Goal: Task Accomplishment & Management: Manage account settings

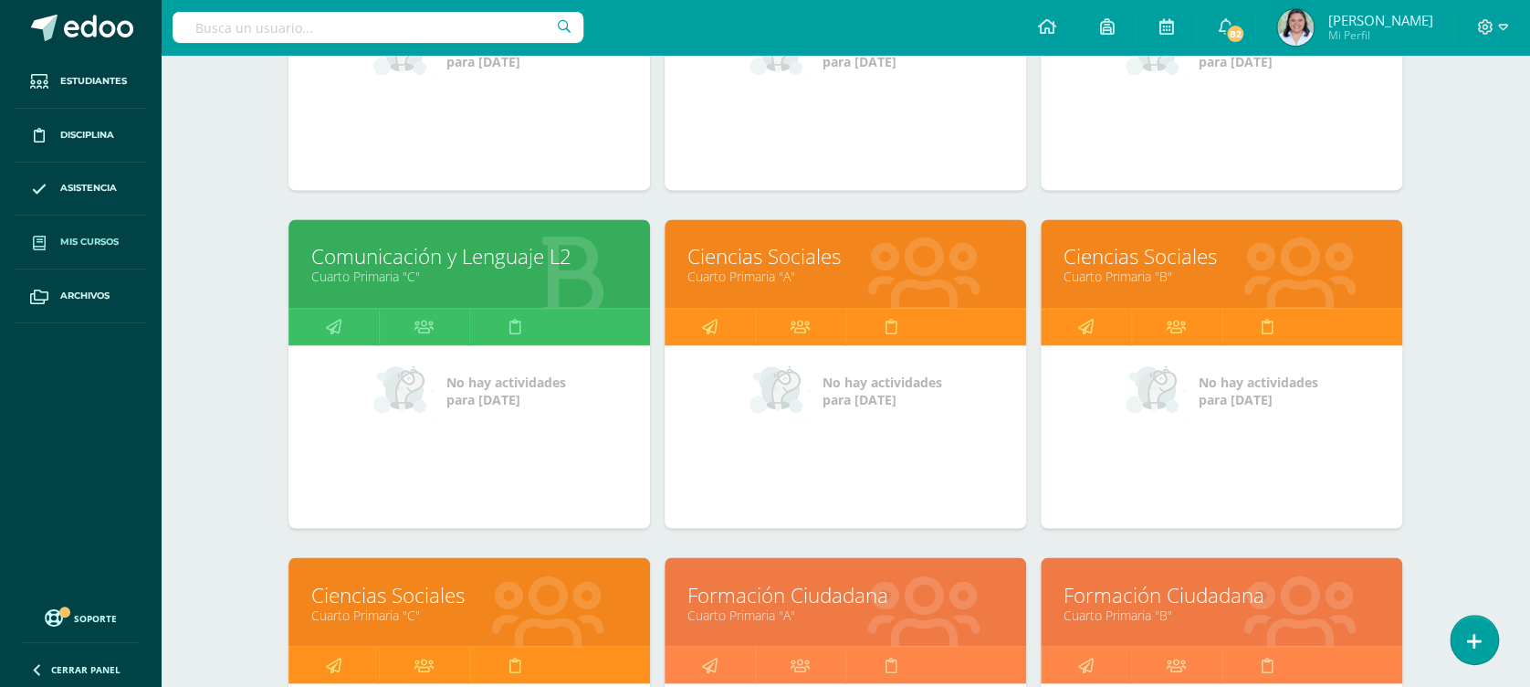
scroll to position [1516, 0]
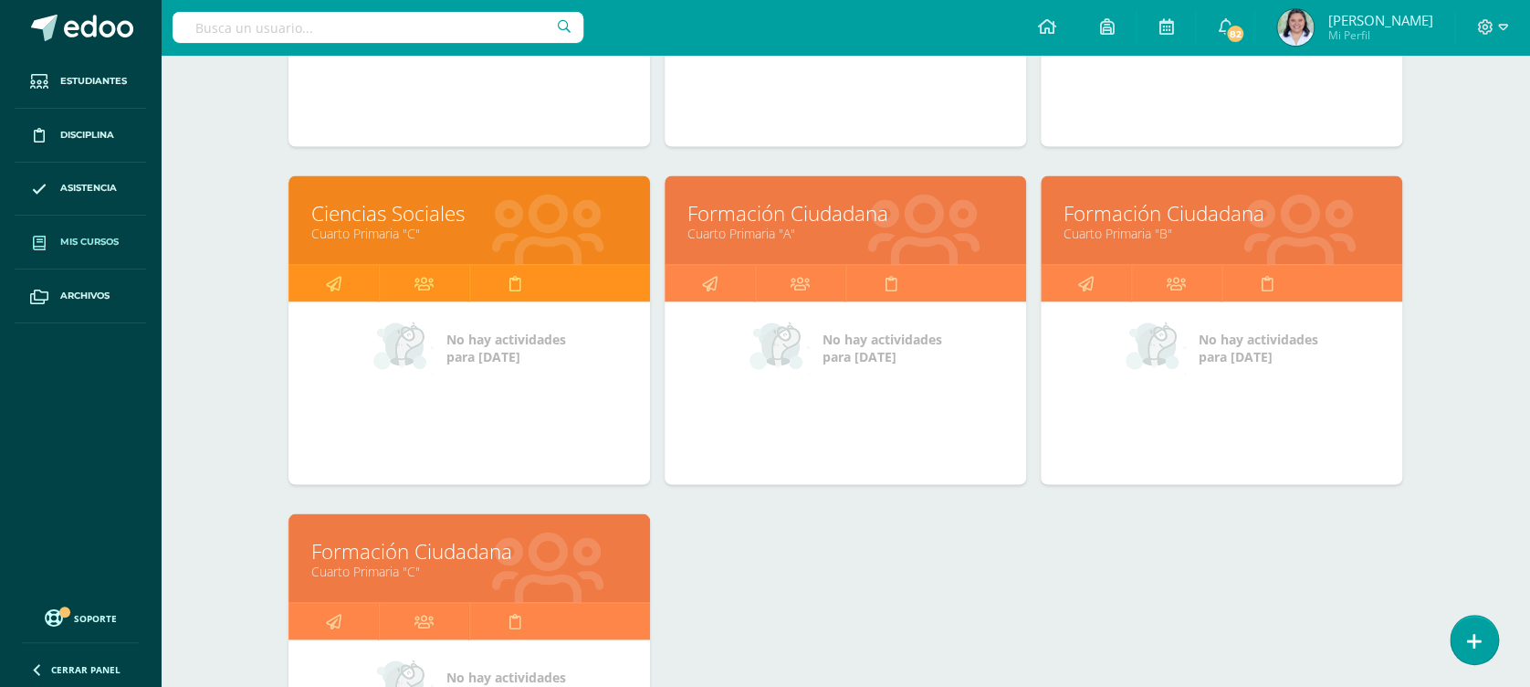
click at [429, 562] on link "Formación Ciudadana" at bounding box center [469, 550] width 316 height 28
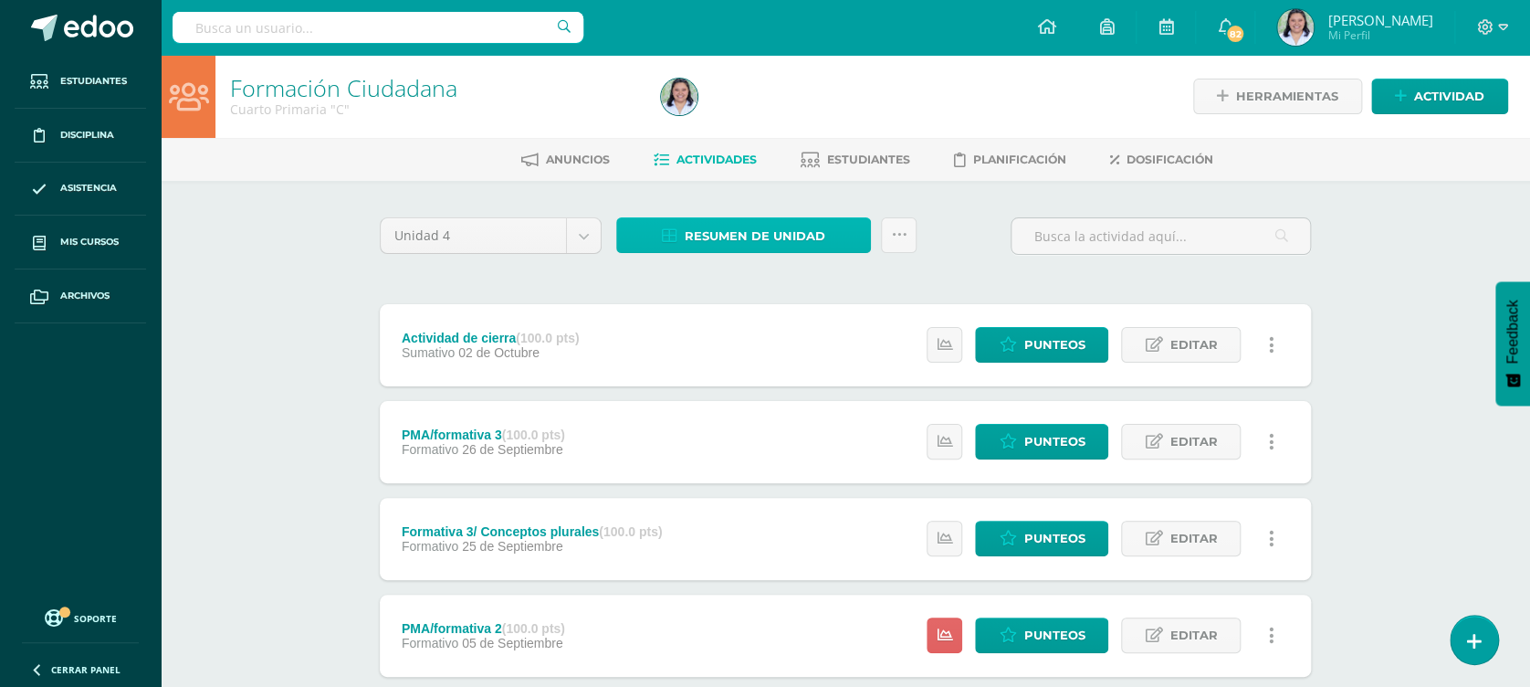
click at [758, 219] on span "Resumen de unidad" at bounding box center [755, 236] width 141 height 34
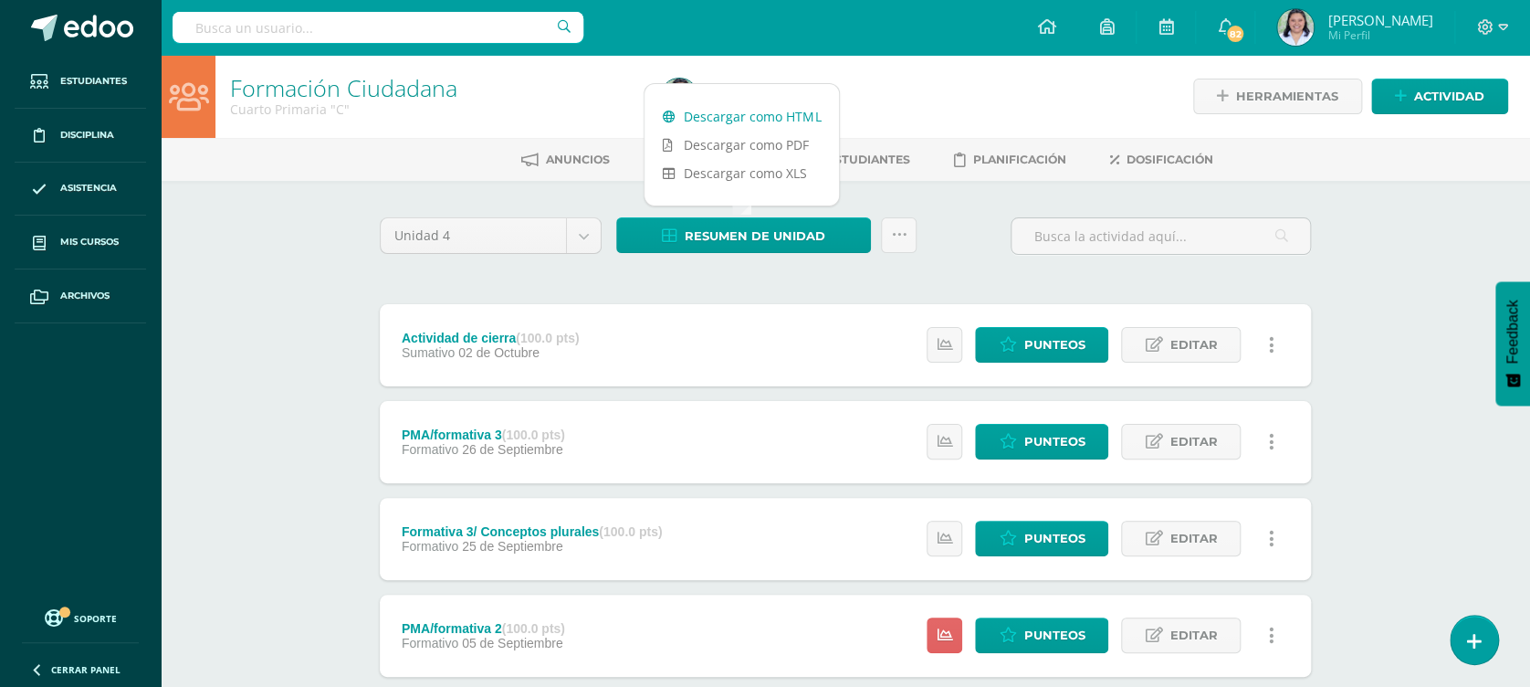
click at [779, 121] on link "Descargar como HTML" at bounding box center [742, 116] width 194 height 28
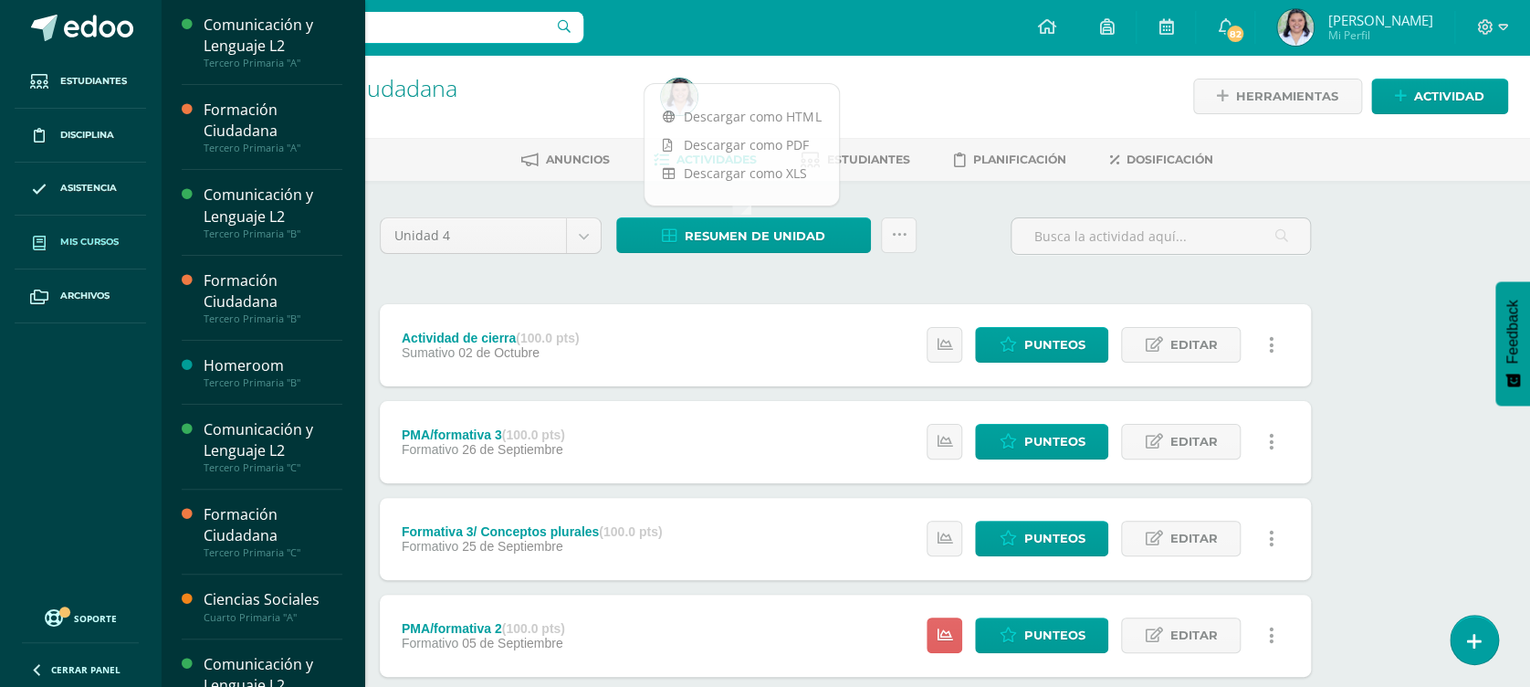
click at [79, 243] on span "Mis cursos" at bounding box center [89, 242] width 58 height 15
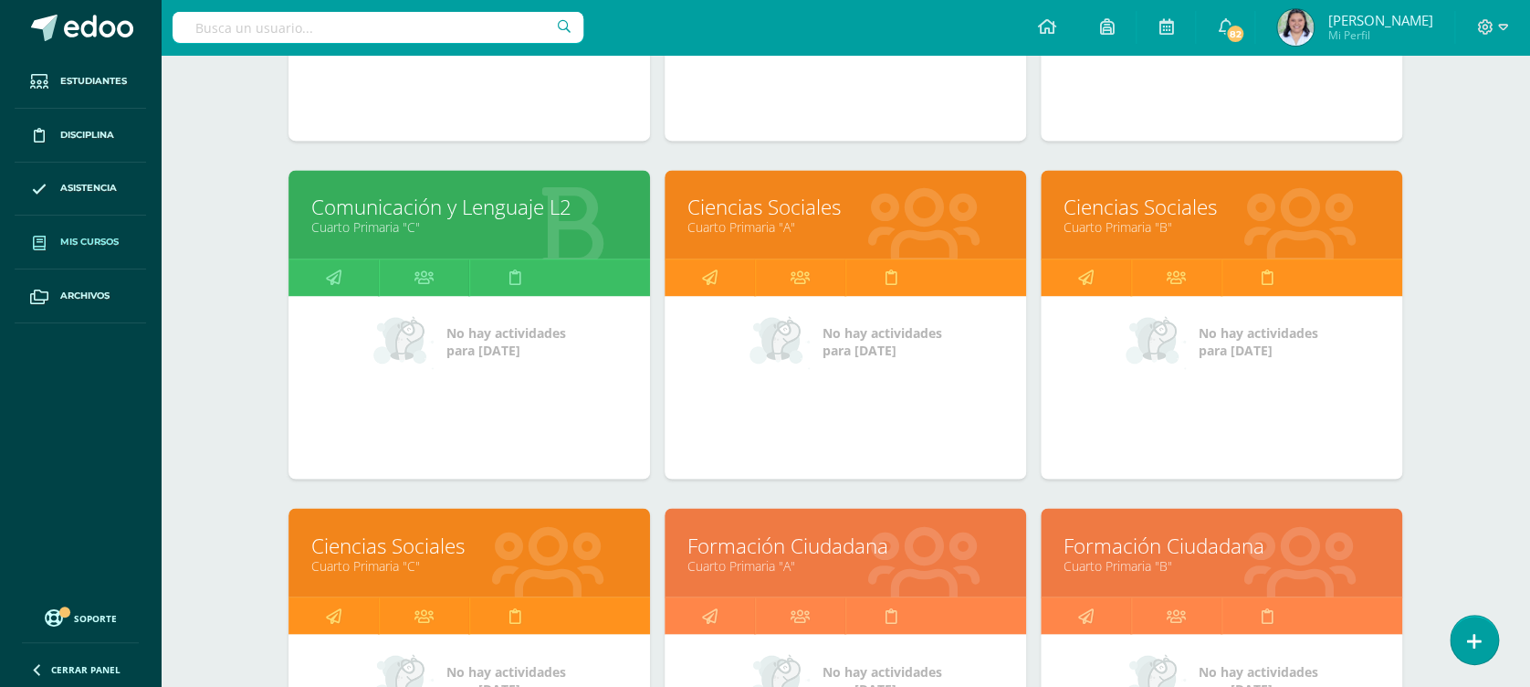
scroll to position [1206, 0]
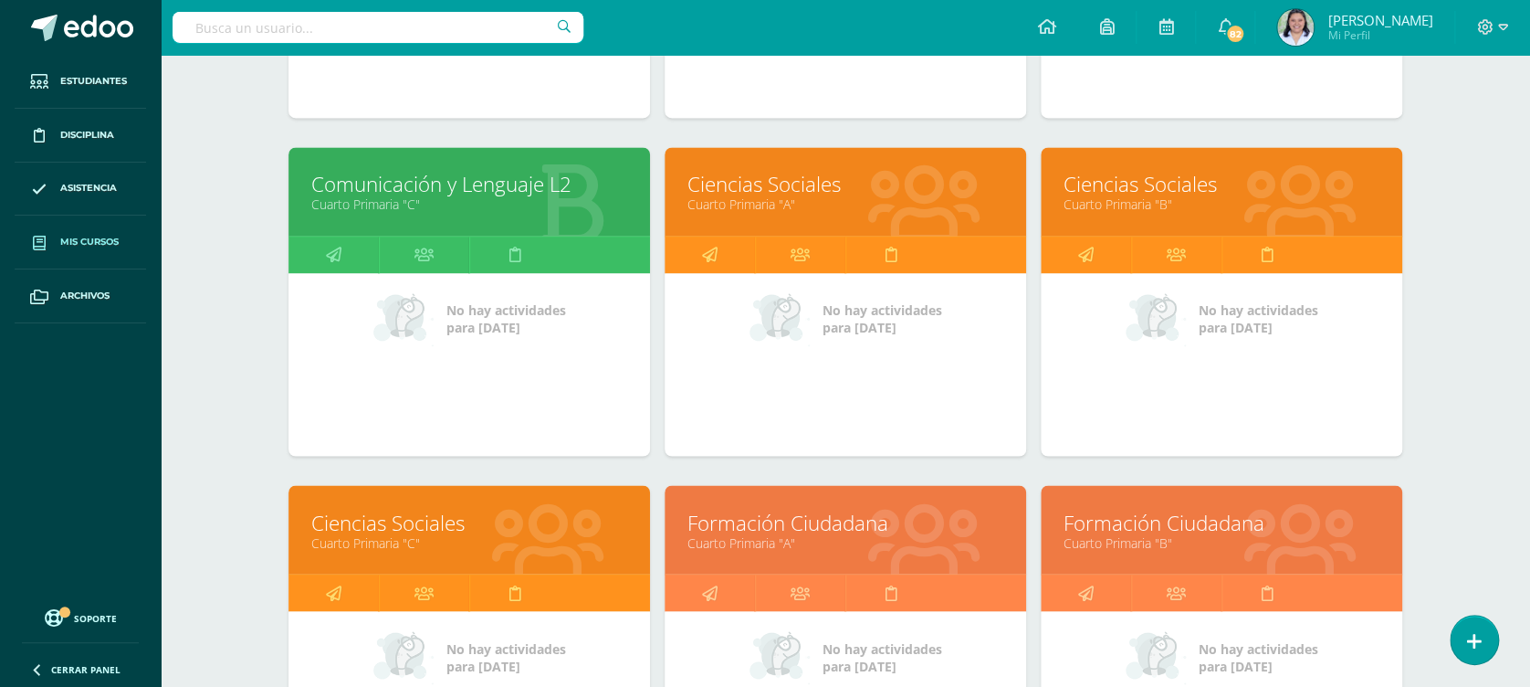
click at [405, 541] on link "Cuarto Primaria "C"" at bounding box center [469, 541] width 316 height 17
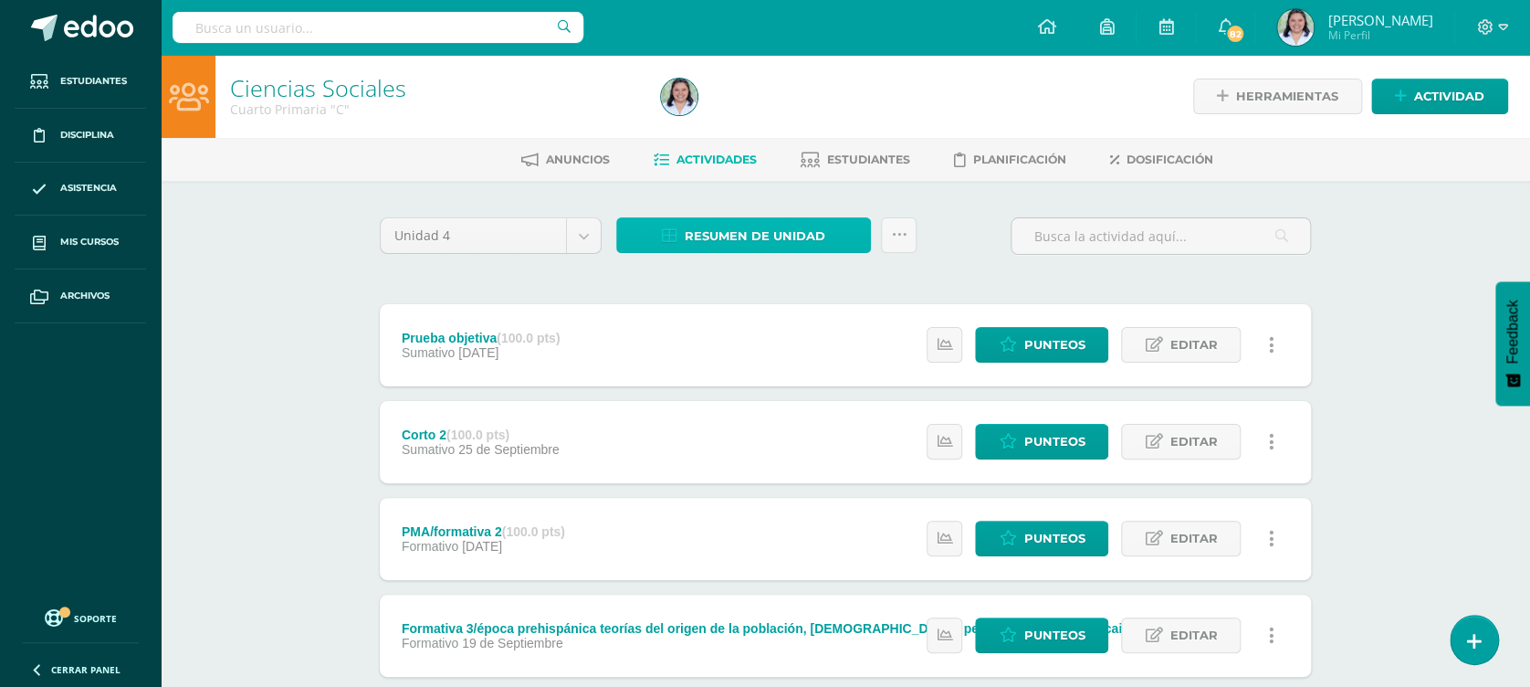
click at [745, 233] on span "Resumen de unidad" at bounding box center [755, 236] width 141 height 34
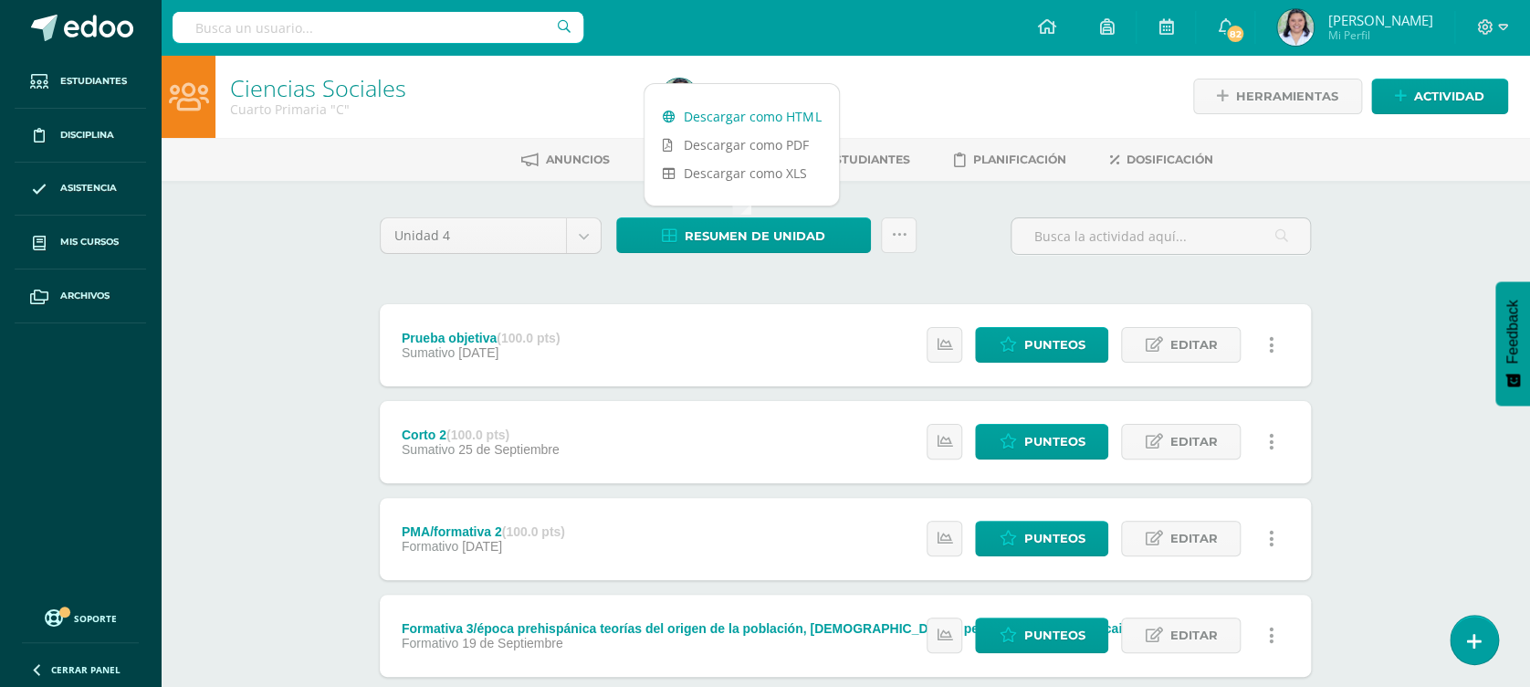
click at [725, 104] on link "Descargar como HTML" at bounding box center [742, 116] width 194 height 28
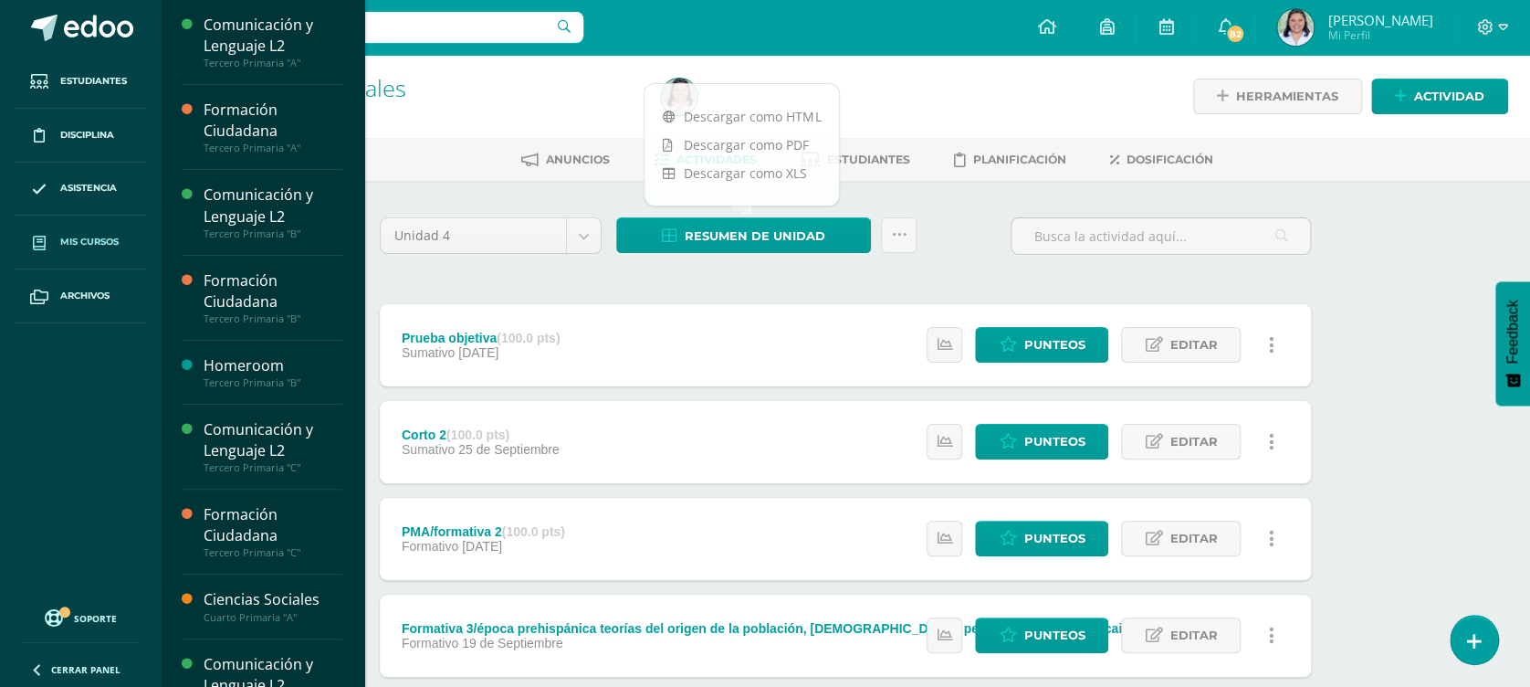
click at [78, 226] on link "Mis cursos" at bounding box center [80, 243] width 131 height 54
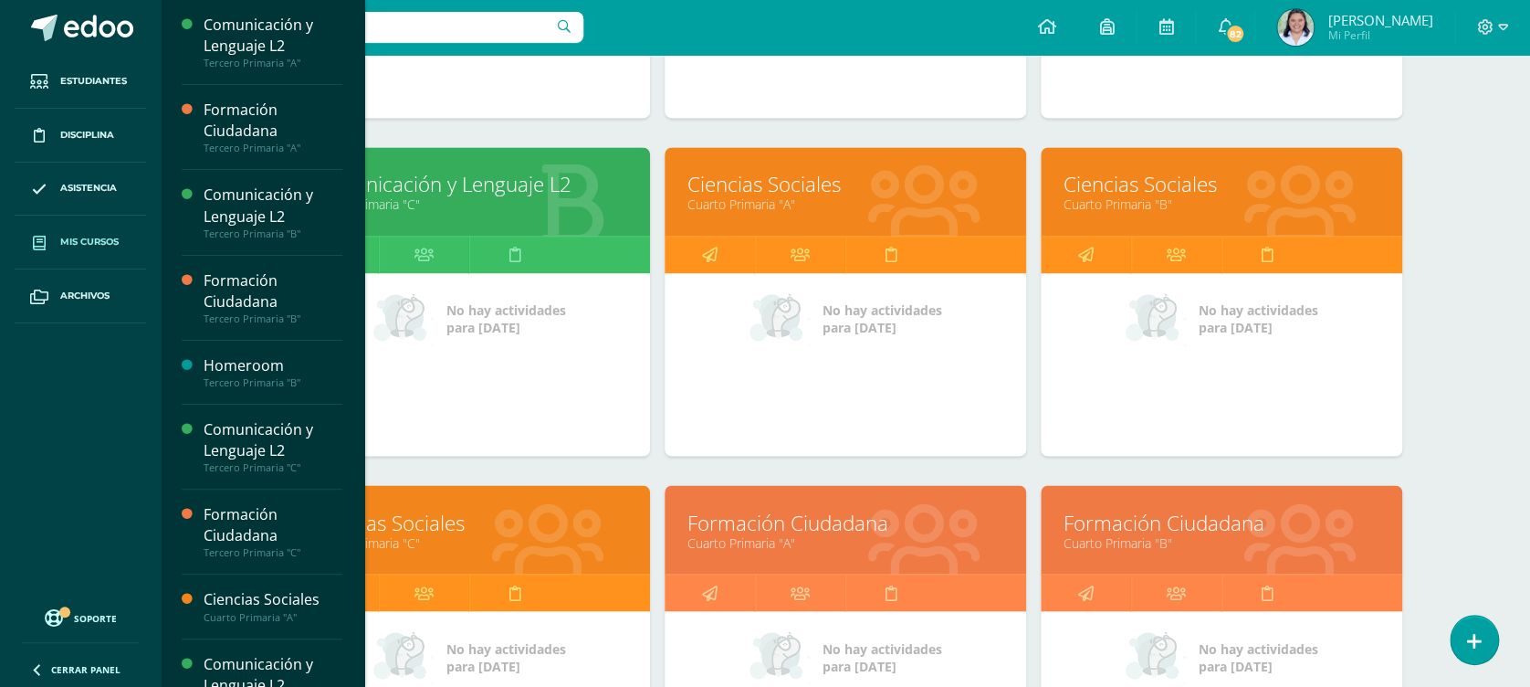
scroll to position [1140, 0]
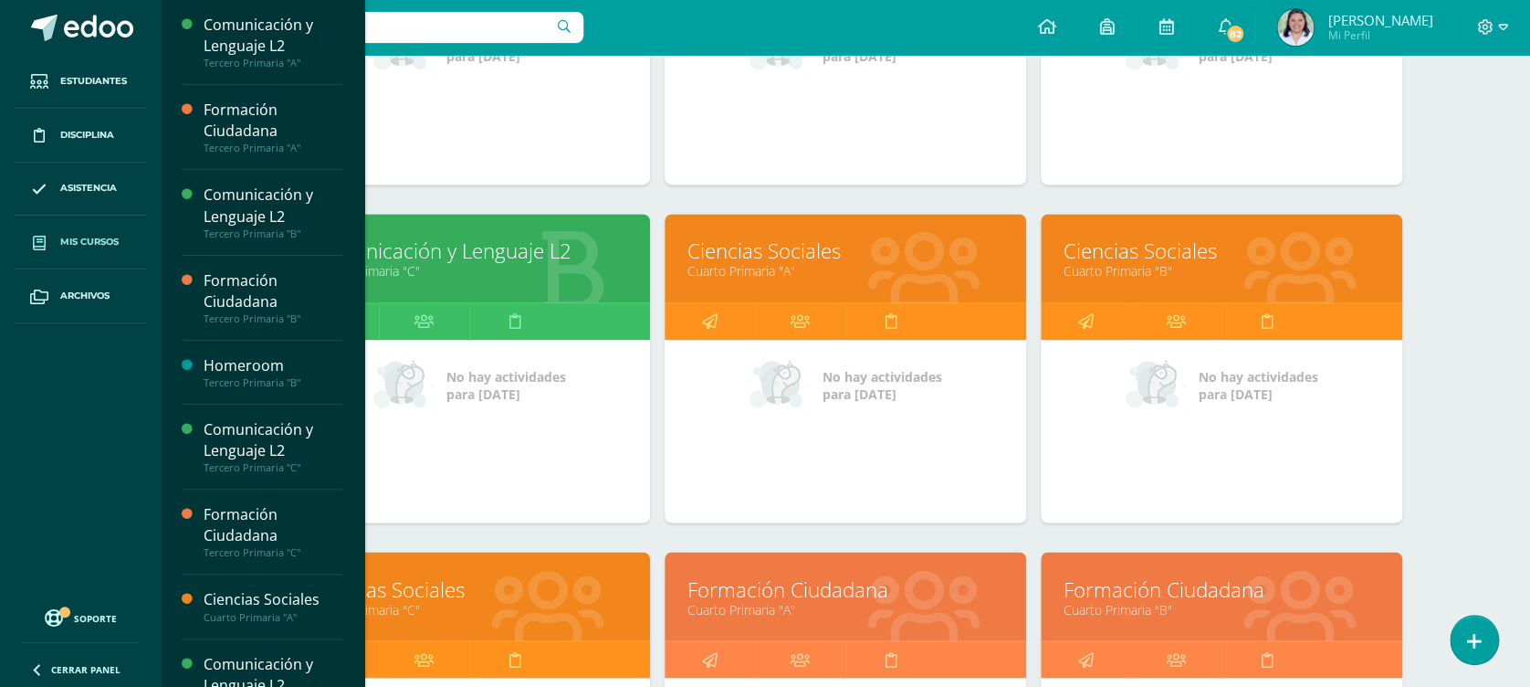
click at [799, 272] on link "Cuarto Primaria "A"" at bounding box center [846, 270] width 316 height 17
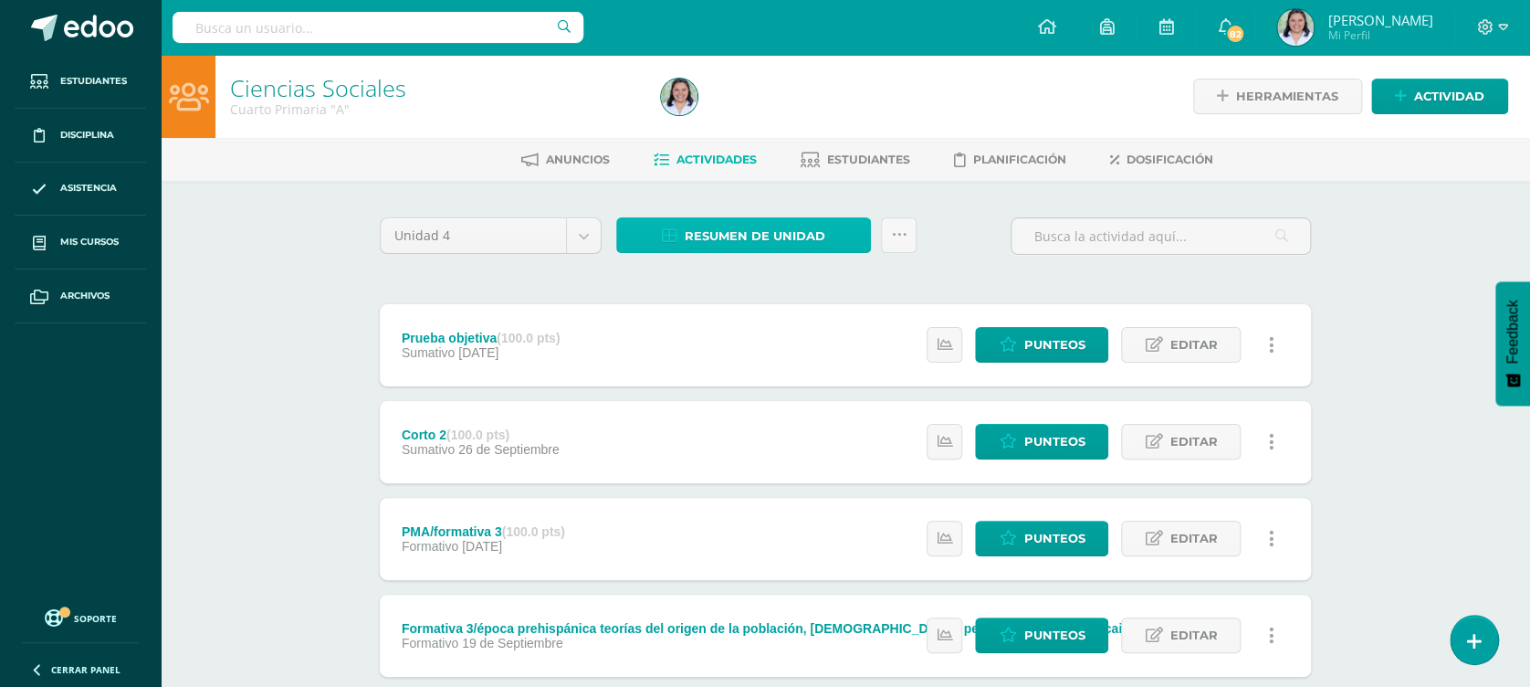
click at [777, 231] on span "Resumen de unidad" at bounding box center [755, 236] width 141 height 34
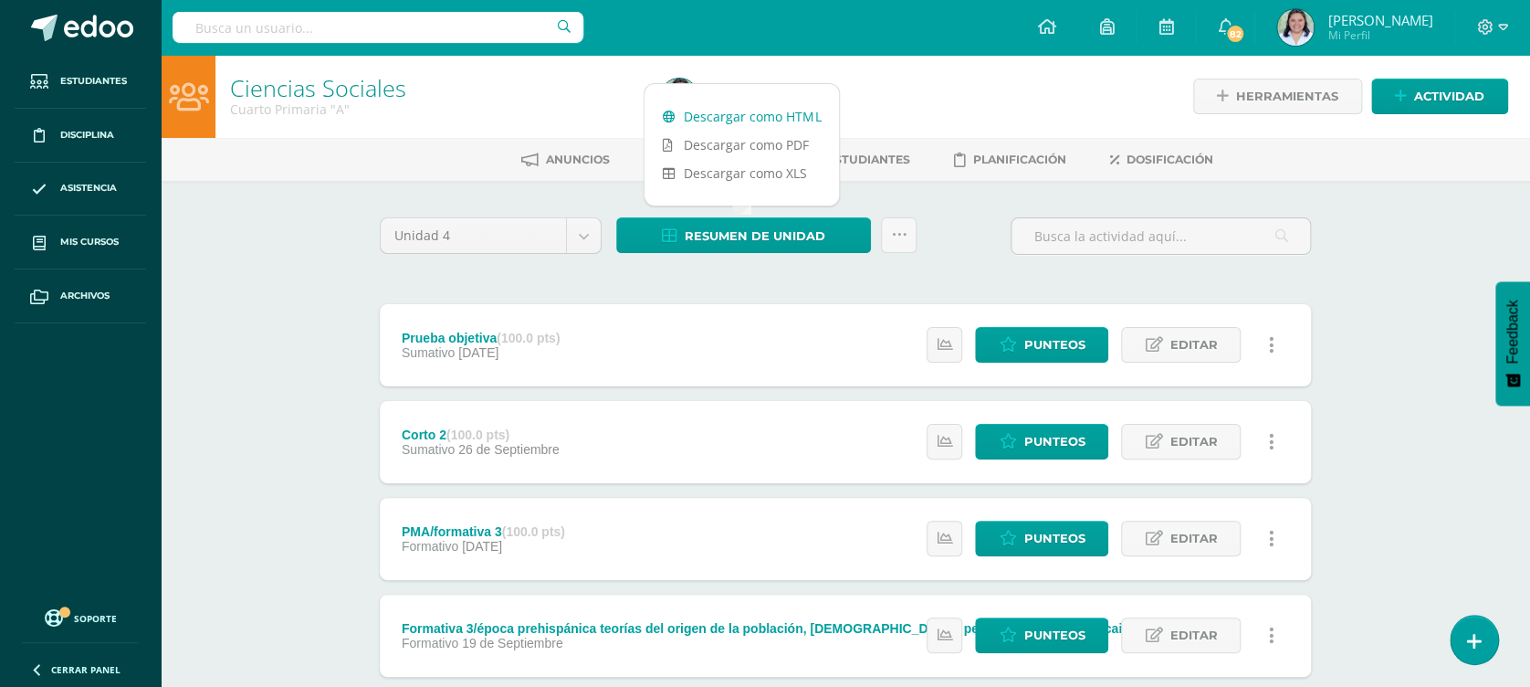
click at [812, 115] on link "Descargar como HTML" at bounding box center [742, 116] width 194 height 28
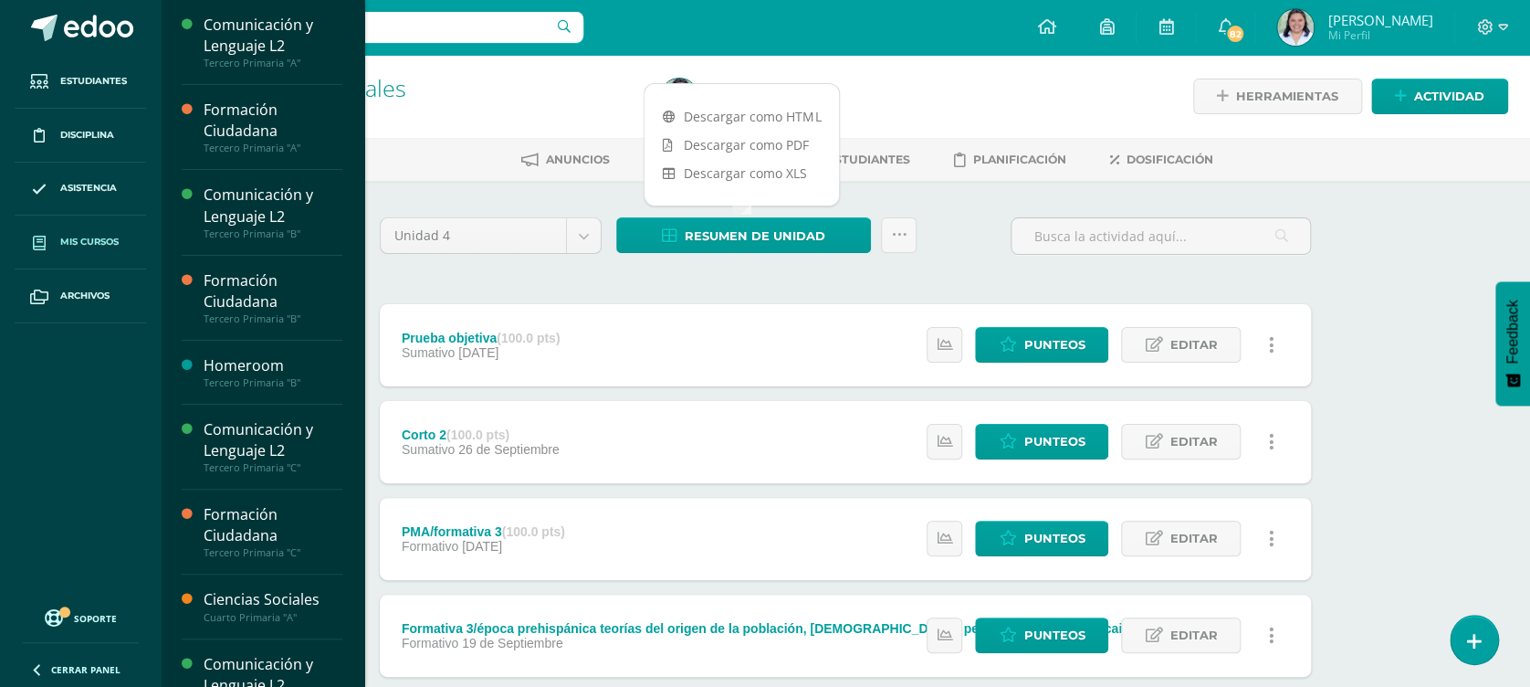
click at [84, 226] on link "Mis cursos" at bounding box center [80, 243] width 131 height 54
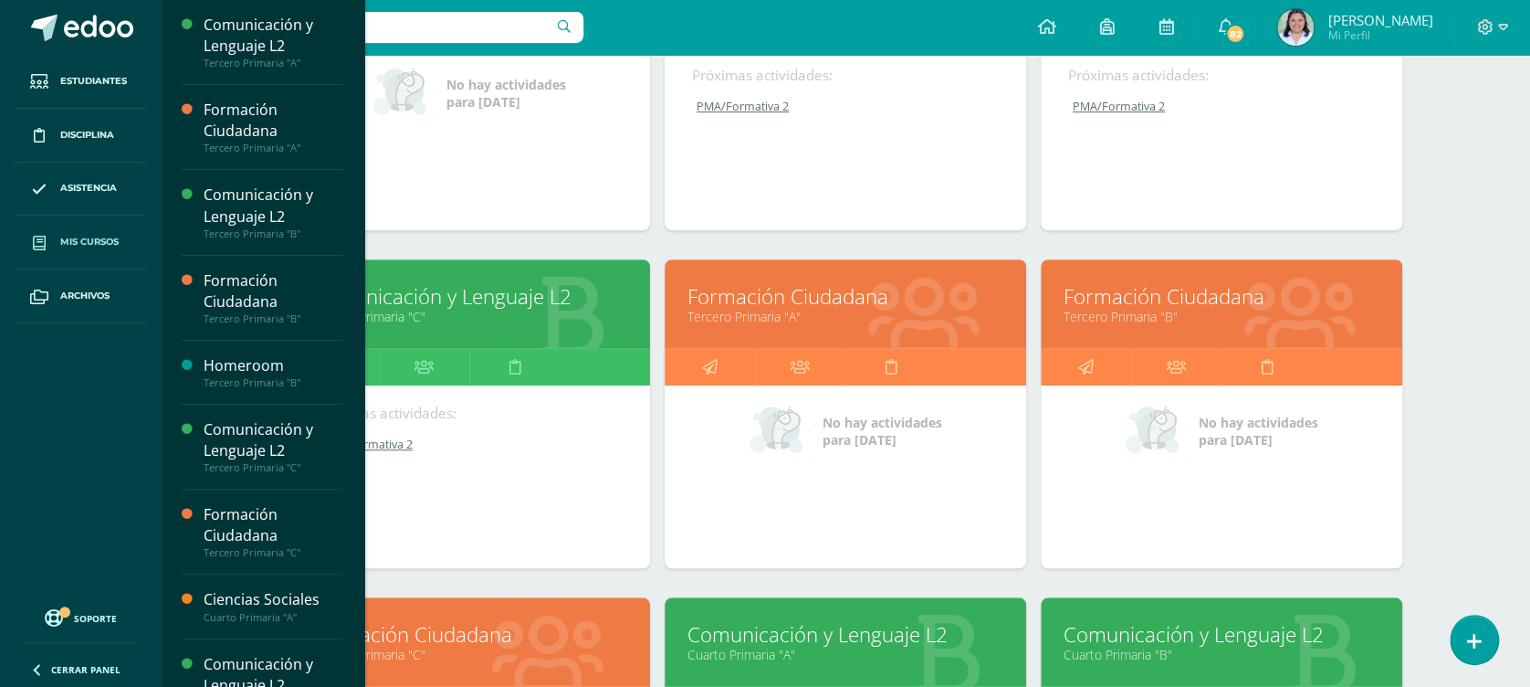
scroll to position [399, 0]
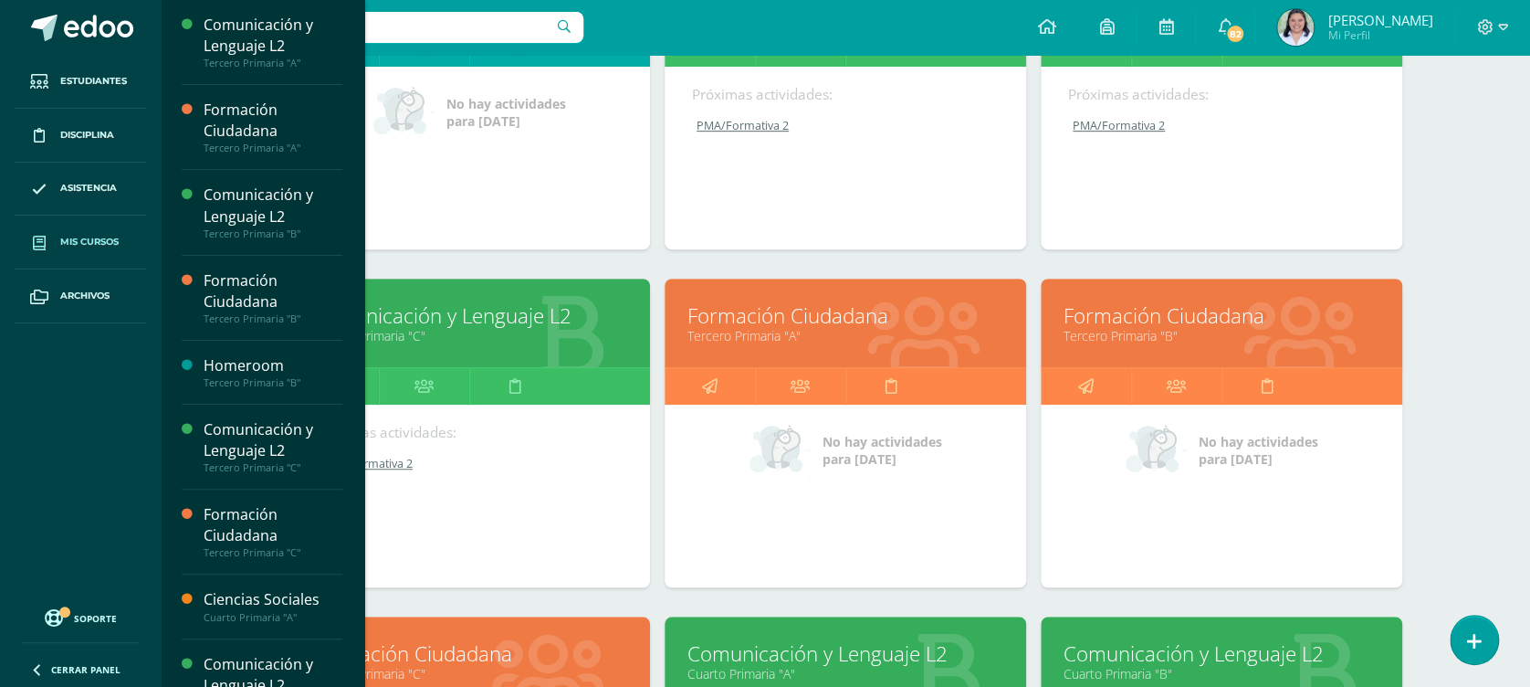
click at [821, 340] on link "Tercero Primaria "A"" at bounding box center [846, 335] width 316 height 17
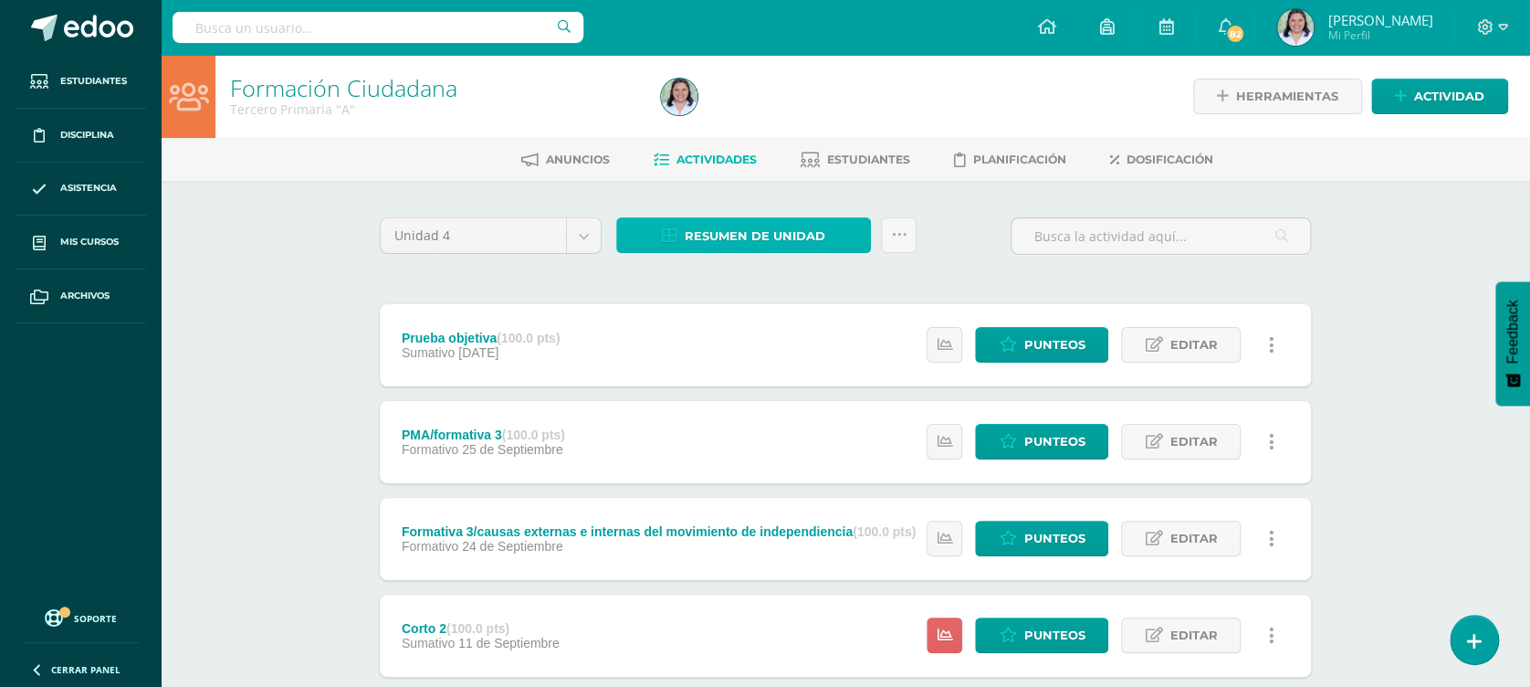
click at [784, 234] on span "Resumen de unidad" at bounding box center [755, 236] width 141 height 34
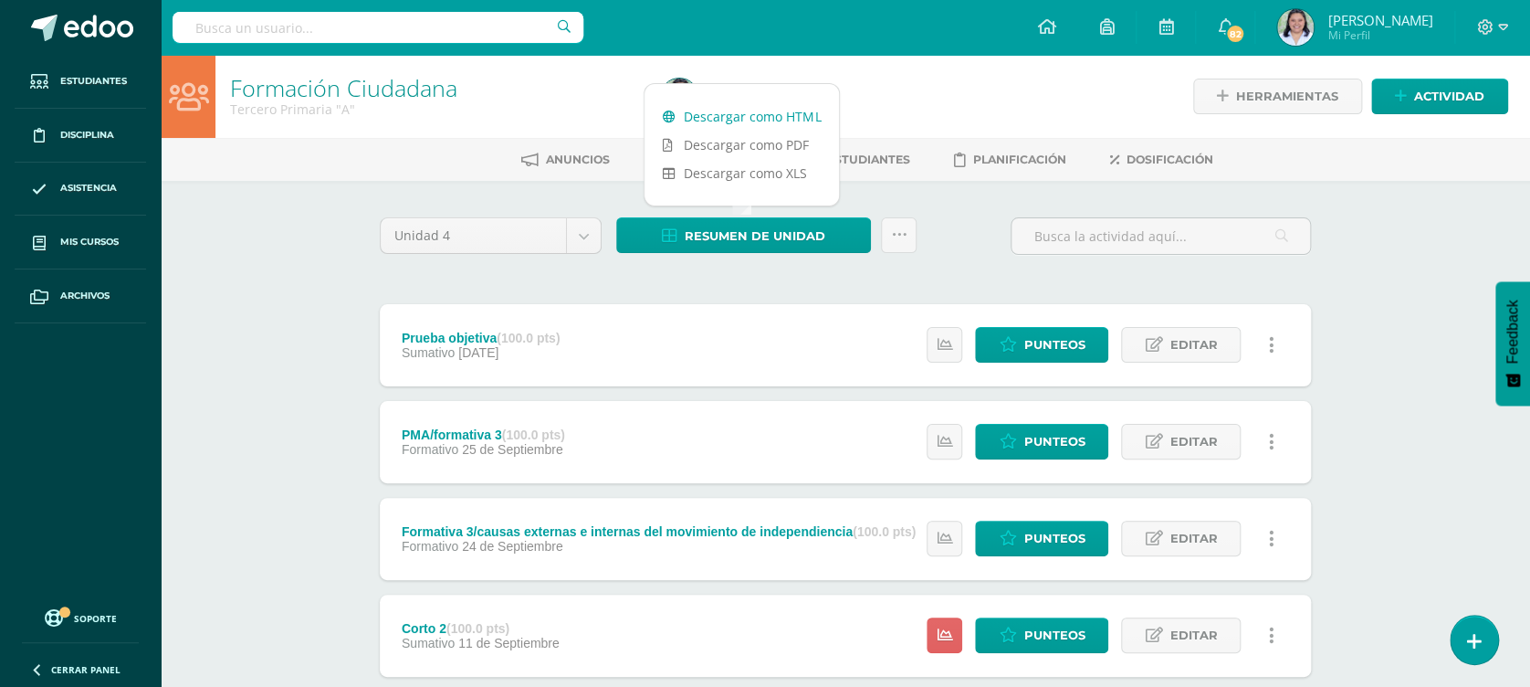
click at [738, 103] on link "Descargar como HTML" at bounding box center [742, 116] width 194 height 28
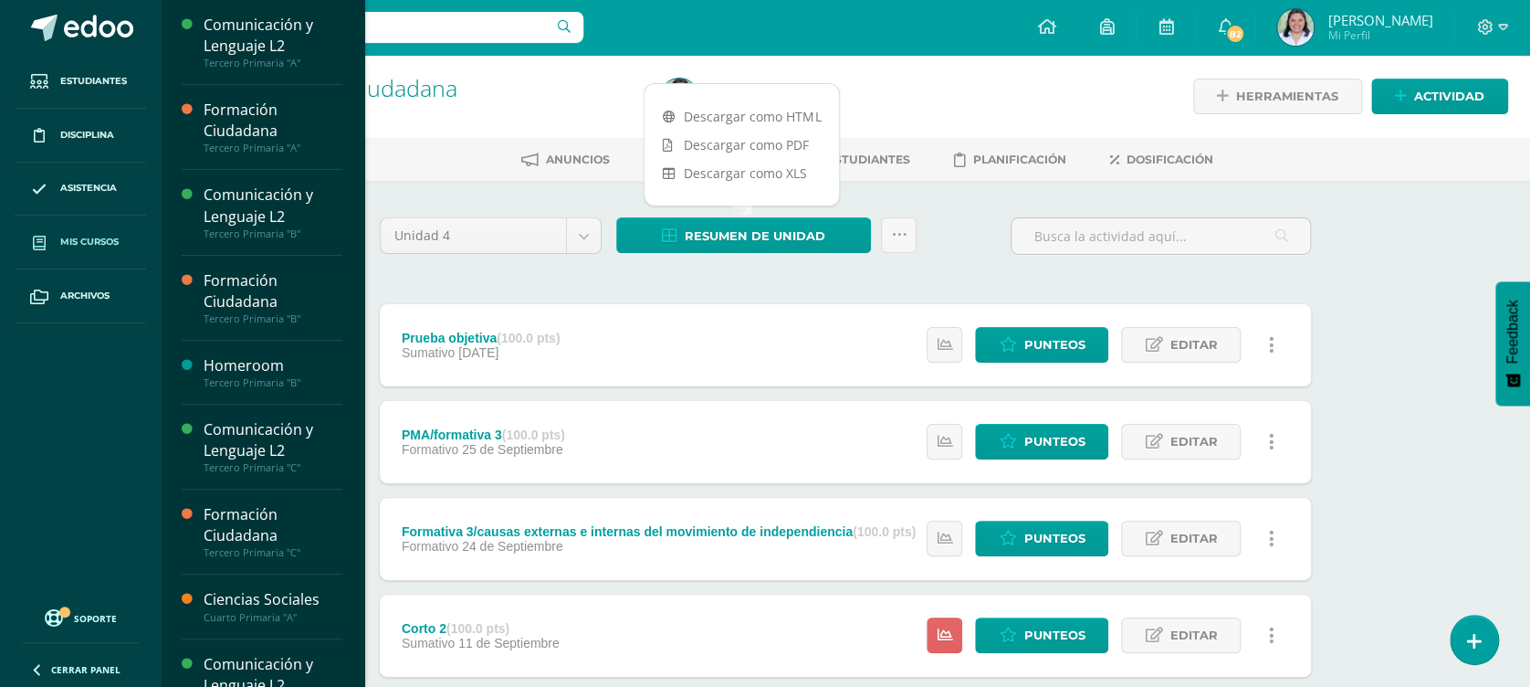
click at [95, 244] on span "Mis cursos" at bounding box center [89, 242] width 58 height 15
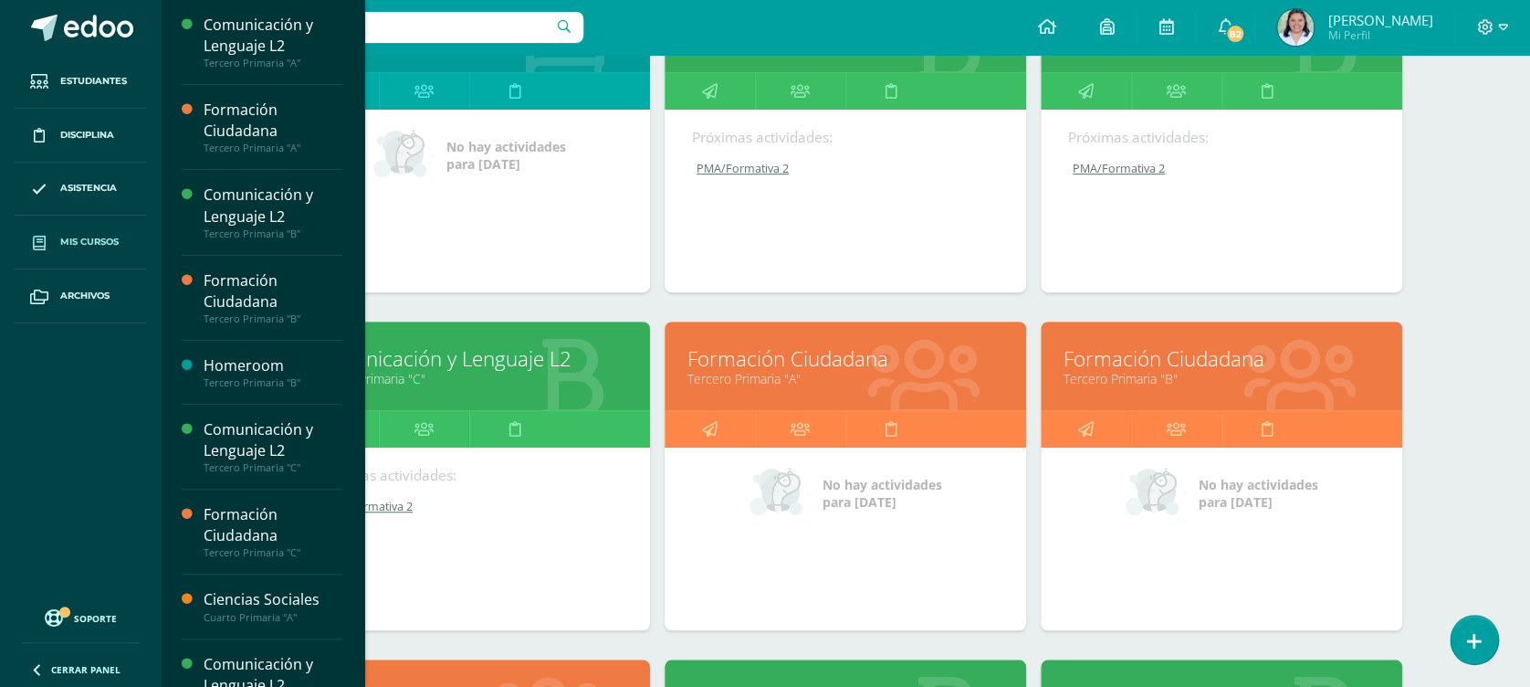
scroll to position [372, 0]
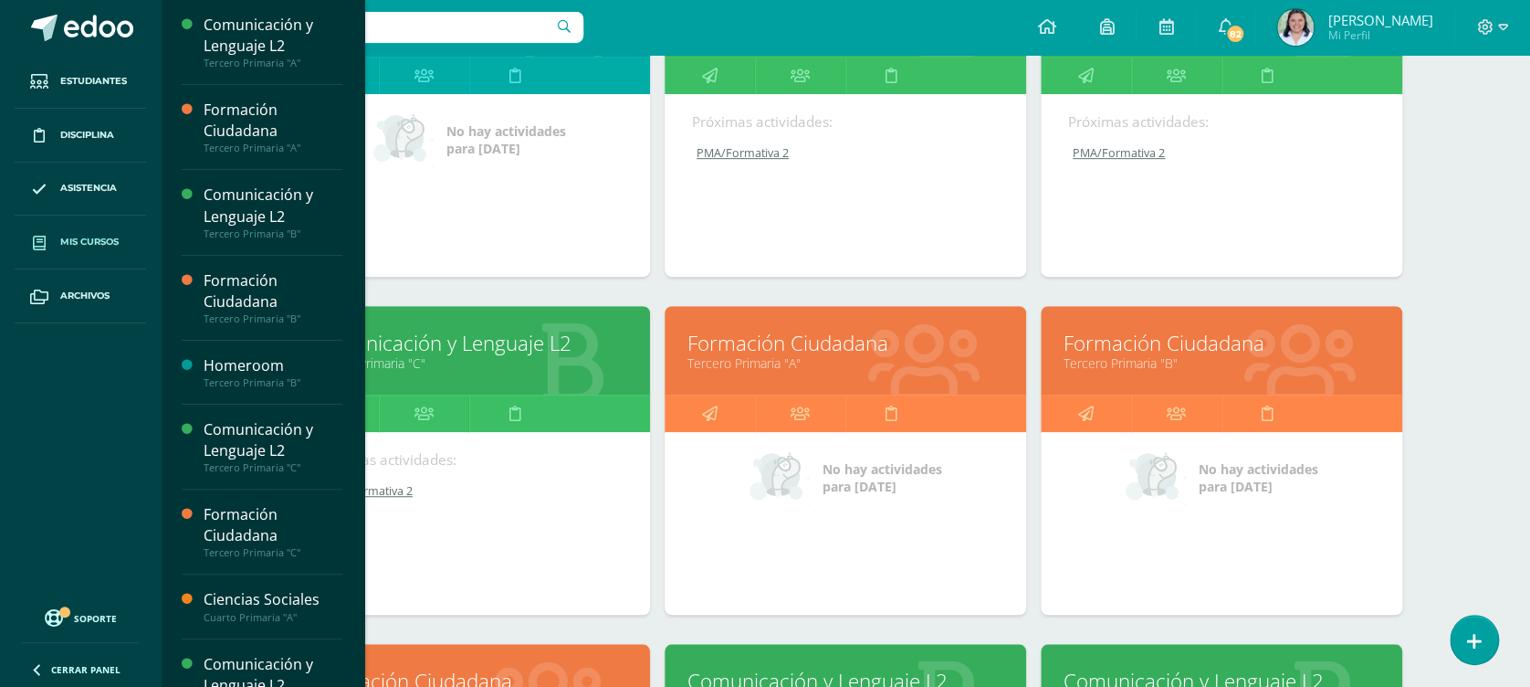
click at [1142, 355] on link "Tercero Primaria "B"" at bounding box center [1222, 362] width 316 height 17
click at [1120, 363] on link "Tercero Primaria "B"" at bounding box center [1222, 362] width 316 height 17
click at [1117, 358] on link "Tercero Primaria "B"" at bounding box center [1222, 362] width 316 height 17
click at [1117, 348] on link "Formación Ciudadana" at bounding box center [1222, 343] width 316 height 28
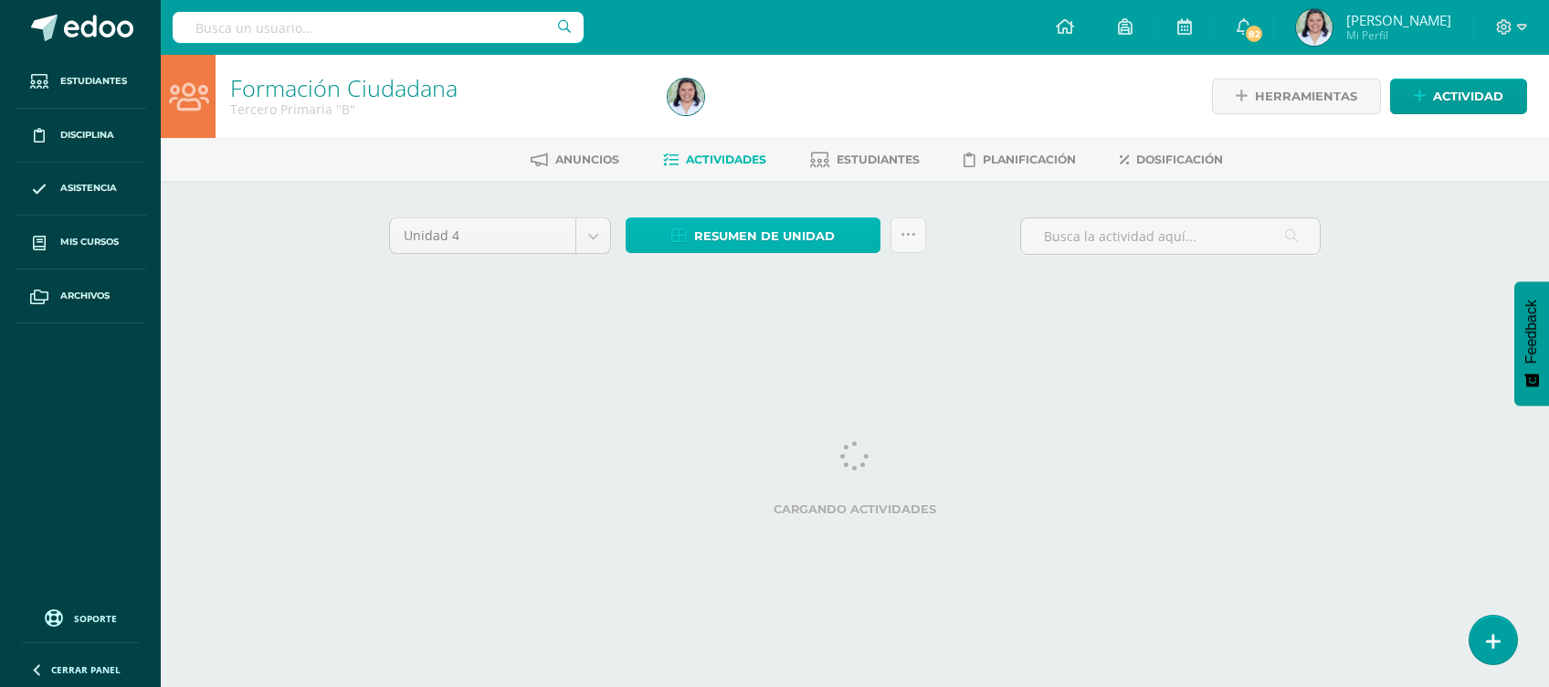
click at [766, 227] on span "Resumen de unidad" at bounding box center [764, 236] width 141 height 34
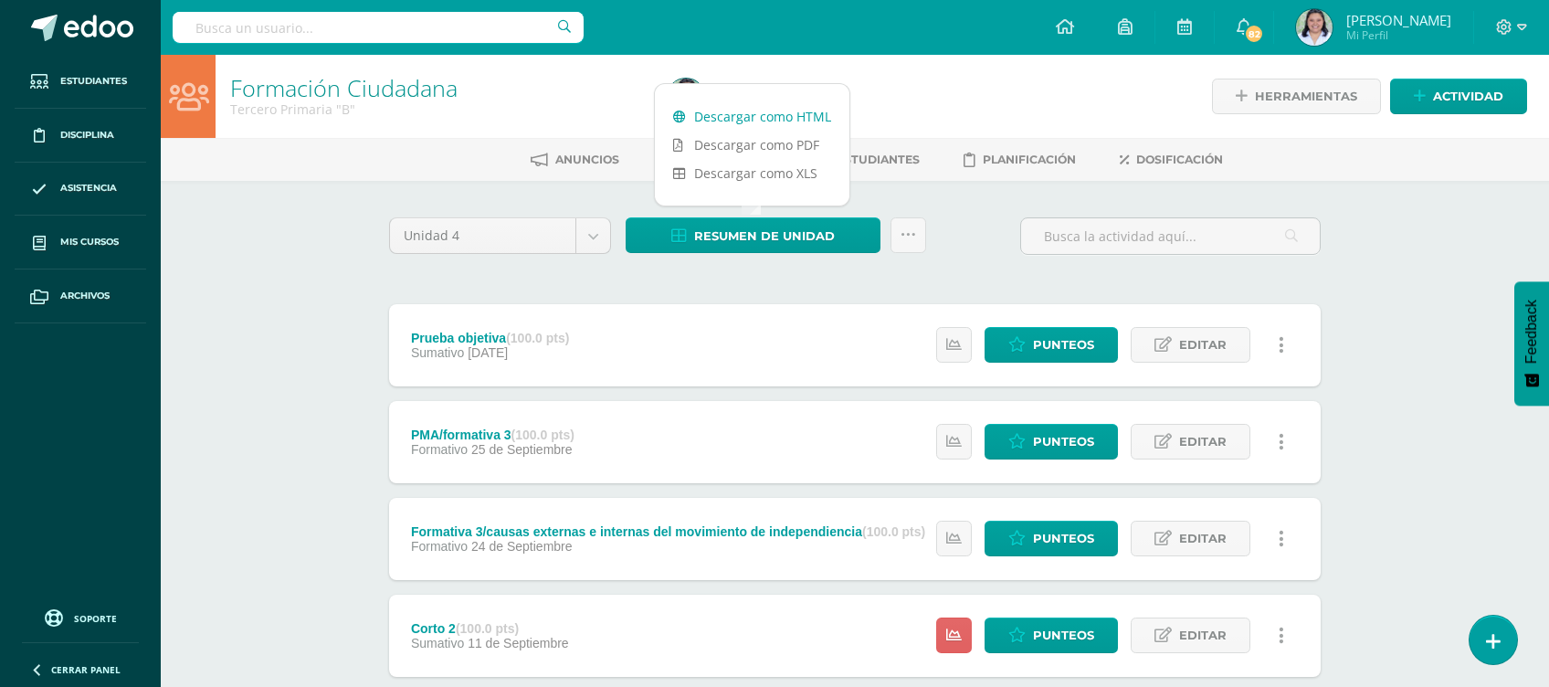
click at [762, 112] on link "Descargar como HTML" at bounding box center [752, 116] width 194 height 28
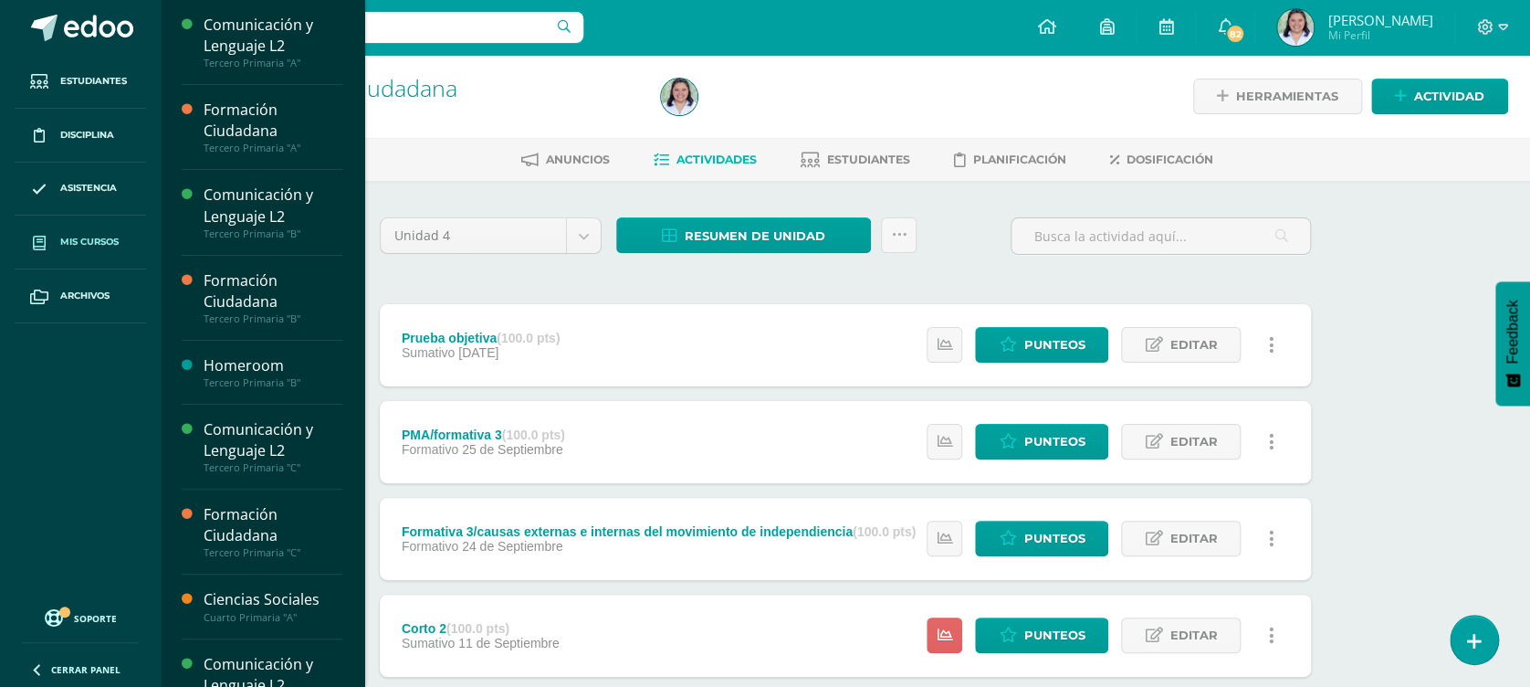
click at [96, 246] on span "Mis cursos" at bounding box center [89, 242] width 58 height 15
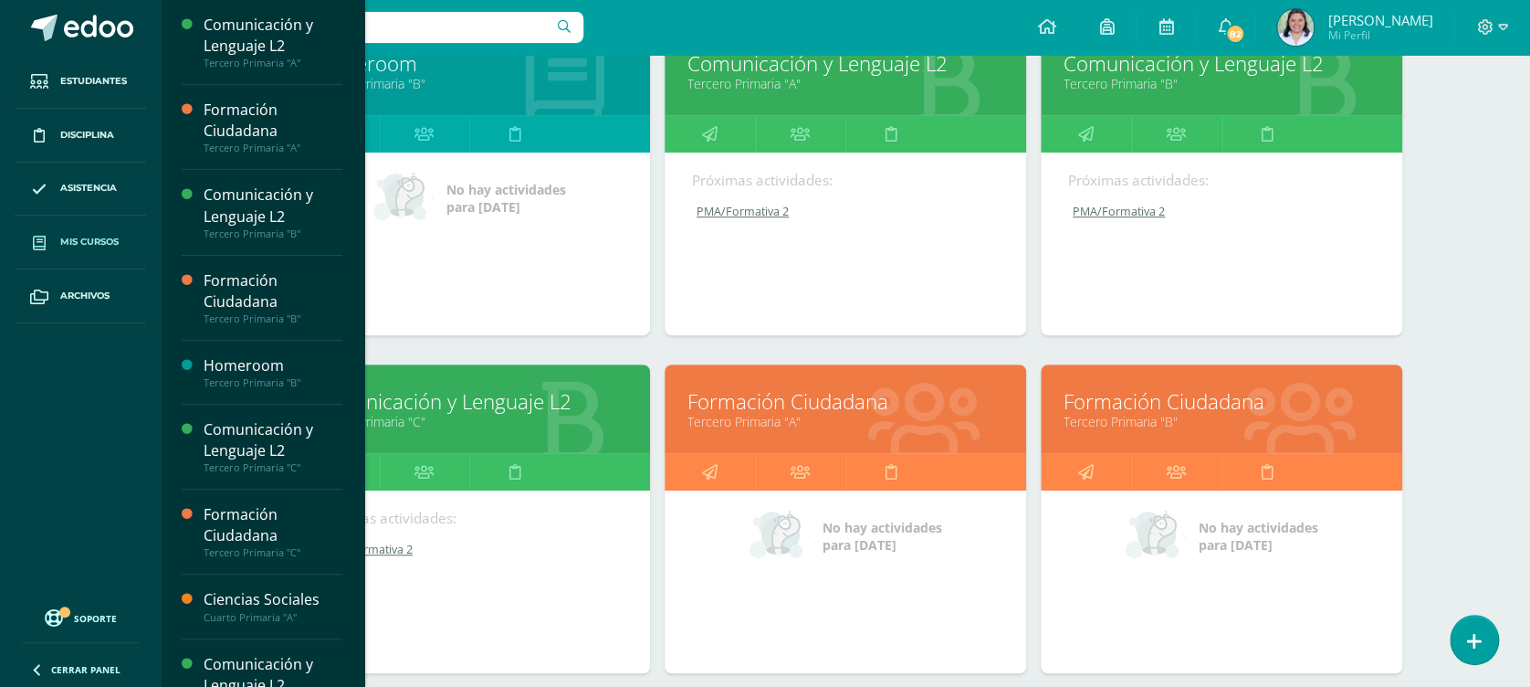
scroll to position [321, 0]
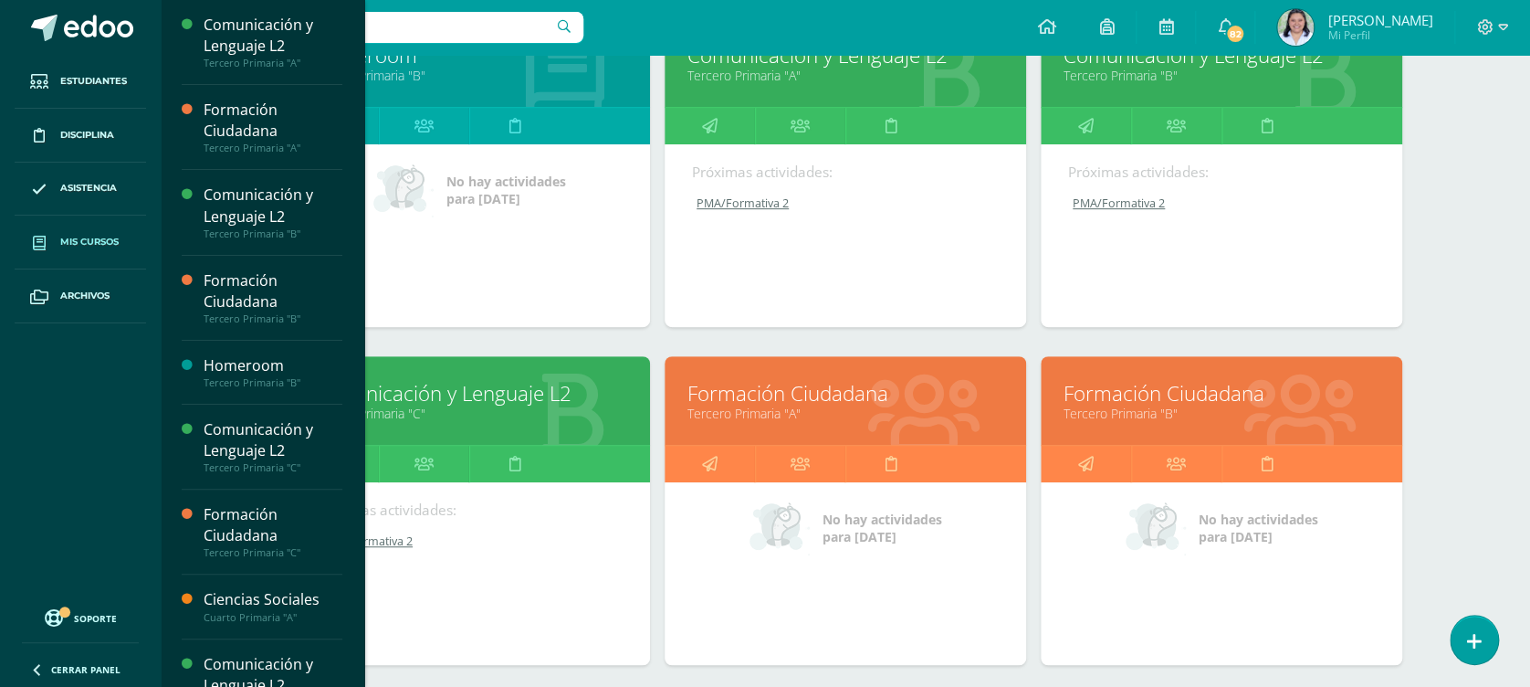
click at [783, 406] on link "Tercero Primaria "A"" at bounding box center [846, 413] width 316 height 17
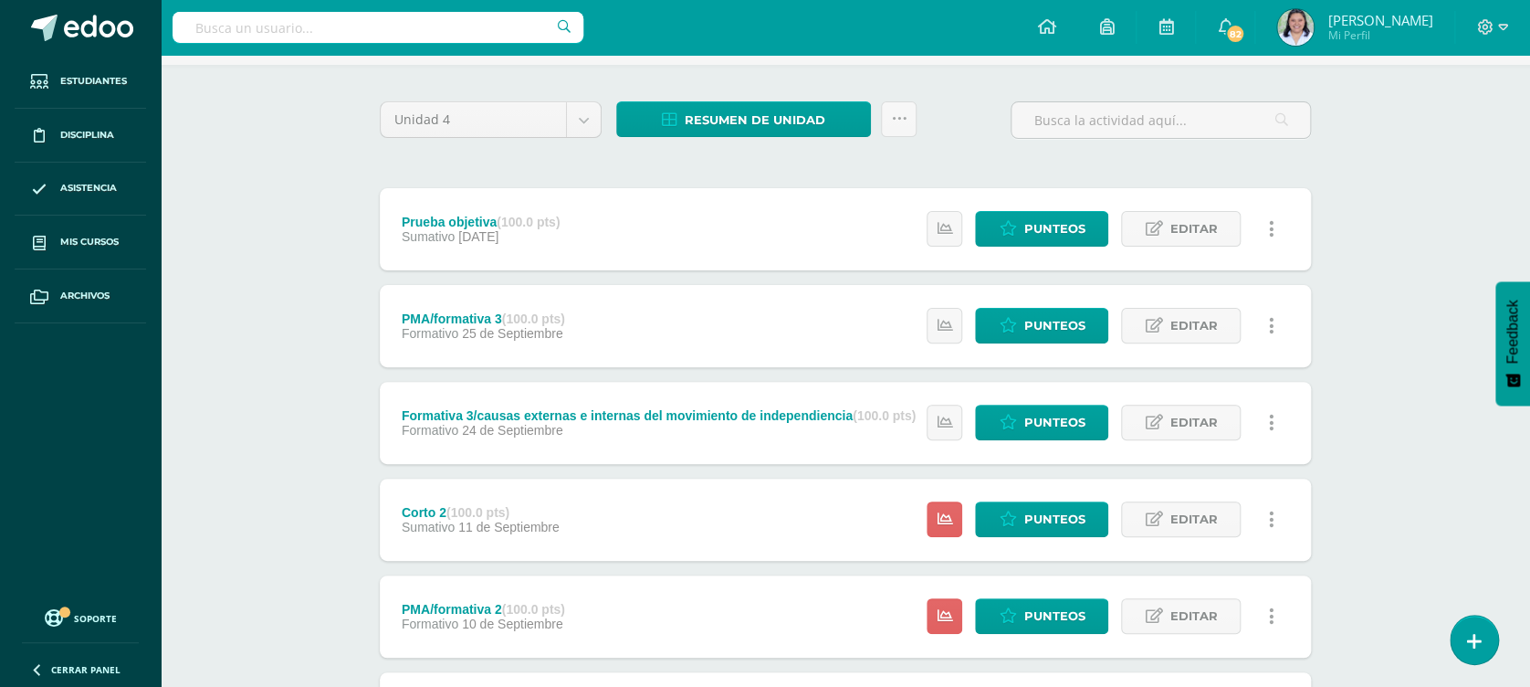
scroll to position [175, 0]
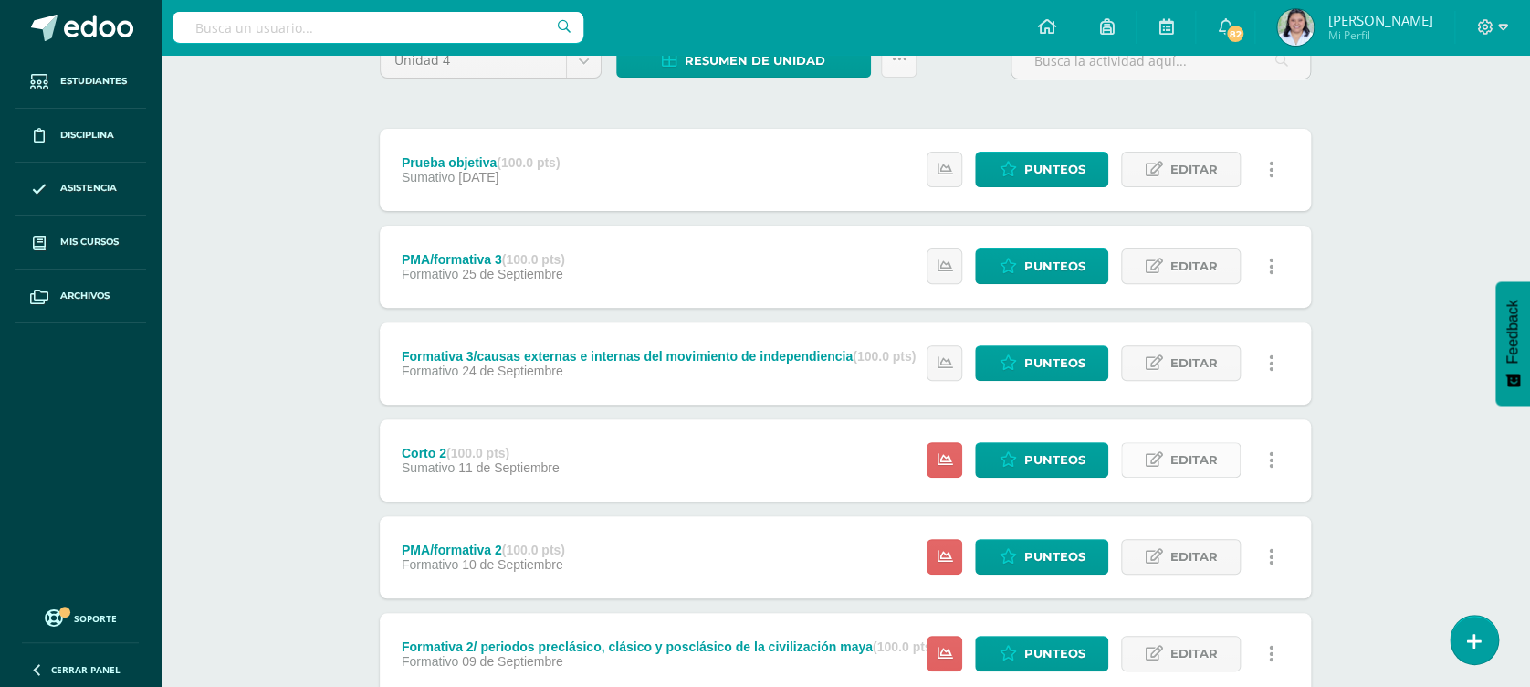
click at [1146, 452] on link "Editar" at bounding box center [1181, 460] width 120 height 36
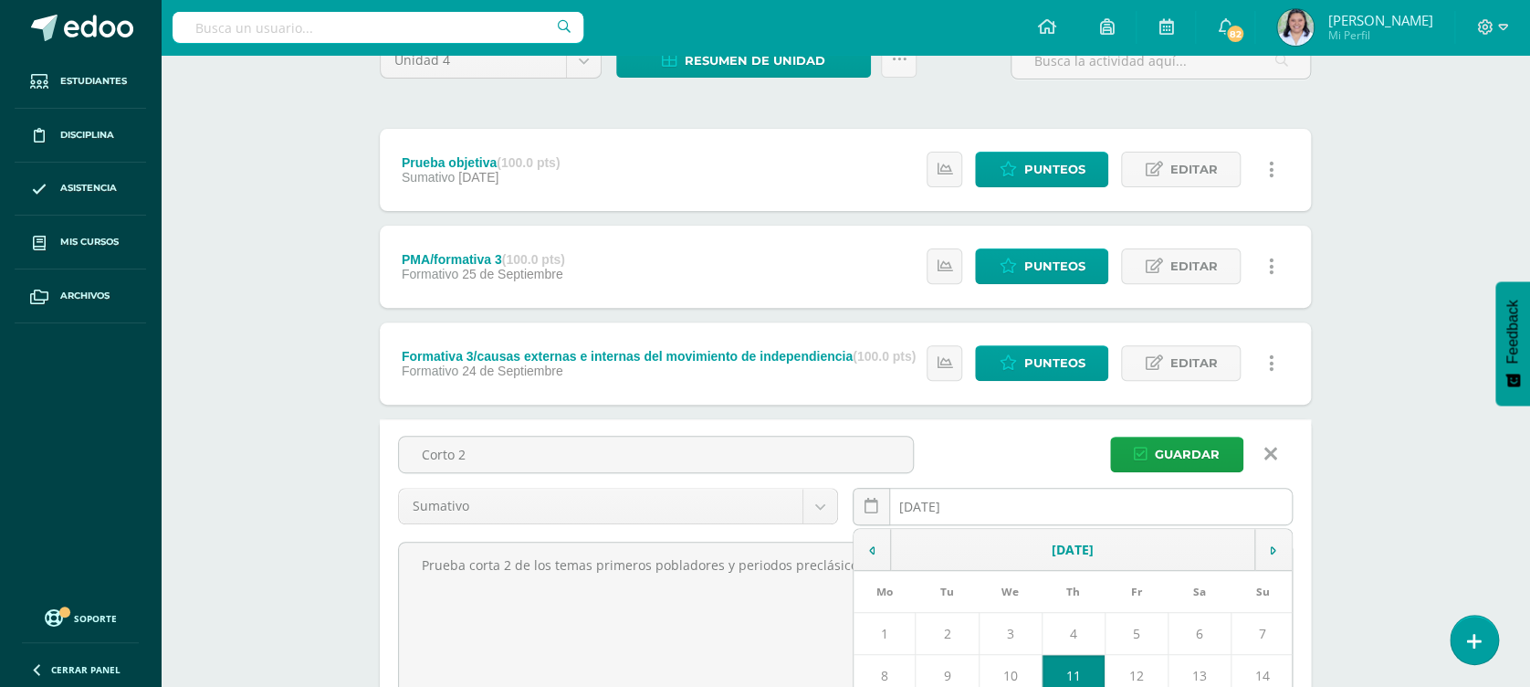
click at [982, 503] on input "2025-09-11" at bounding box center [1073, 507] width 438 height 36
click at [996, 490] on input "2025-09-11" at bounding box center [1073, 507] width 438 height 36
type input "2025-09-18"
click at [1165, 452] on span "Guardar" at bounding box center [1187, 454] width 65 height 34
click at [1192, 447] on span "Guardar" at bounding box center [1187, 454] width 65 height 34
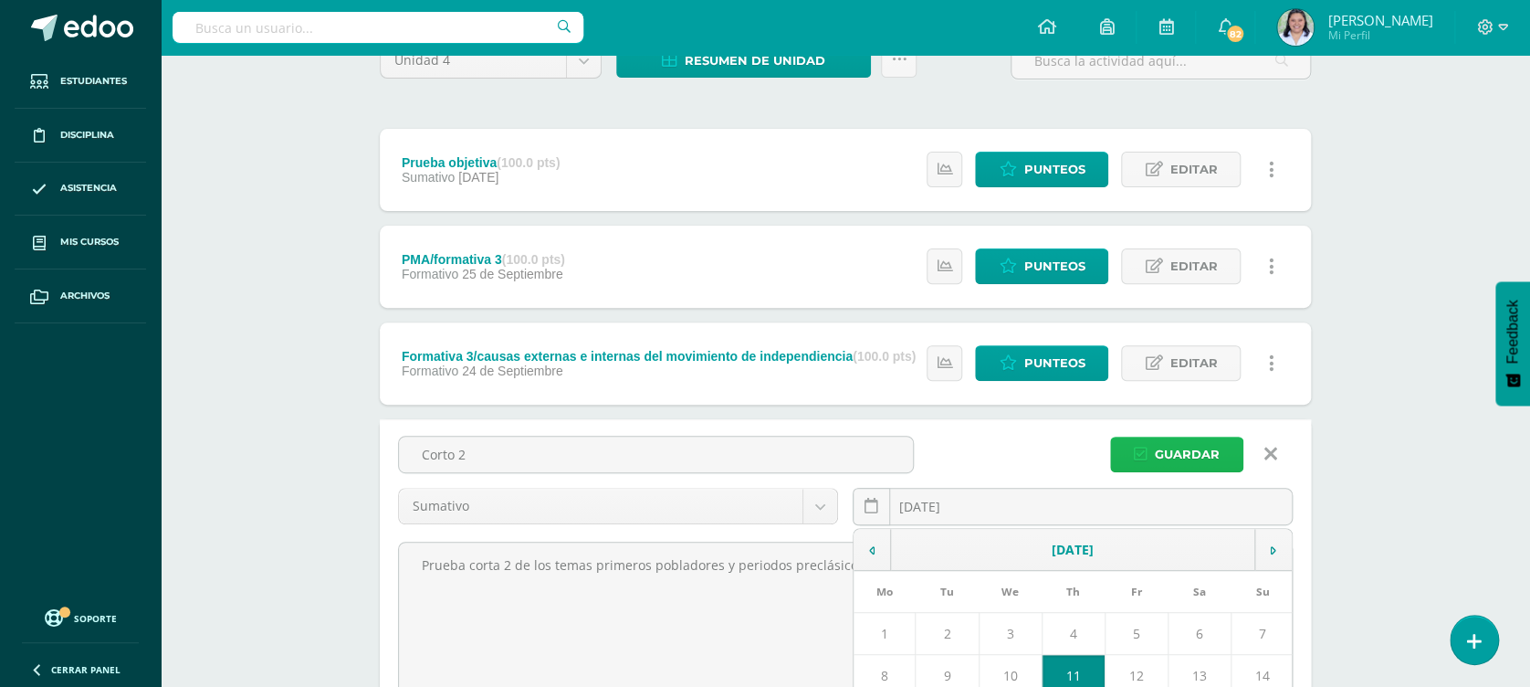
click at [1192, 454] on span "Guardar" at bounding box center [1187, 454] width 65 height 34
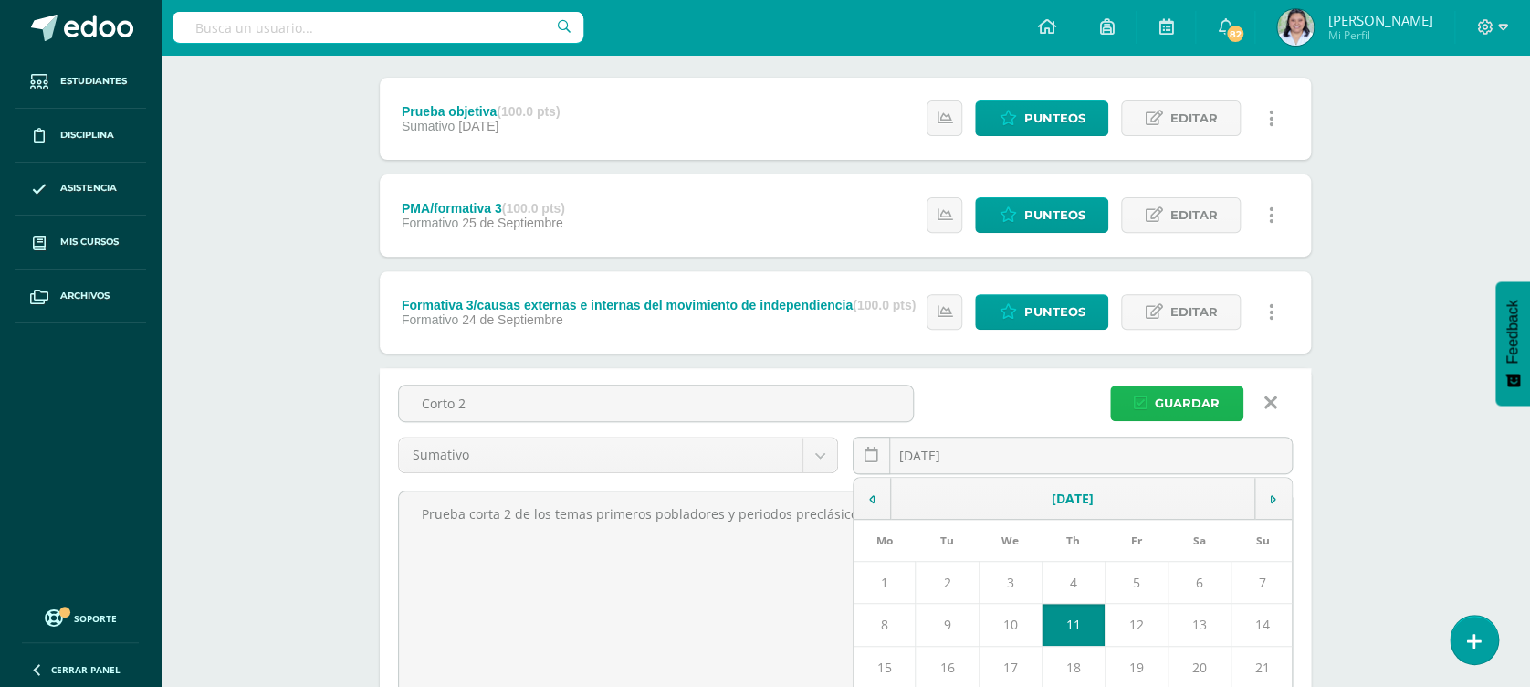
scroll to position [286, 0]
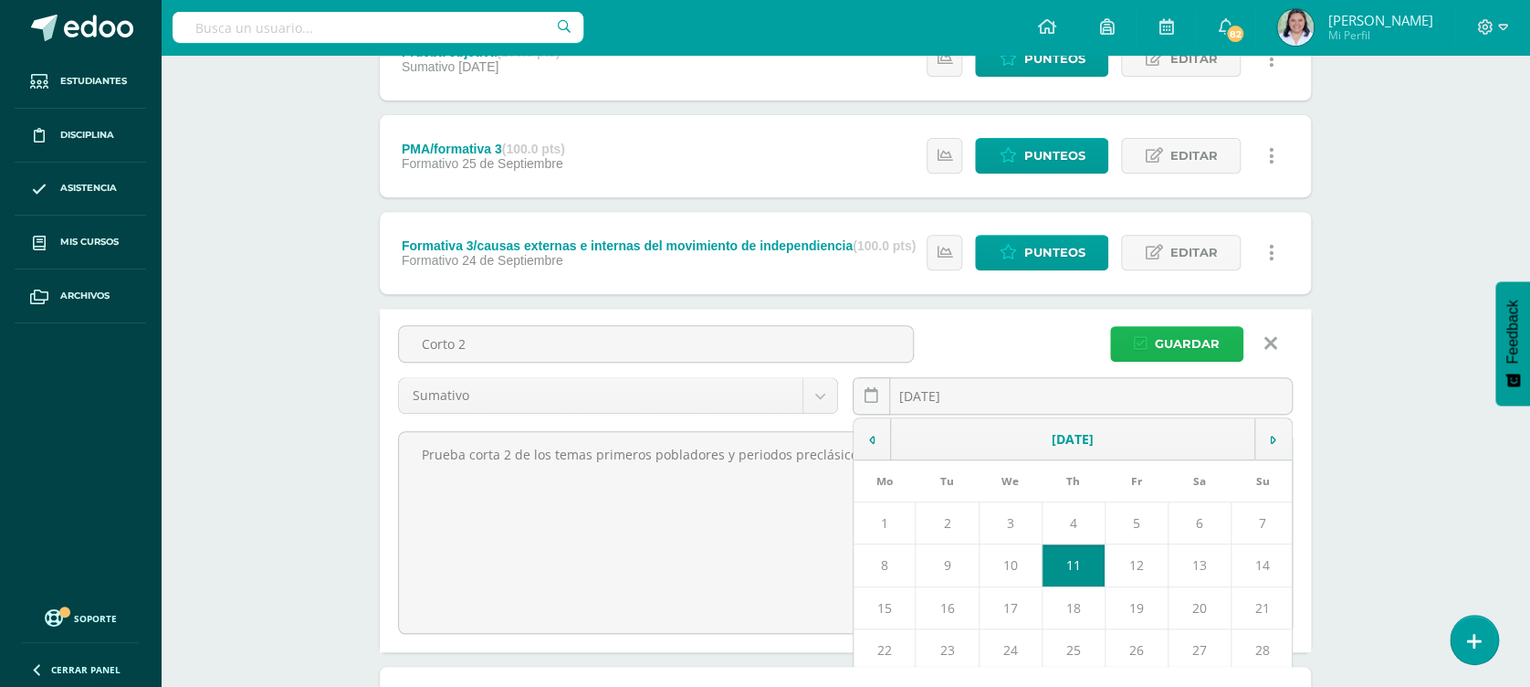
click at [1197, 337] on span "Guardar" at bounding box center [1187, 344] width 65 height 34
click at [1073, 603] on td "18" at bounding box center [1073, 607] width 63 height 42
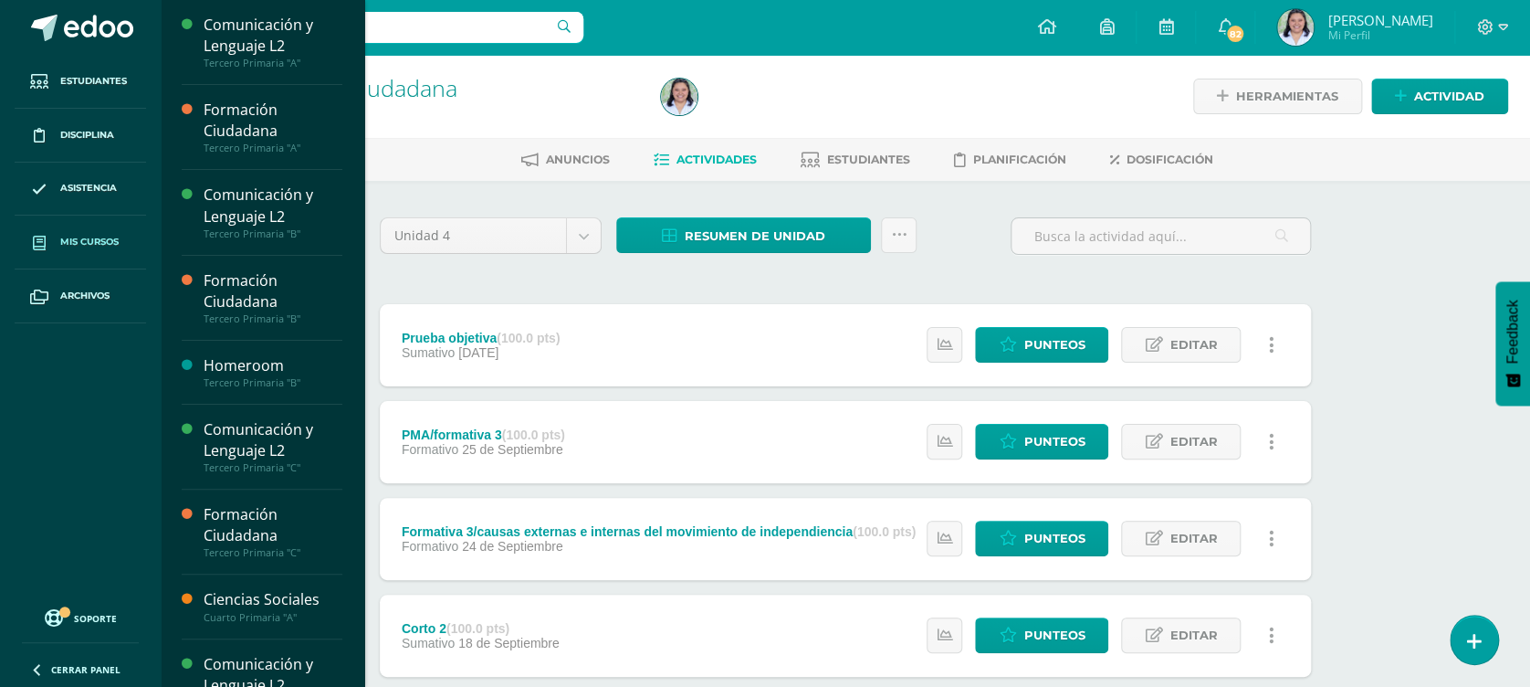
click at [54, 241] on span at bounding box center [39, 242] width 33 height 33
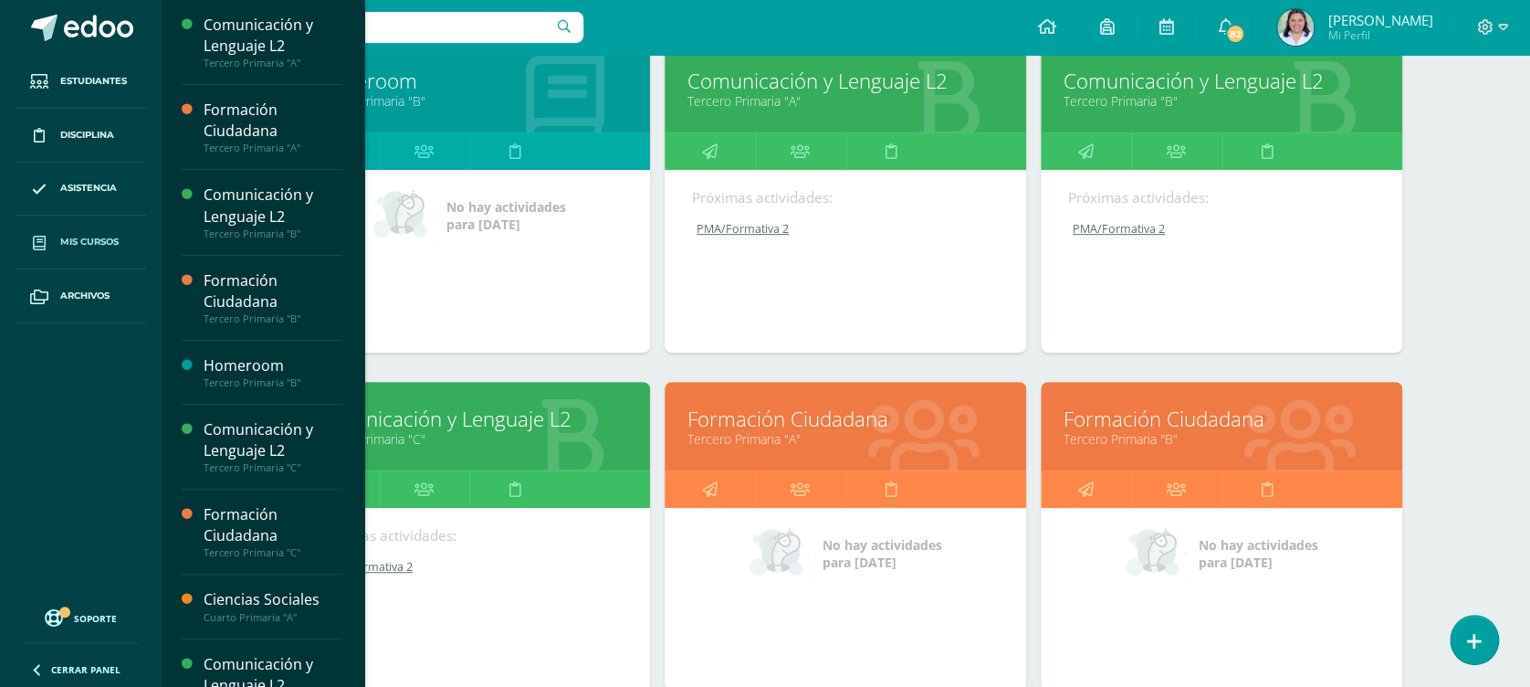
scroll to position [298, 0]
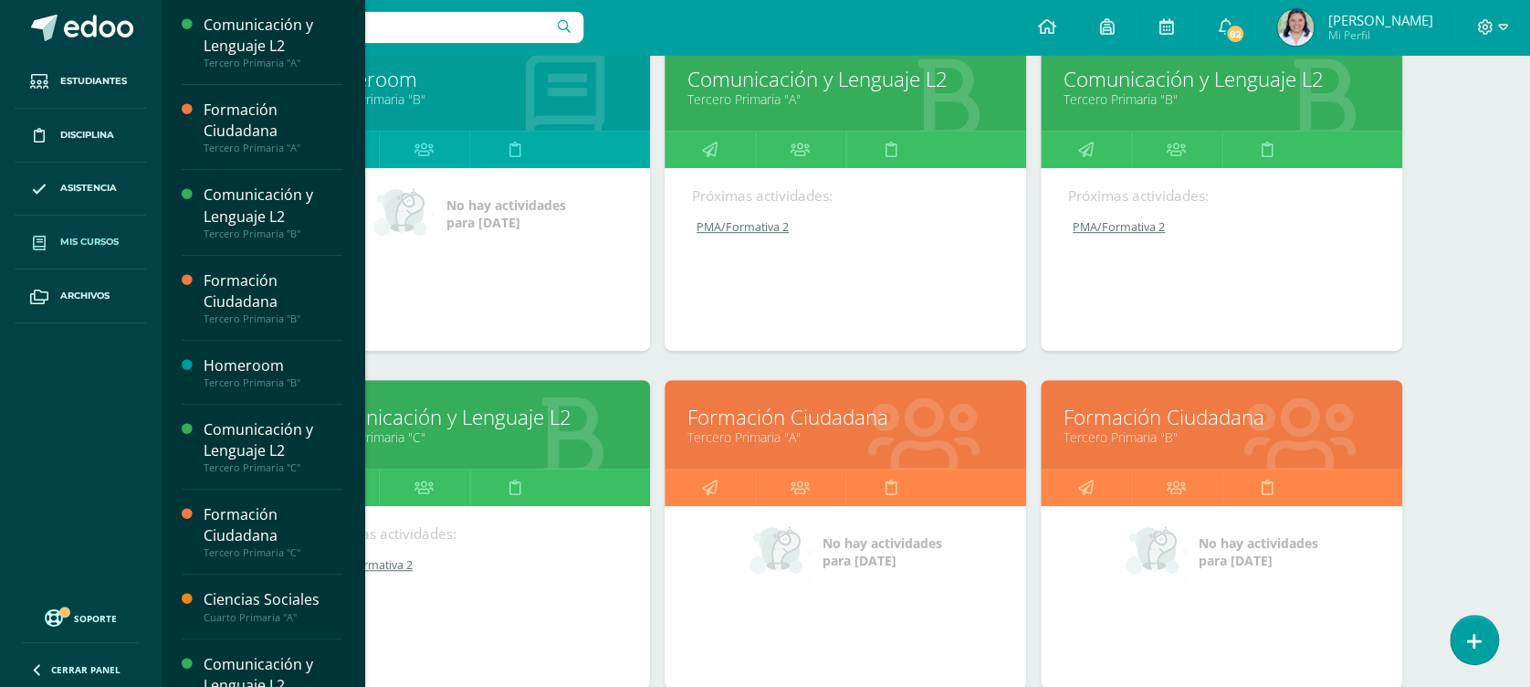
click at [1206, 432] on link "Tercero Primaria "B"" at bounding box center [1222, 436] width 316 height 17
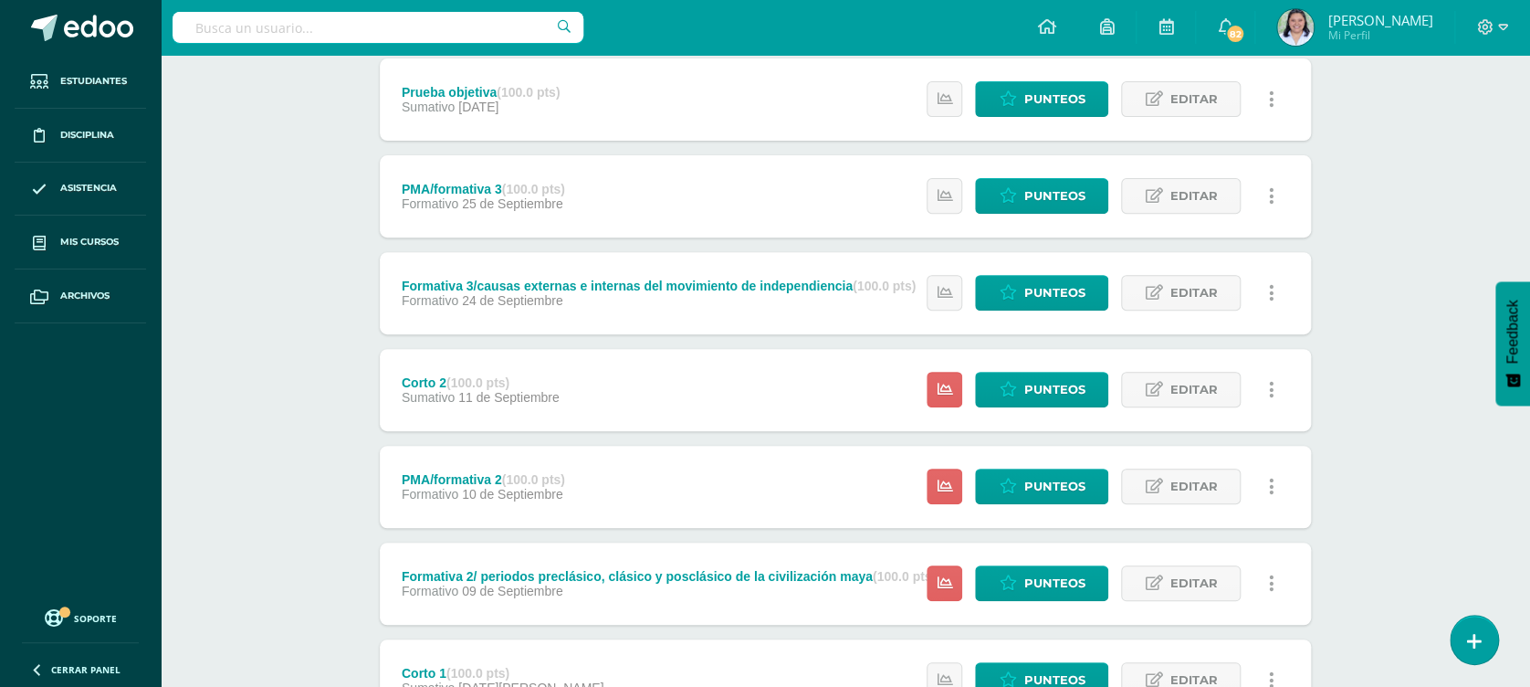
scroll to position [302, 0]
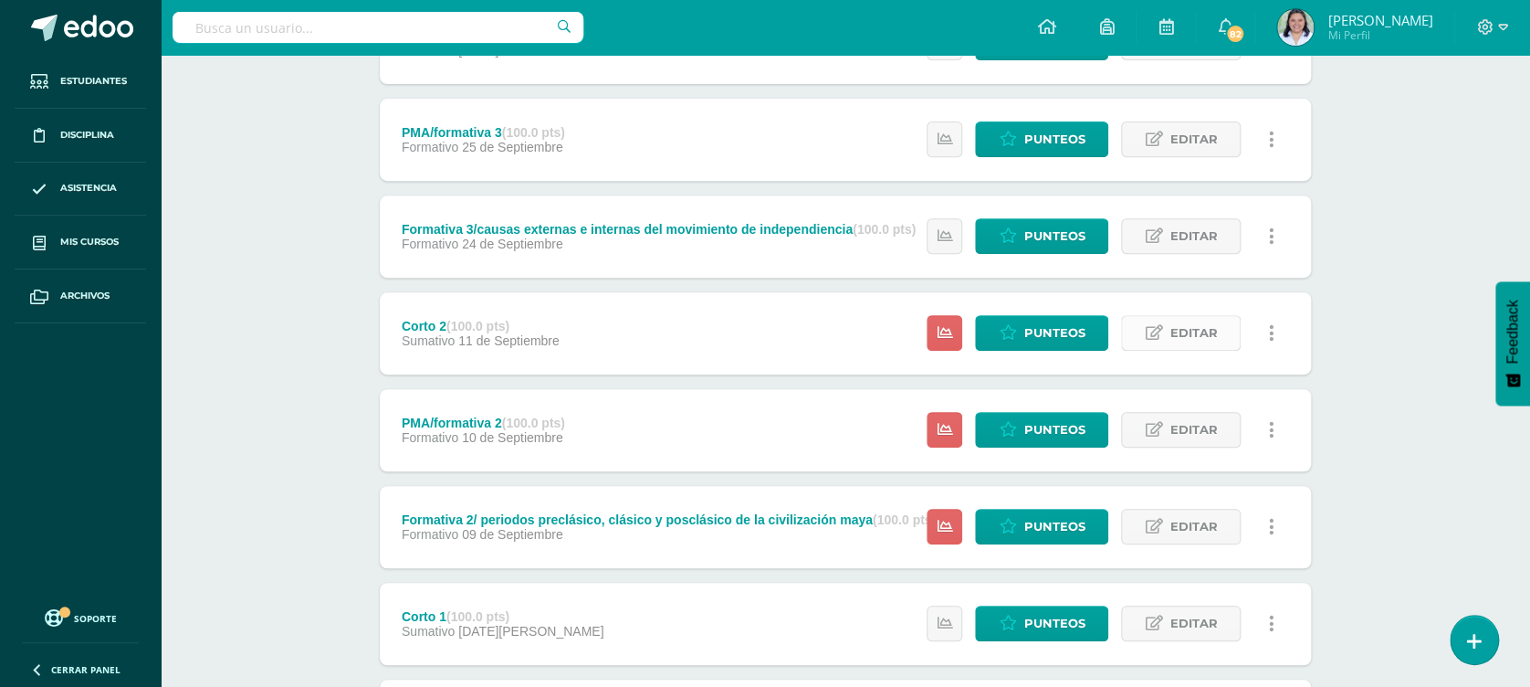
click at [1162, 340] on link "Editar" at bounding box center [1181, 333] width 120 height 36
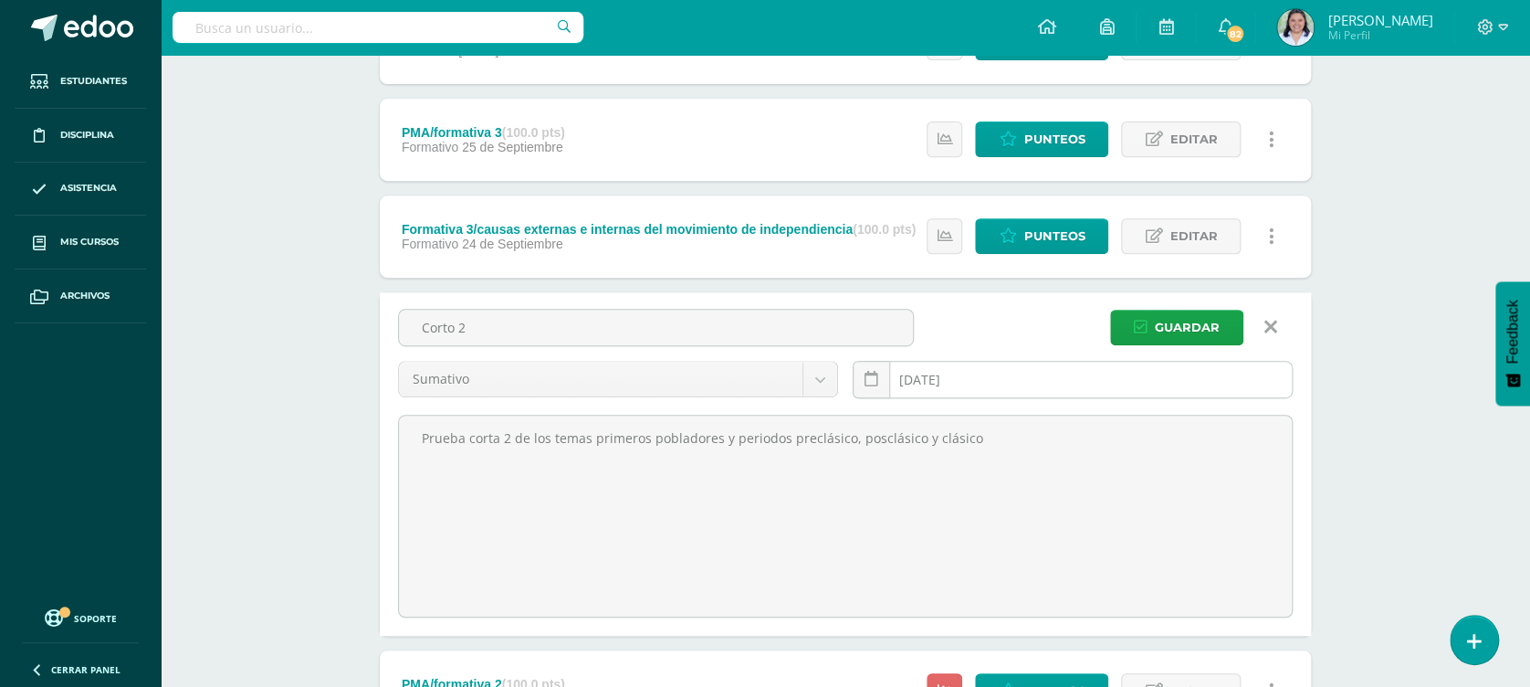
click at [986, 377] on div "2025-09-11 September, 2025 Mo Tu We Th Fr Sa Su 1 2 3 4 5 6 7 8 9 10 11 12 13 1…" at bounding box center [1073, 387] width 440 height 52
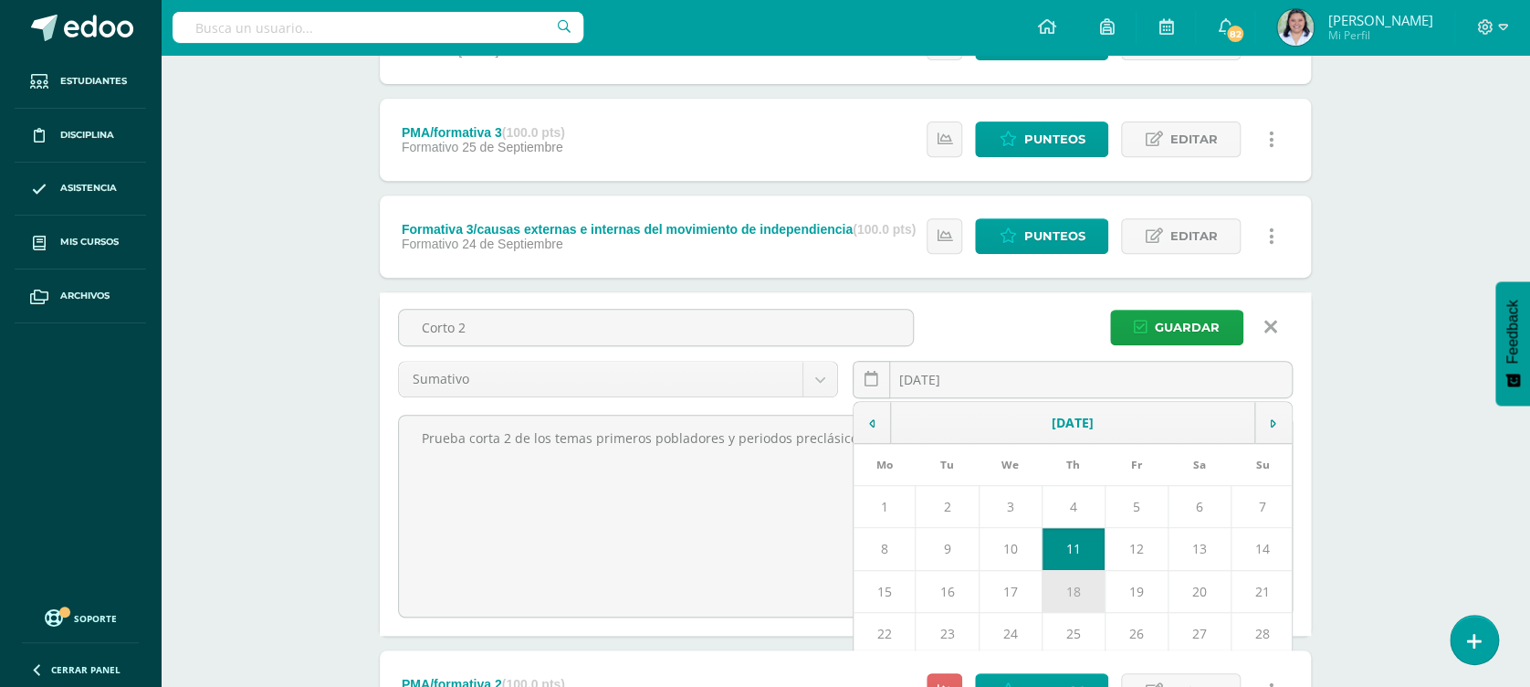
click at [1068, 585] on td "18" at bounding box center [1073, 591] width 63 height 42
type input "[DATE]"
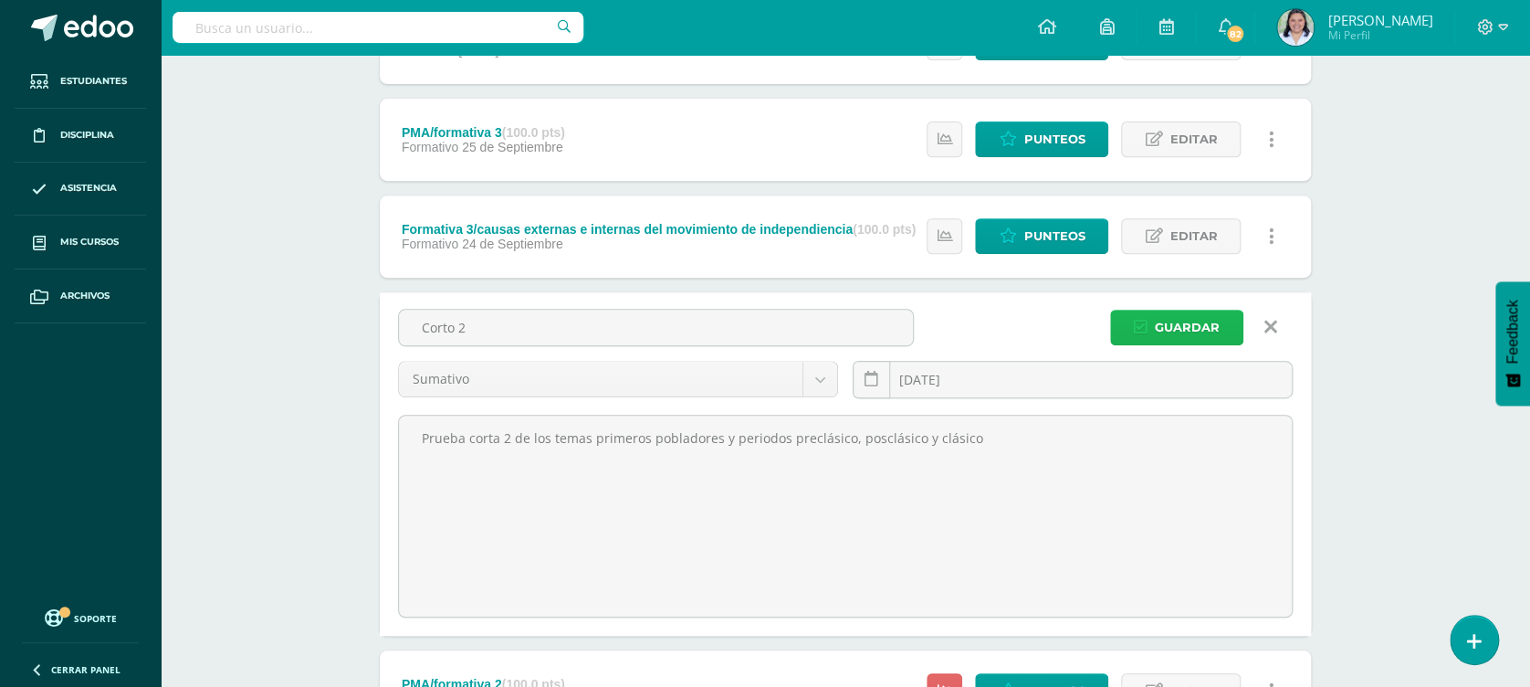
click at [1176, 329] on span "Guardar" at bounding box center [1187, 327] width 65 height 34
click at [1176, 322] on span "Guardar" at bounding box center [1187, 327] width 65 height 34
click at [1176, 320] on span "Guardar" at bounding box center [1187, 327] width 65 height 34
click at [1178, 329] on span "Guardar" at bounding box center [1187, 327] width 65 height 34
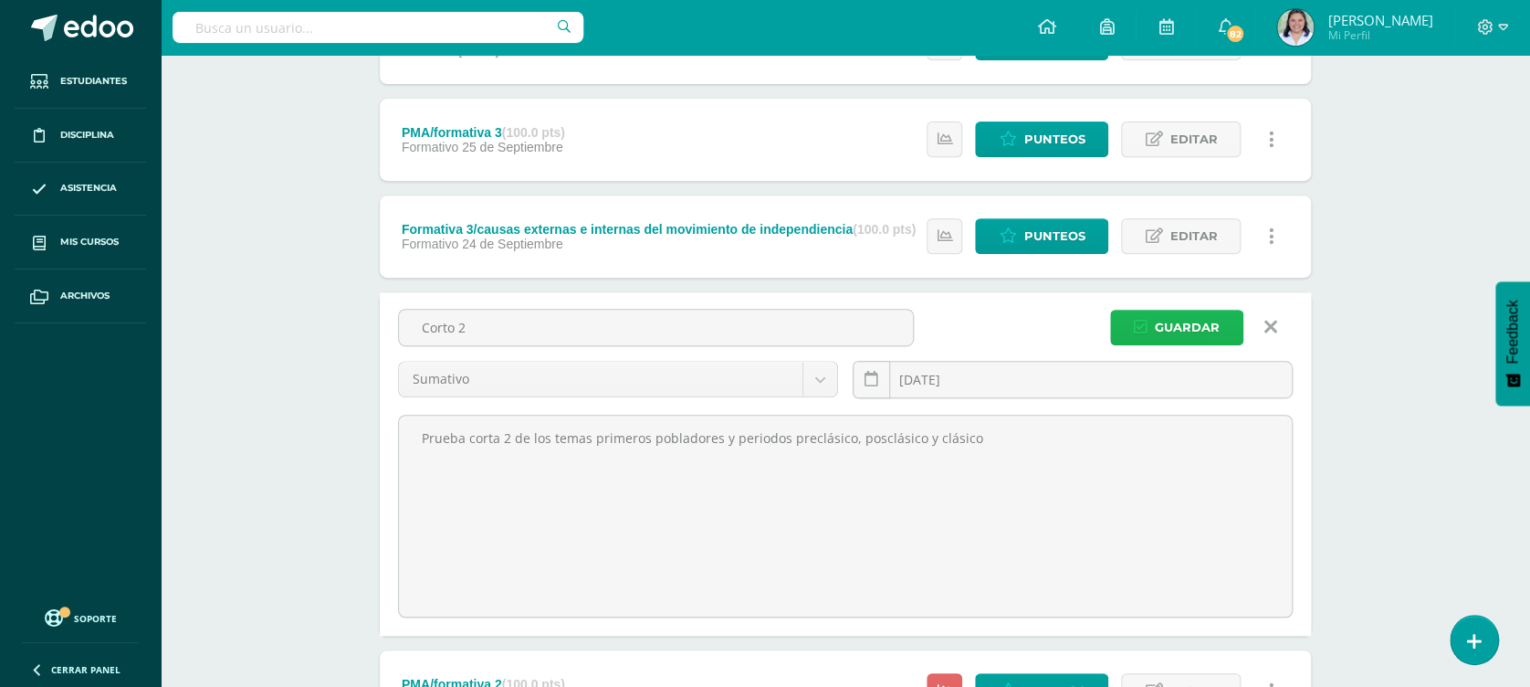
click at [1178, 328] on span "Guardar" at bounding box center [1187, 327] width 65 height 34
click at [1178, 321] on span "Guardar" at bounding box center [1187, 327] width 65 height 34
click at [1116, 362] on input "2025-09-18" at bounding box center [1073, 380] width 438 height 36
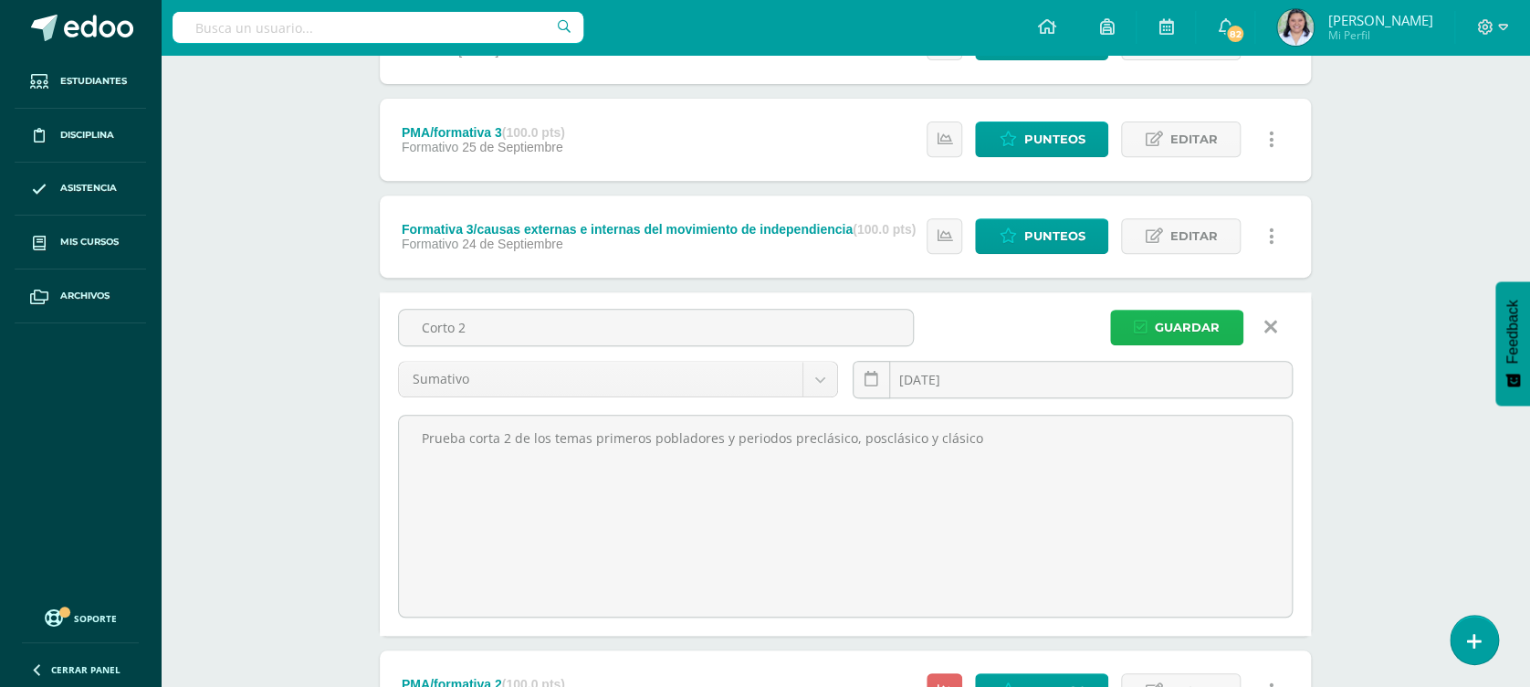
click at [1162, 331] on span "Guardar" at bounding box center [1187, 327] width 65 height 34
click at [1162, 329] on span "Guardar" at bounding box center [1187, 327] width 65 height 34
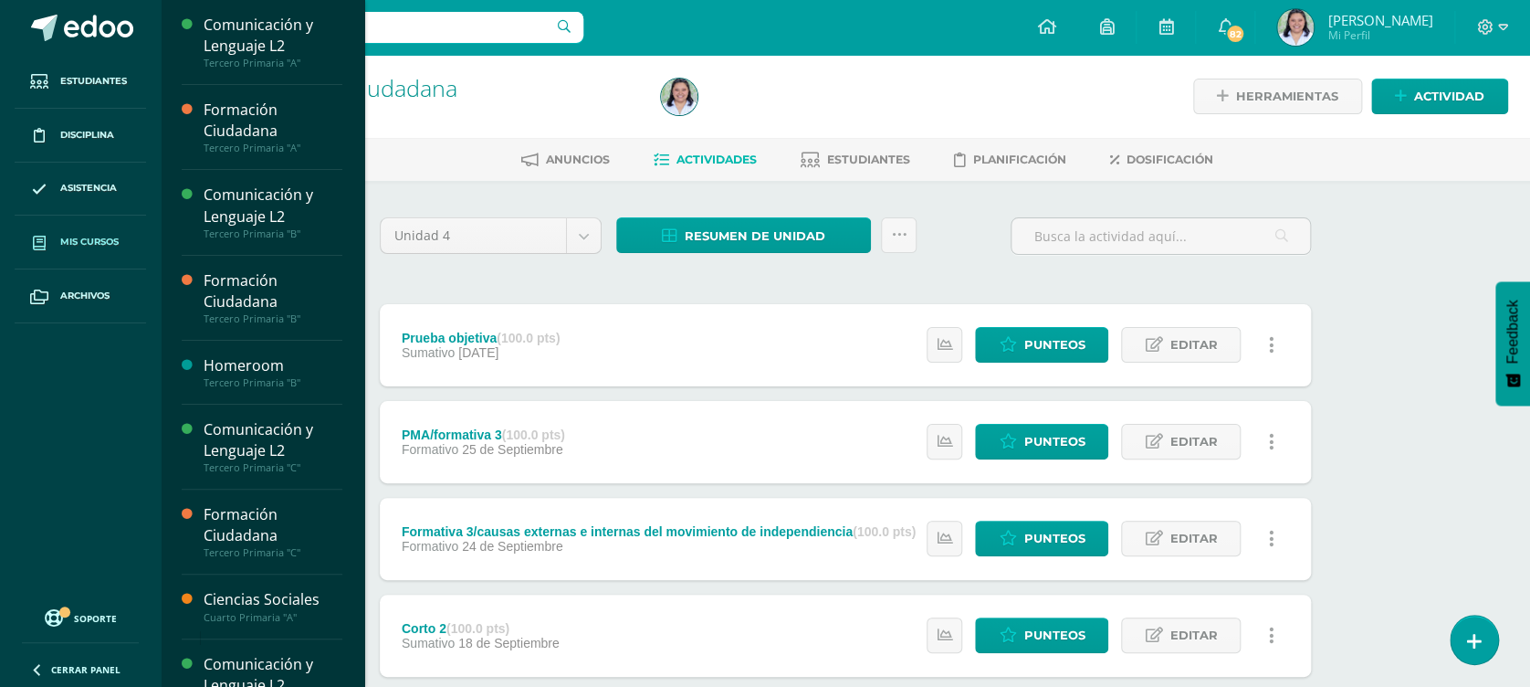
click at [111, 240] on span "Mis cursos" at bounding box center [89, 242] width 58 height 15
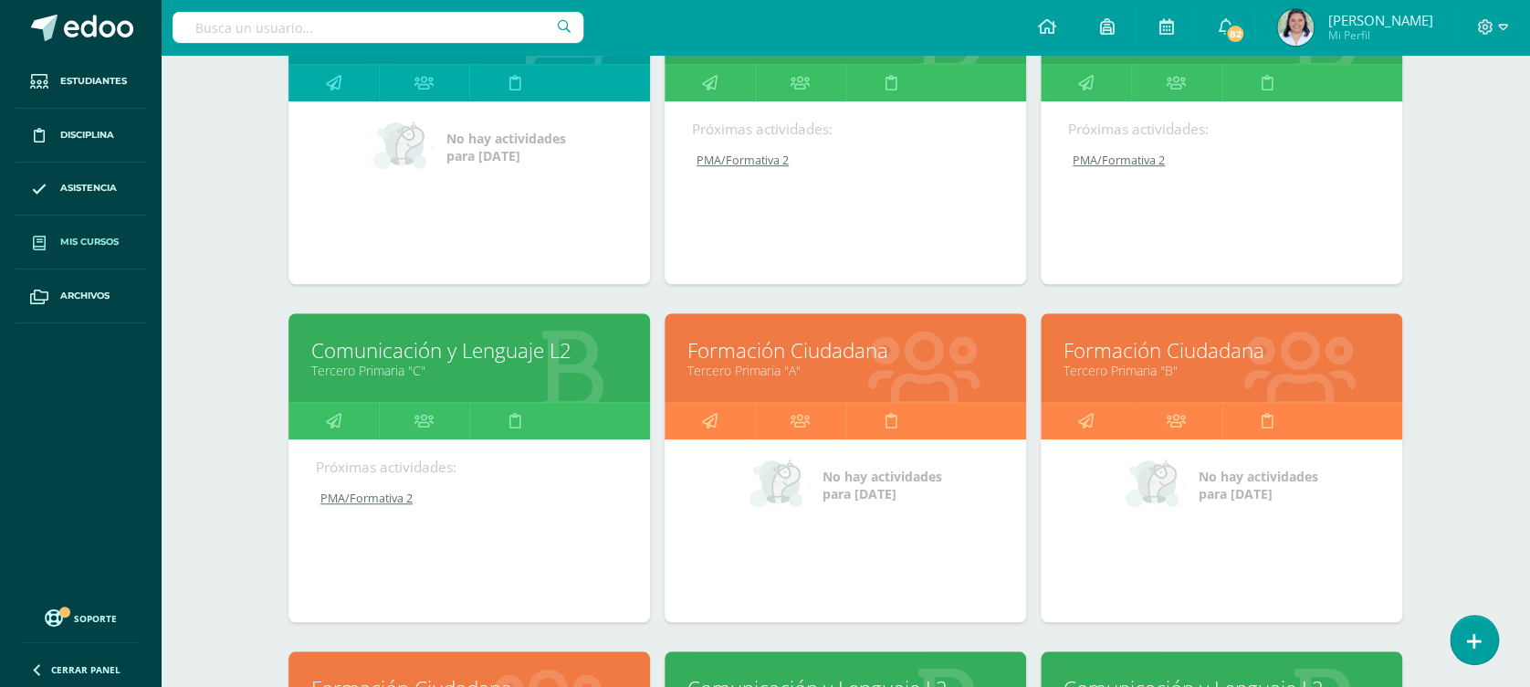
scroll to position [387, 0]
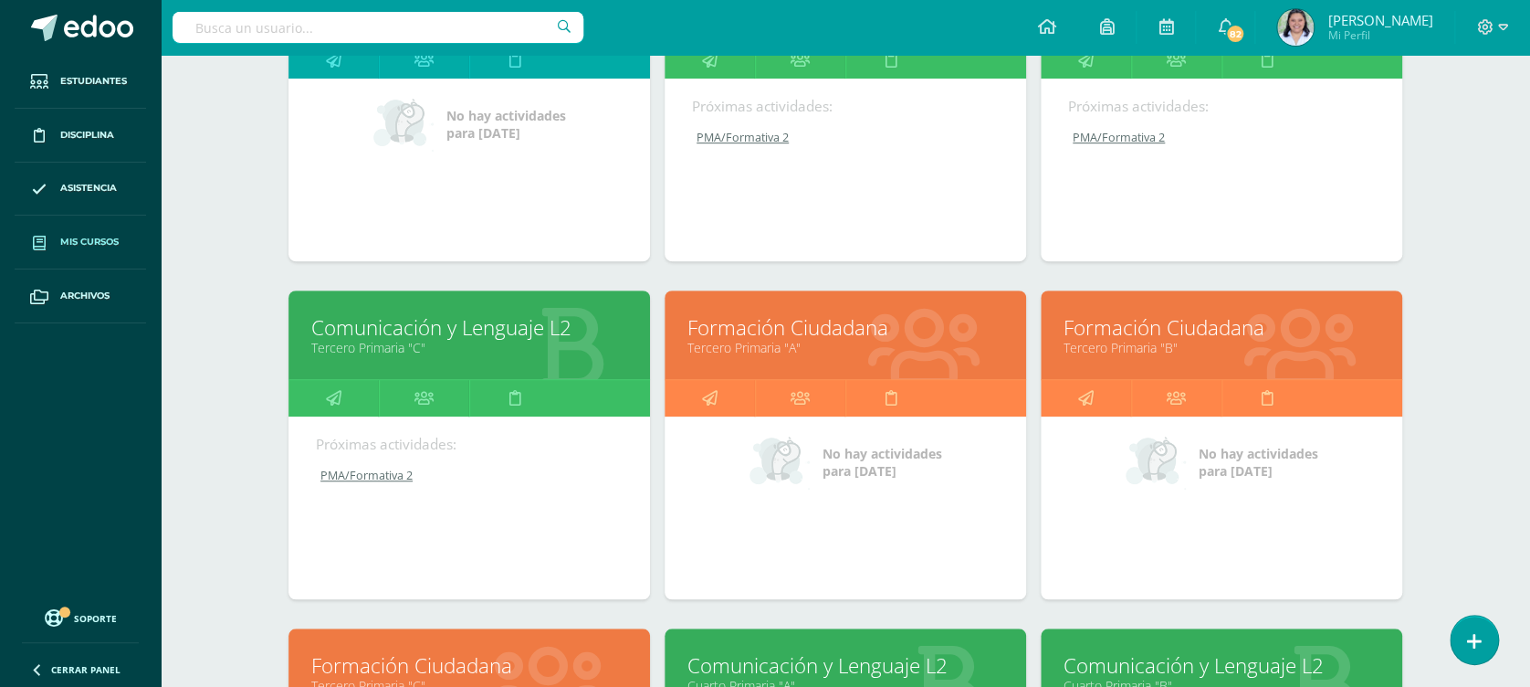
click at [489, 654] on link "Formación Ciudadana" at bounding box center [469, 665] width 316 height 28
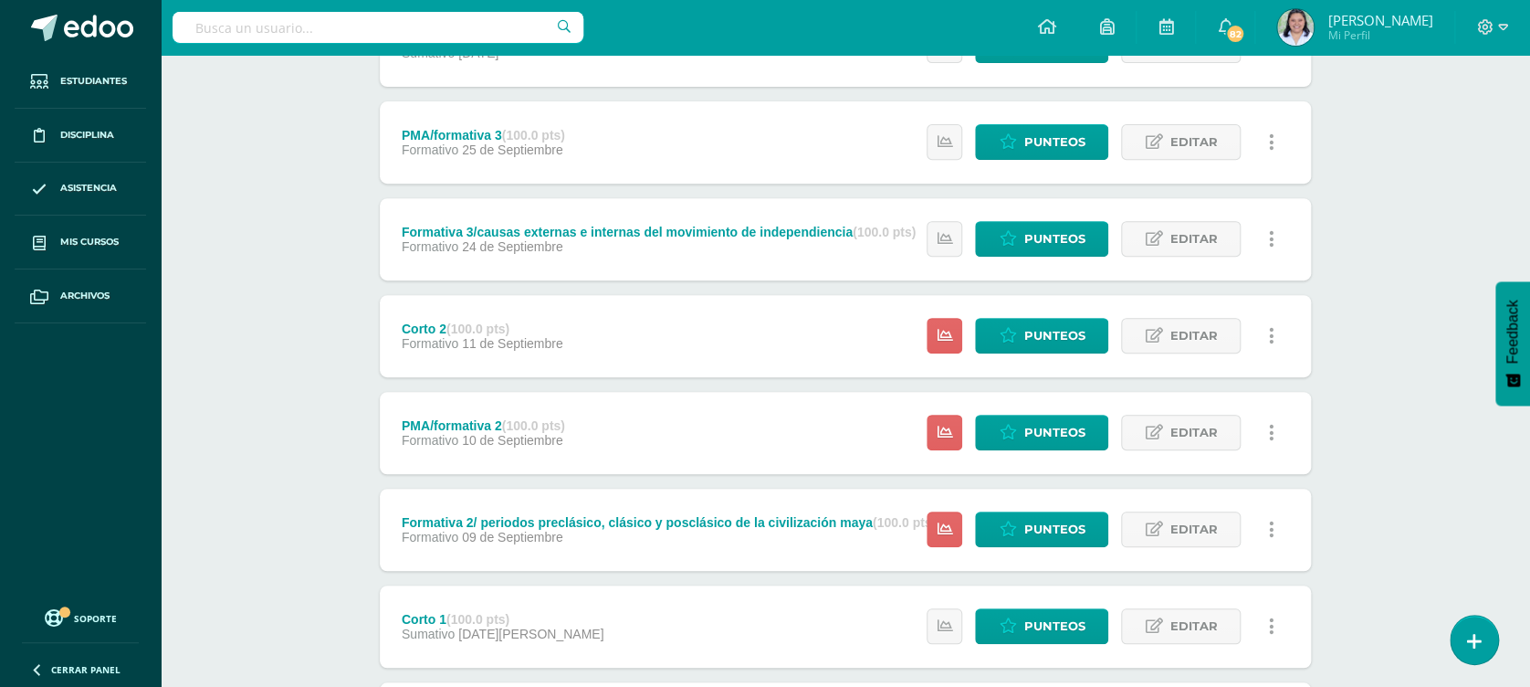
scroll to position [312, 0]
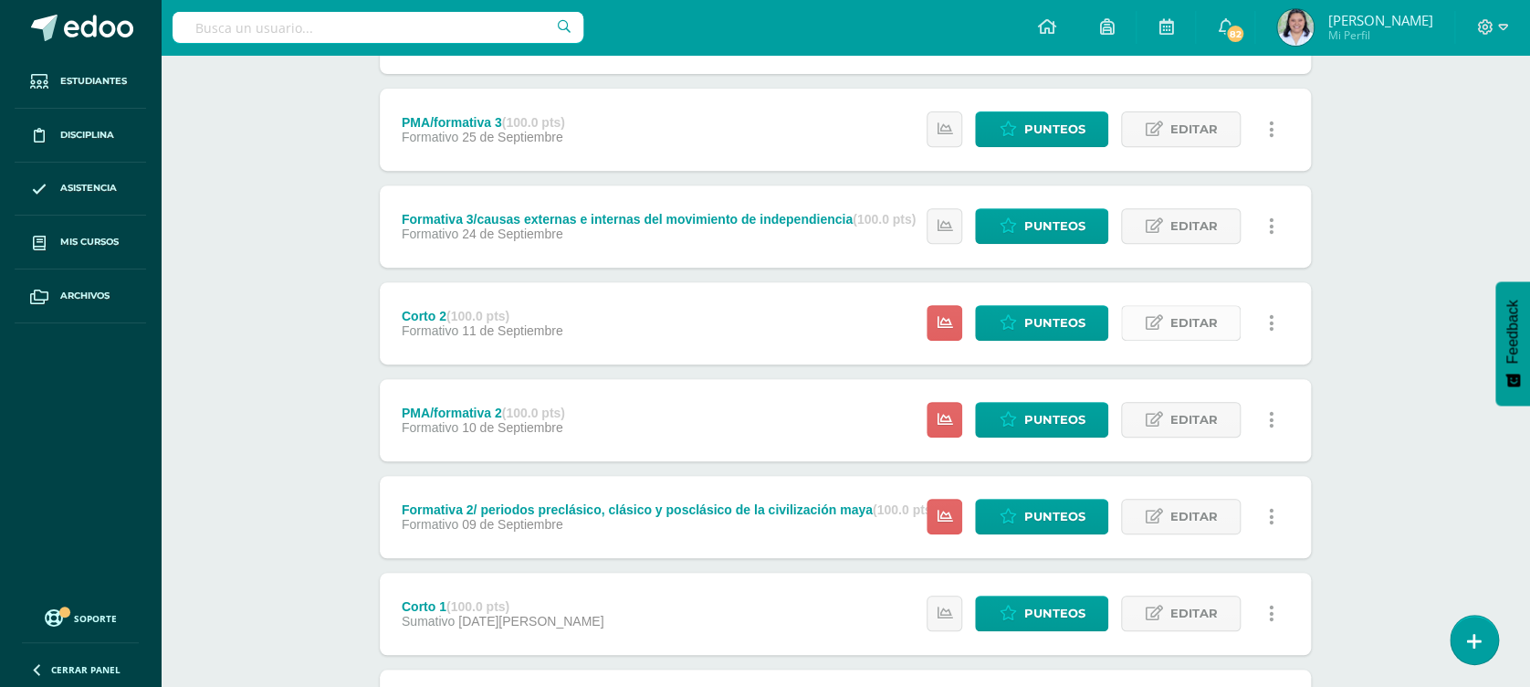
click at [1201, 319] on span "Editar" at bounding box center [1193, 323] width 47 height 34
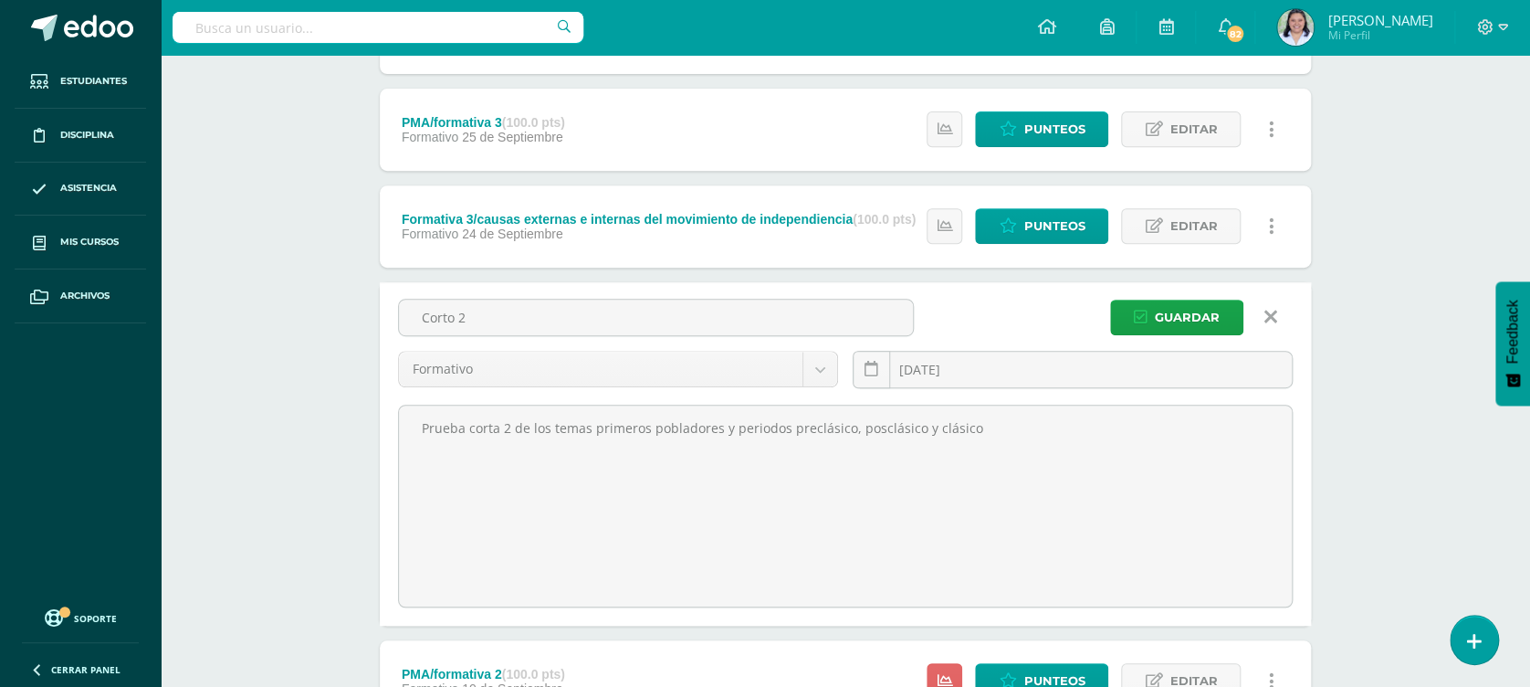
click at [976, 378] on div "2025-09-11 September, 2025 Mo Tu We Th Fr Sa Su 1 2 3 4 5 6 7 8 9 10 11 12 13 1…" at bounding box center [1073, 377] width 440 height 52
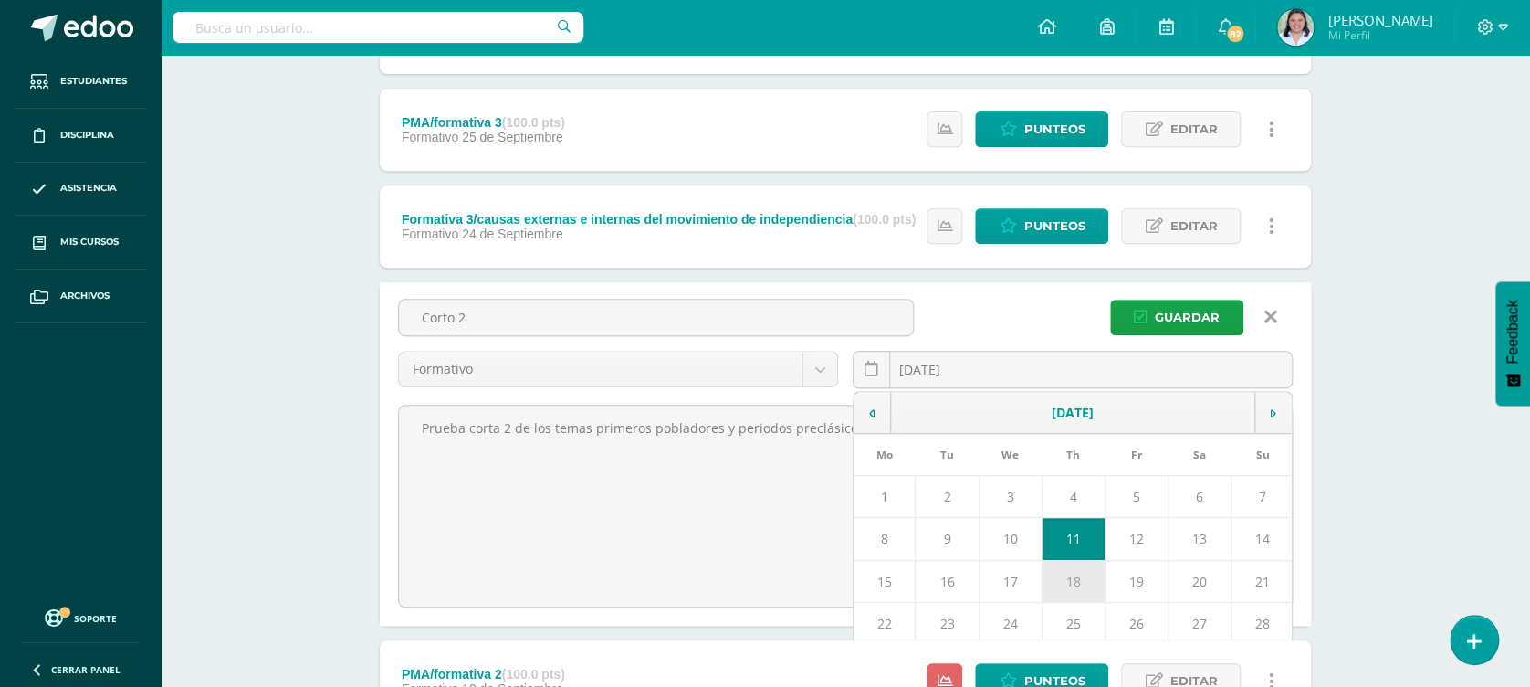
click at [1057, 582] on td "18" at bounding box center [1073, 581] width 63 height 42
type input "2025-09-18"
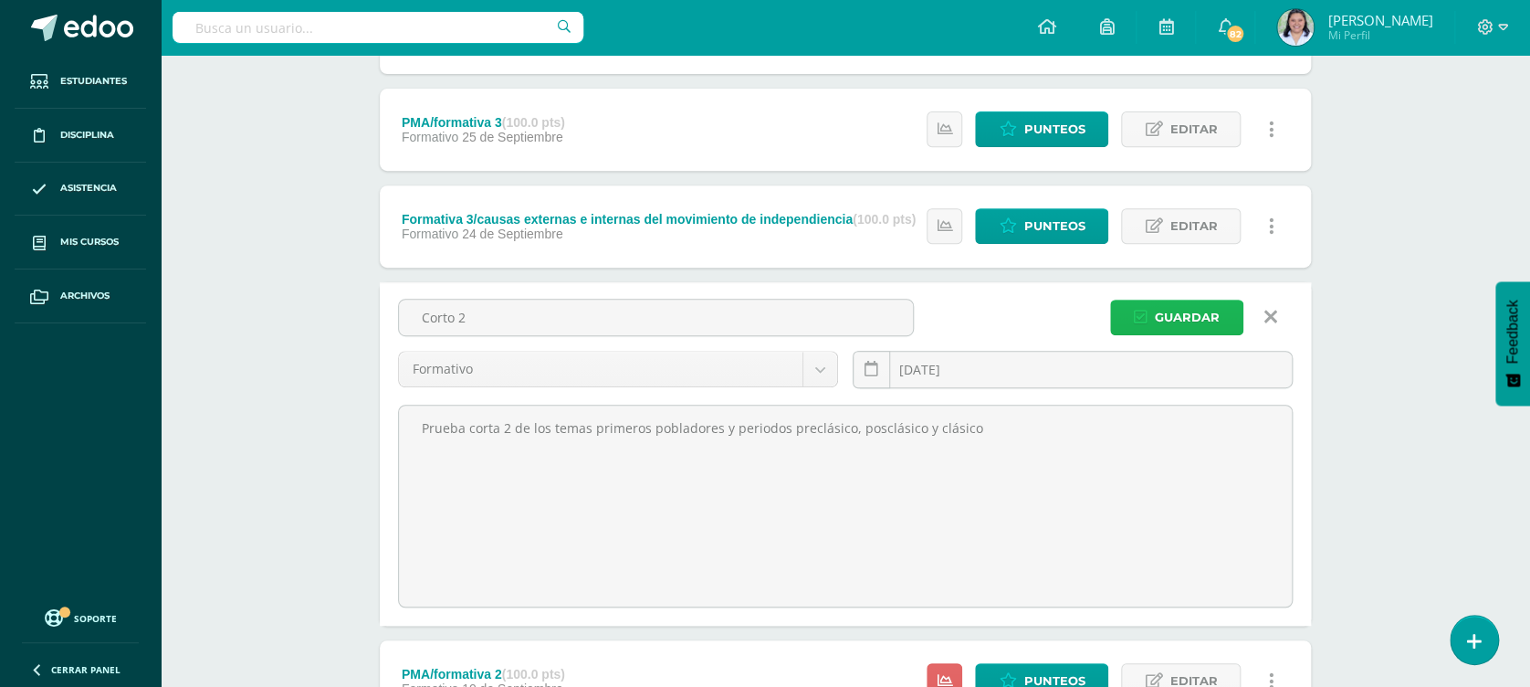
click at [1162, 310] on span "Guardar" at bounding box center [1187, 317] width 65 height 34
click at [1173, 310] on span "Guardar" at bounding box center [1187, 317] width 65 height 34
click at [1196, 310] on span "Guardar" at bounding box center [1187, 317] width 65 height 34
click at [1163, 308] on span "Guardar" at bounding box center [1187, 317] width 65 height 34
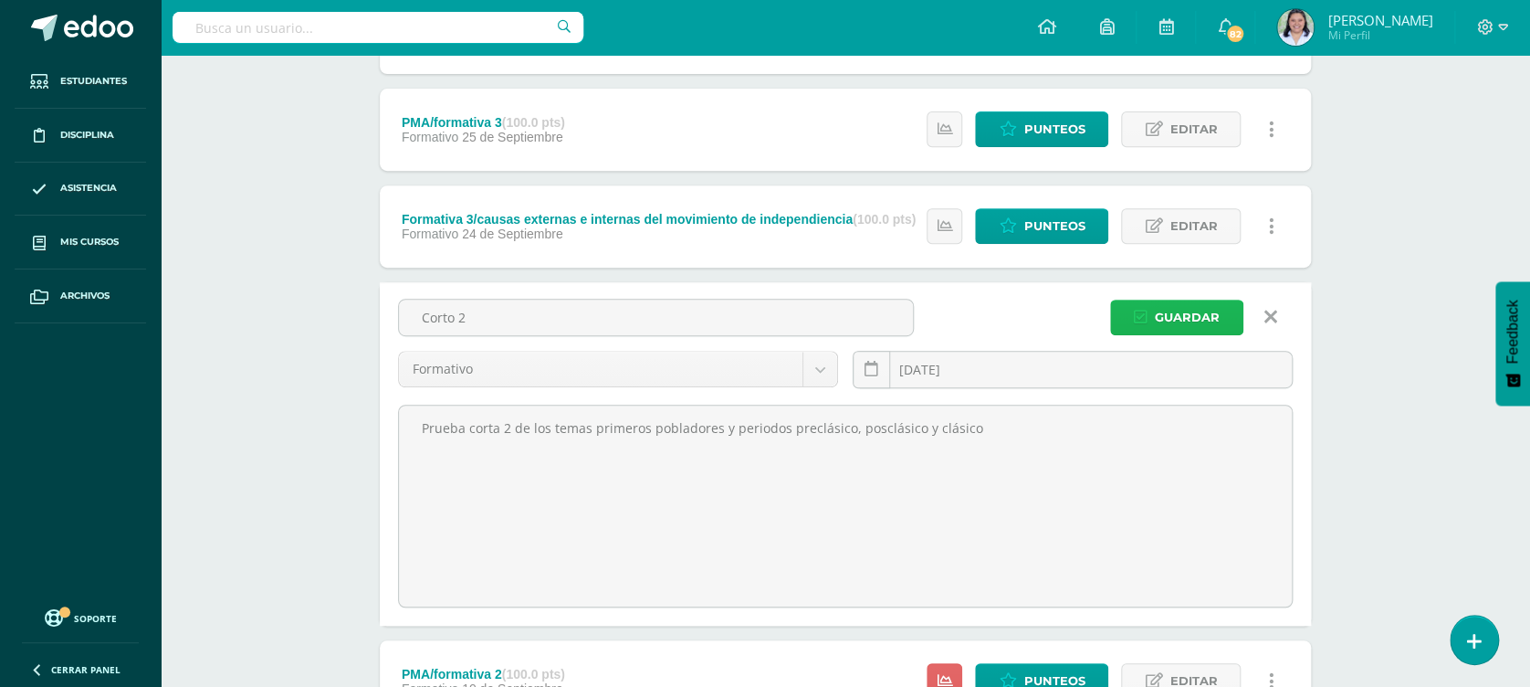
click at [1163, 308] on span "Guardar" at bounding box center [1187, 317] width 65 height 34
click span "Guardar"
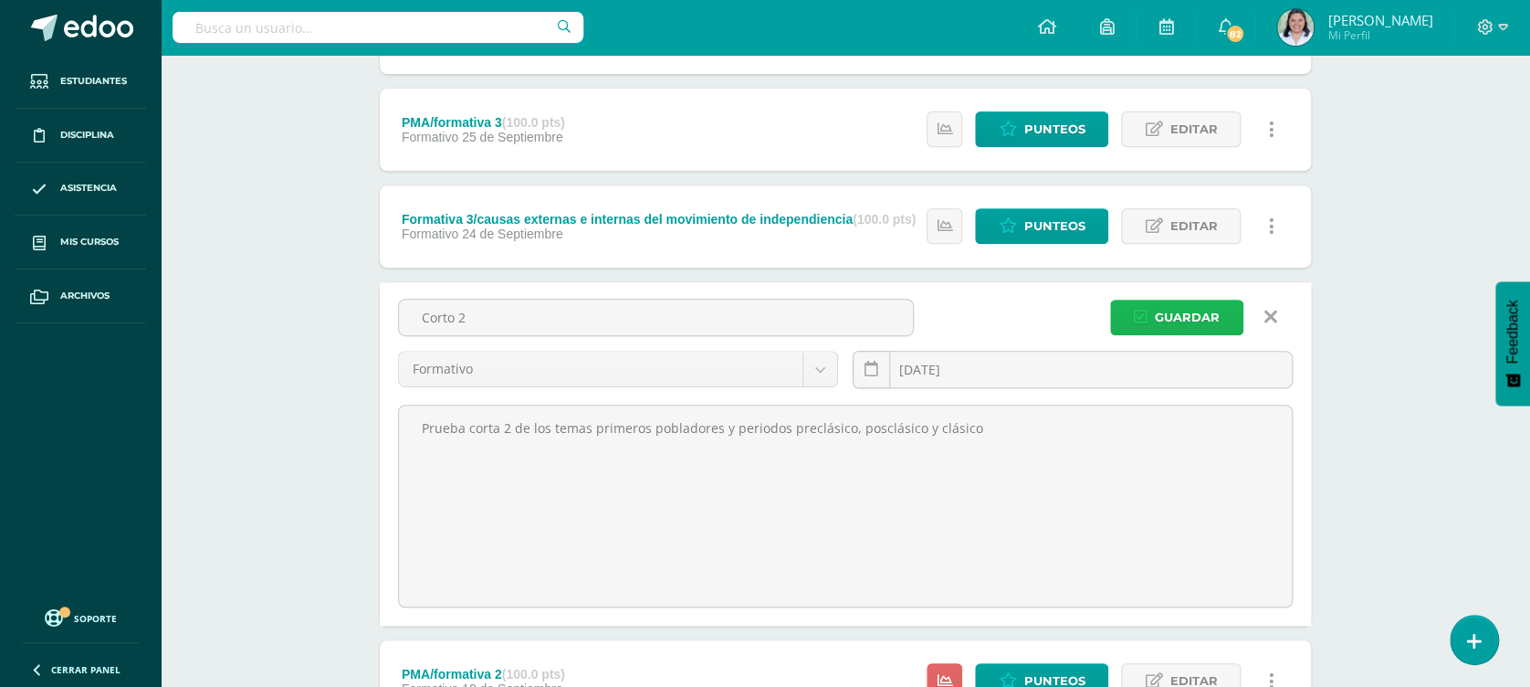
click span "Guardar"
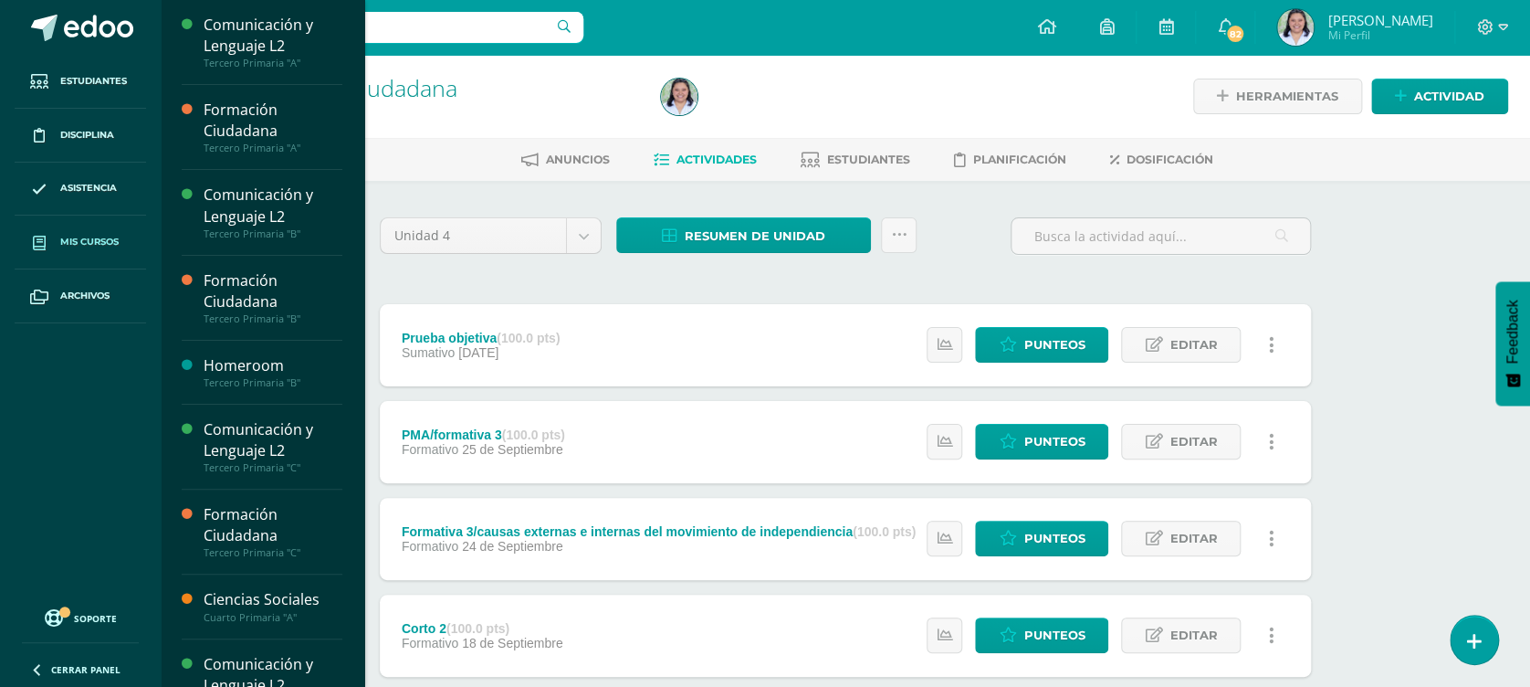
click at [89, 241] on span "Mis cursos" at bounding box center [89, 242] width 58 height 15
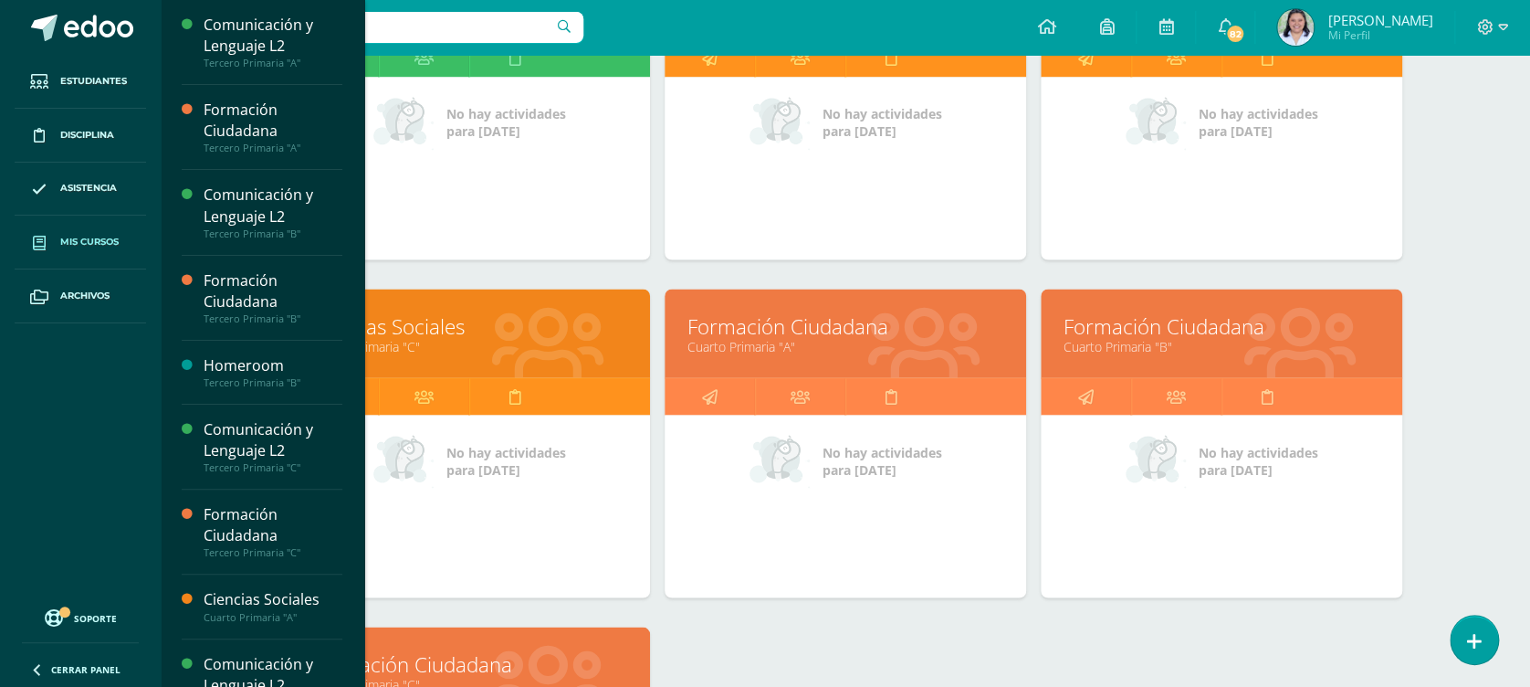
scroll to position [1409, 0]
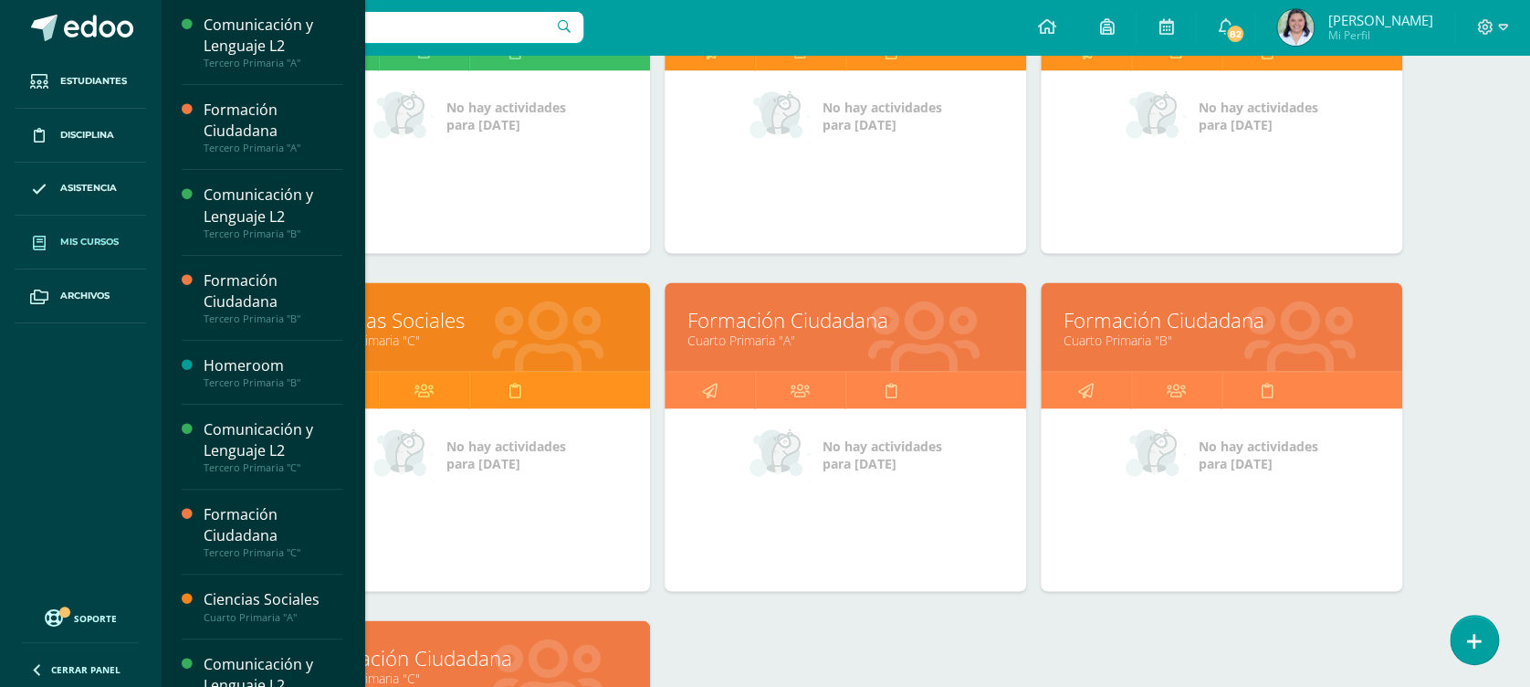
click at [513, 648] on link "Formación Ciudadana" at bounding box center [469, 657] width 316 height 28
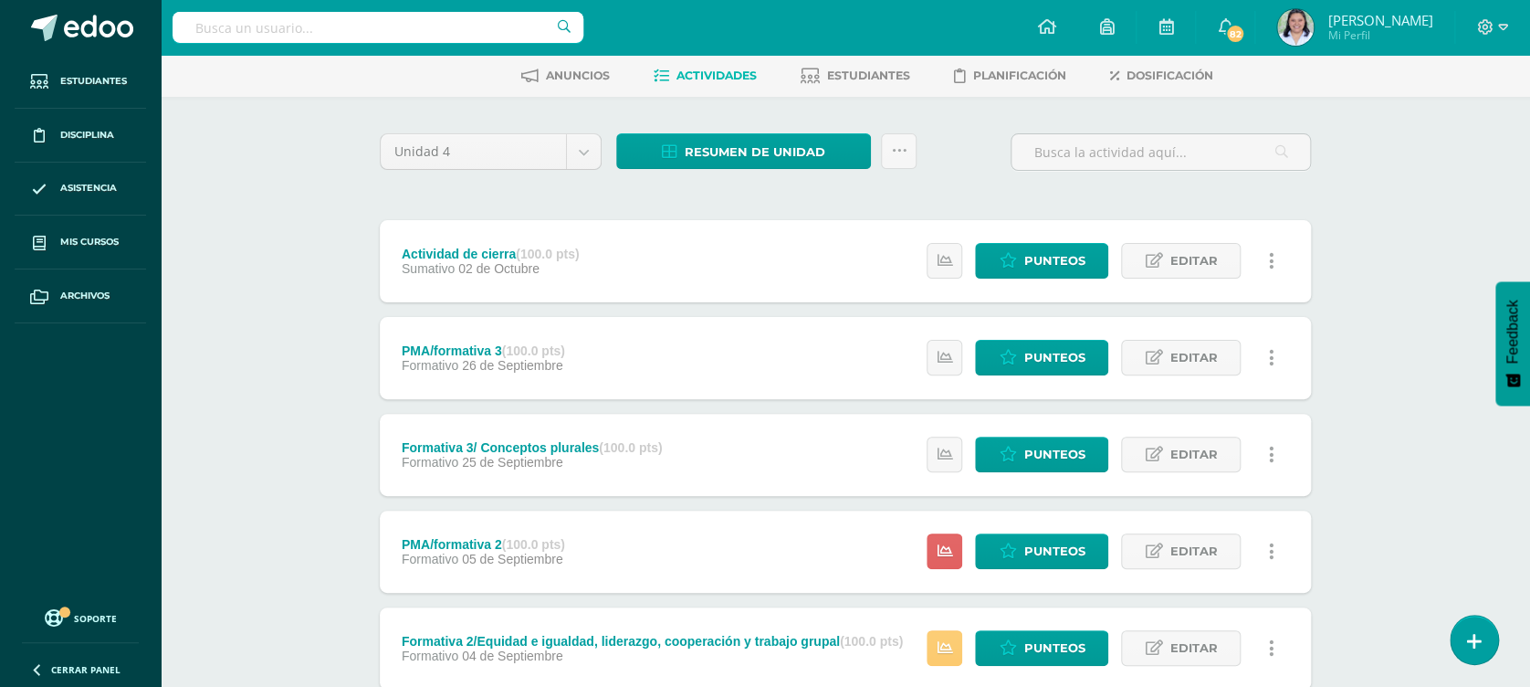
scroll to position [77, 0]
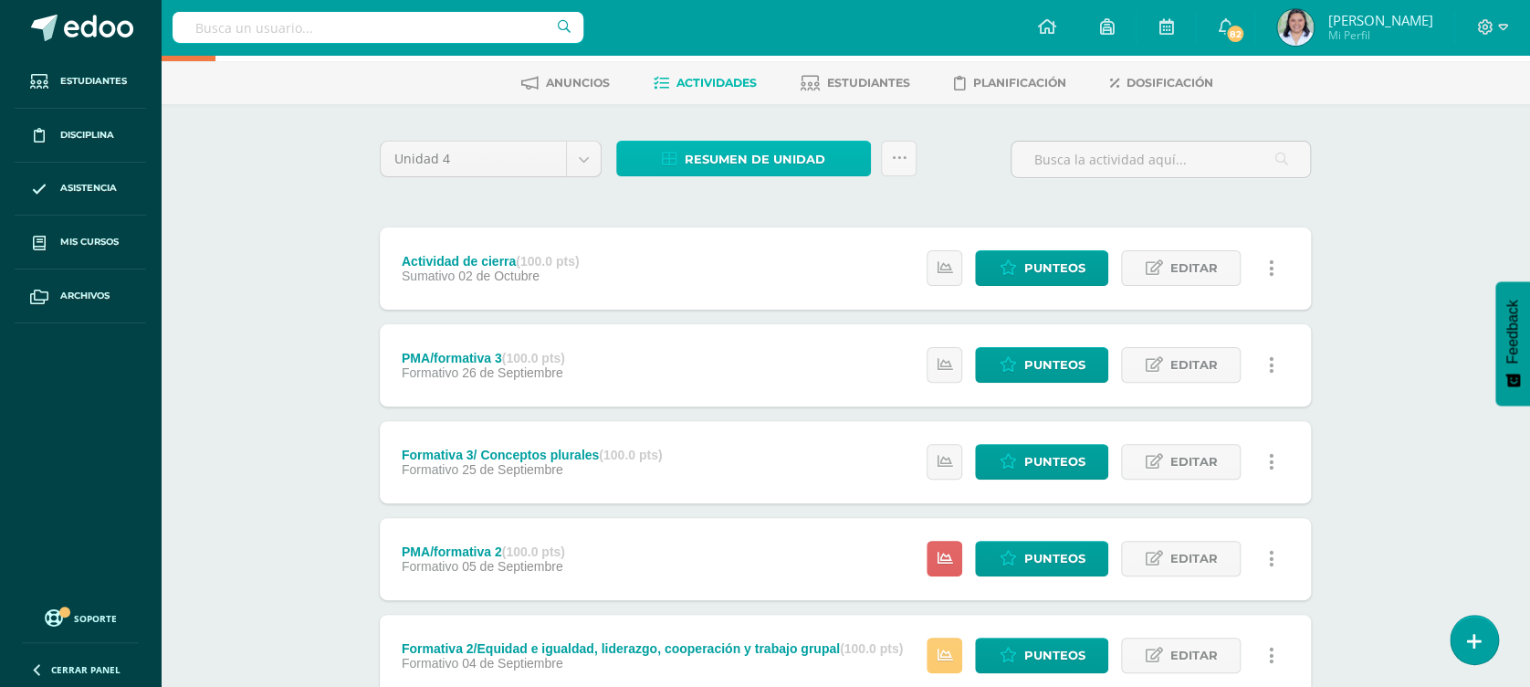
click at [777, 142] on span "Resumen de unidad" at bounding box center [755, 159] width 141 height 34
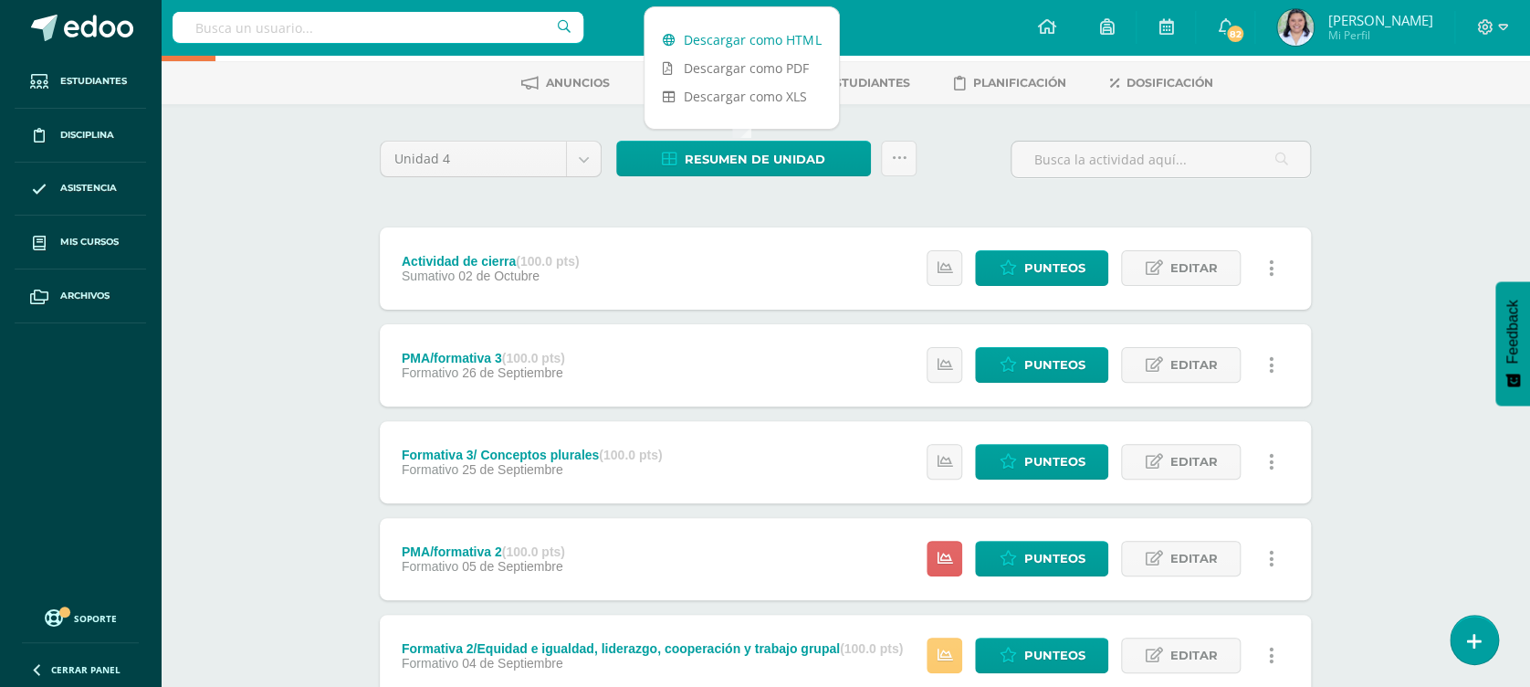
click at [762, 36] on link "Descargar como HTML" at bounding box center [742, 40] width 194 height 28
click at [1403, 208] on div "Formación Ciudadana Cuarto Primaria "C" Herramientas Detalle de asistencias Act…" at bounding box center [846, 495] width 1370 height 1034
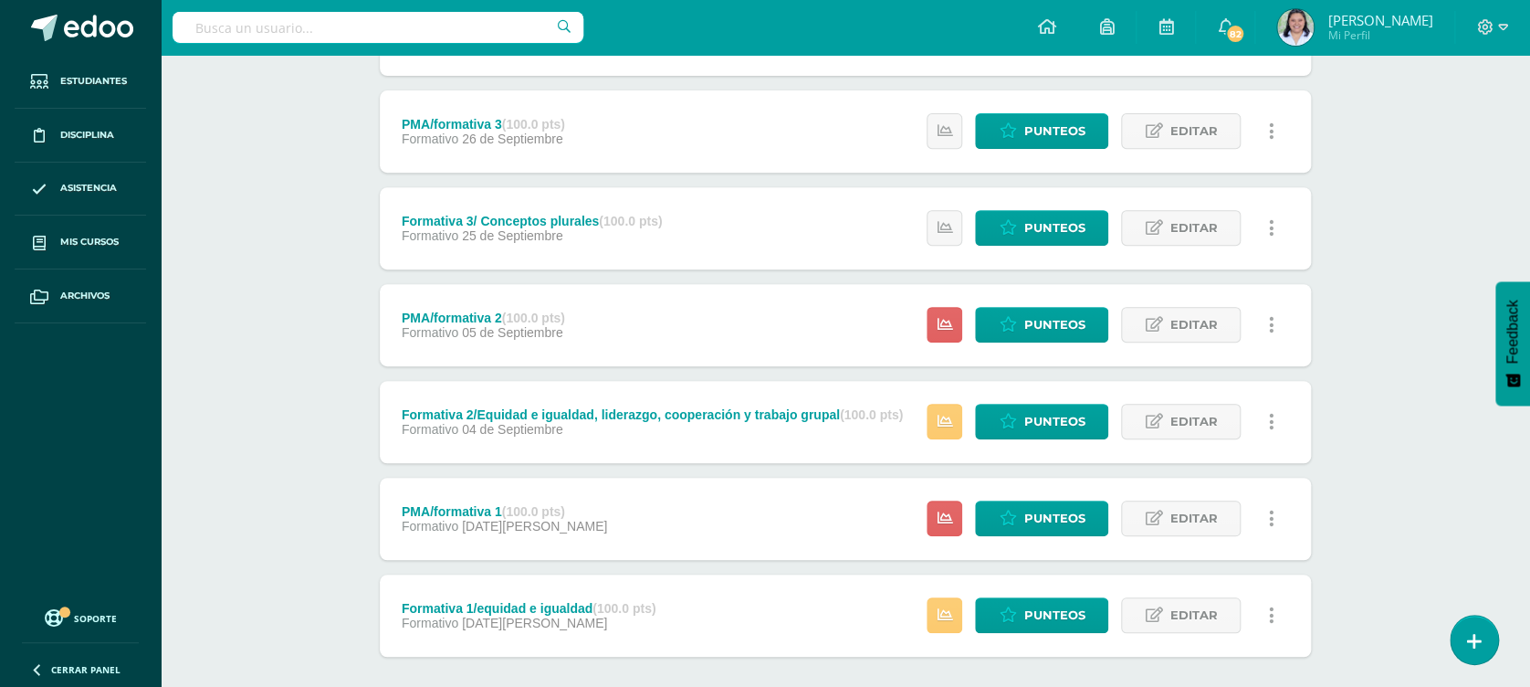
scroll to position [319, 0]
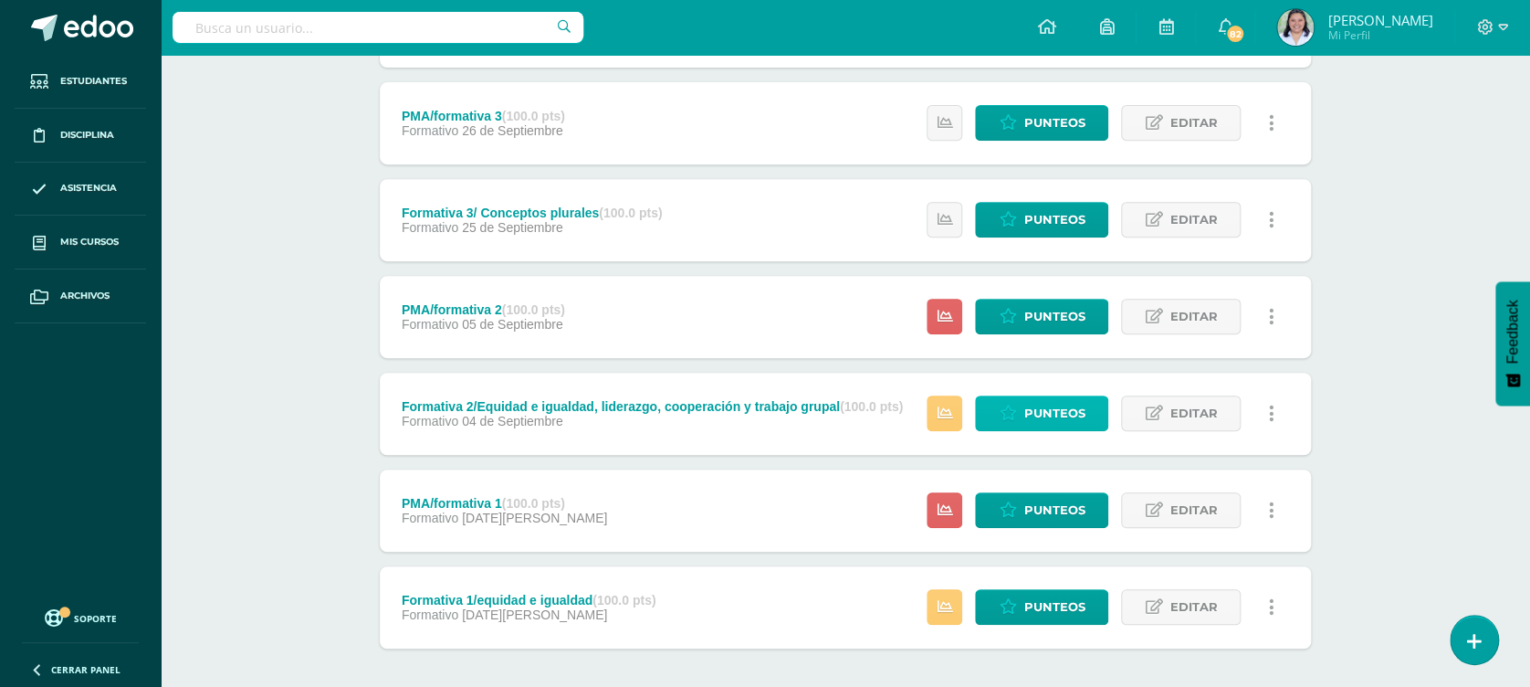
click at [1036, 402] on span "Punteos" at bounding box center [1054, 413] width 61 height 34
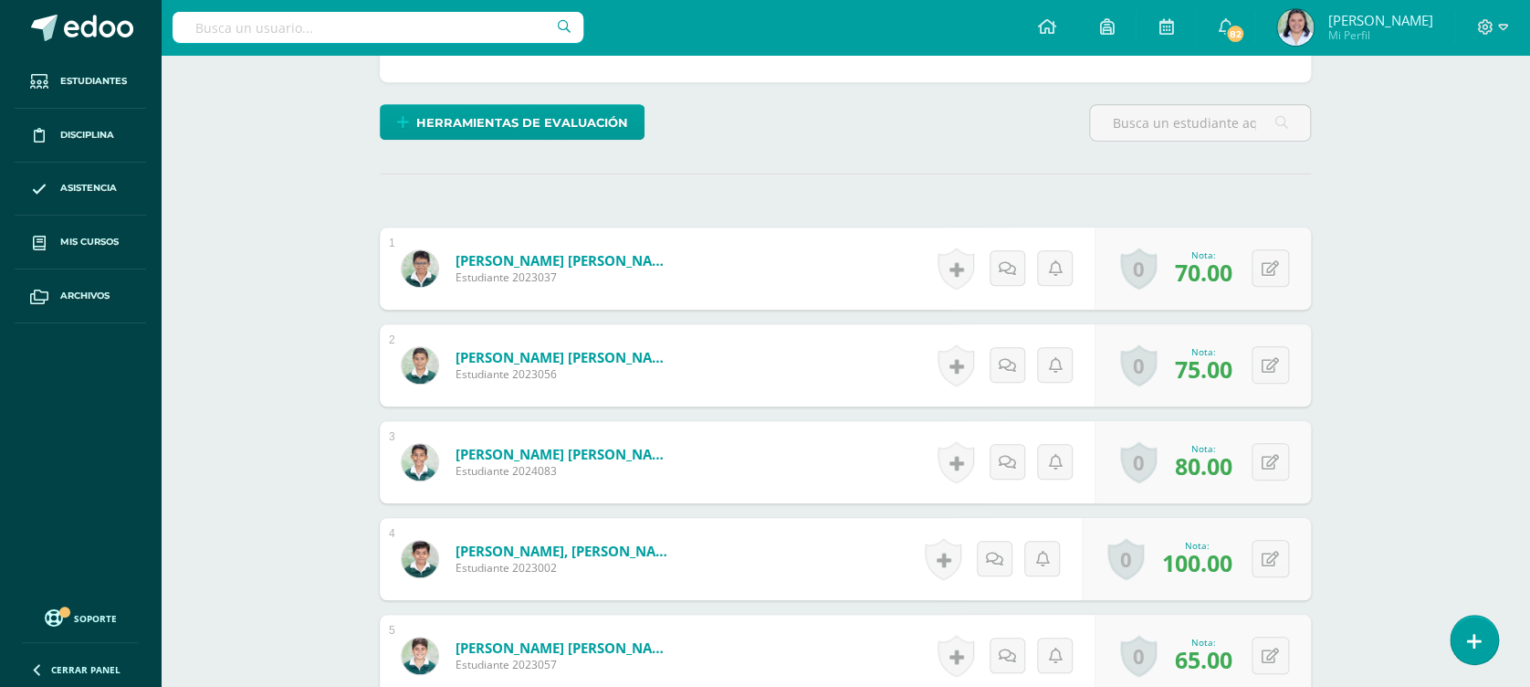
scroll to position [429, 0]
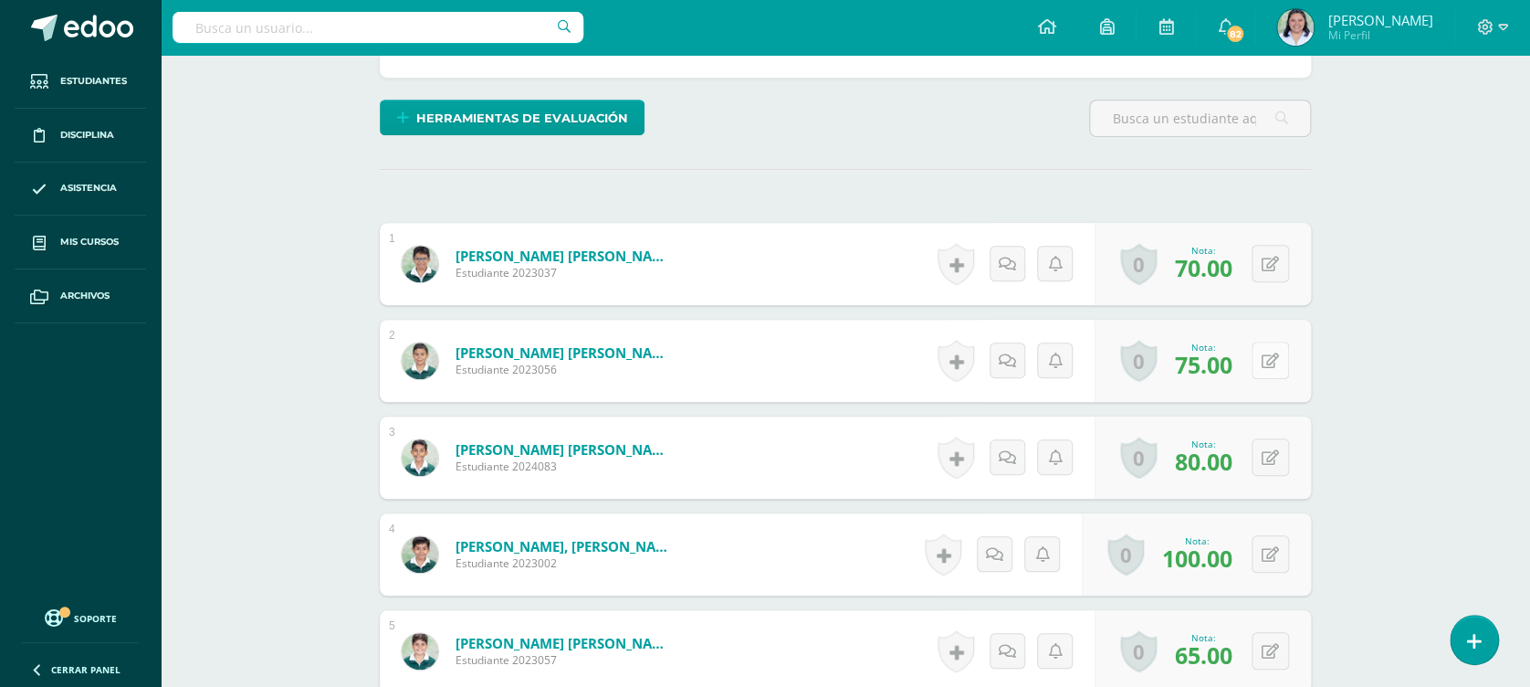
click at [1274, 351] on button at bounding box center [1270, 360] width 37 height 37
type input "80"
click at [1247, 381] on link at bounding box center [1234, 367] width 37 height 37
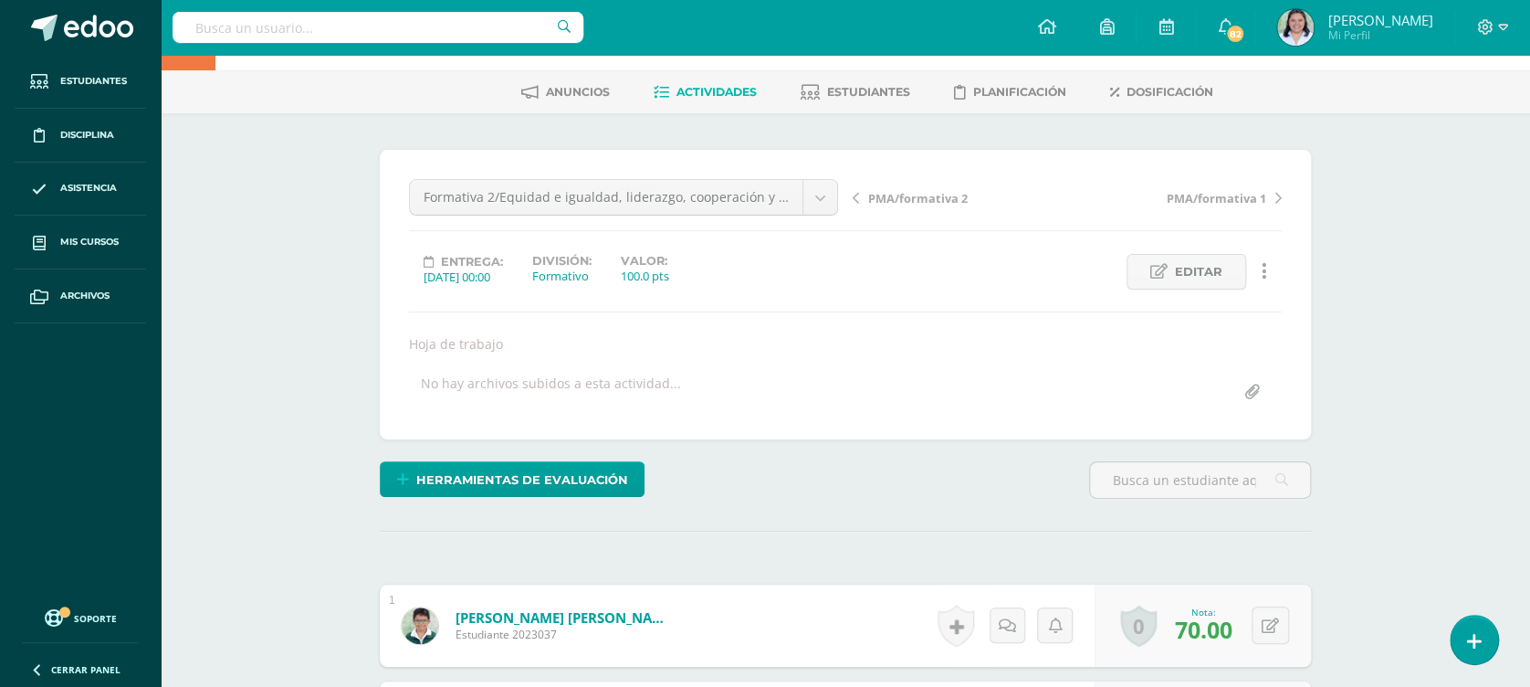
scroll to position [0, 0]
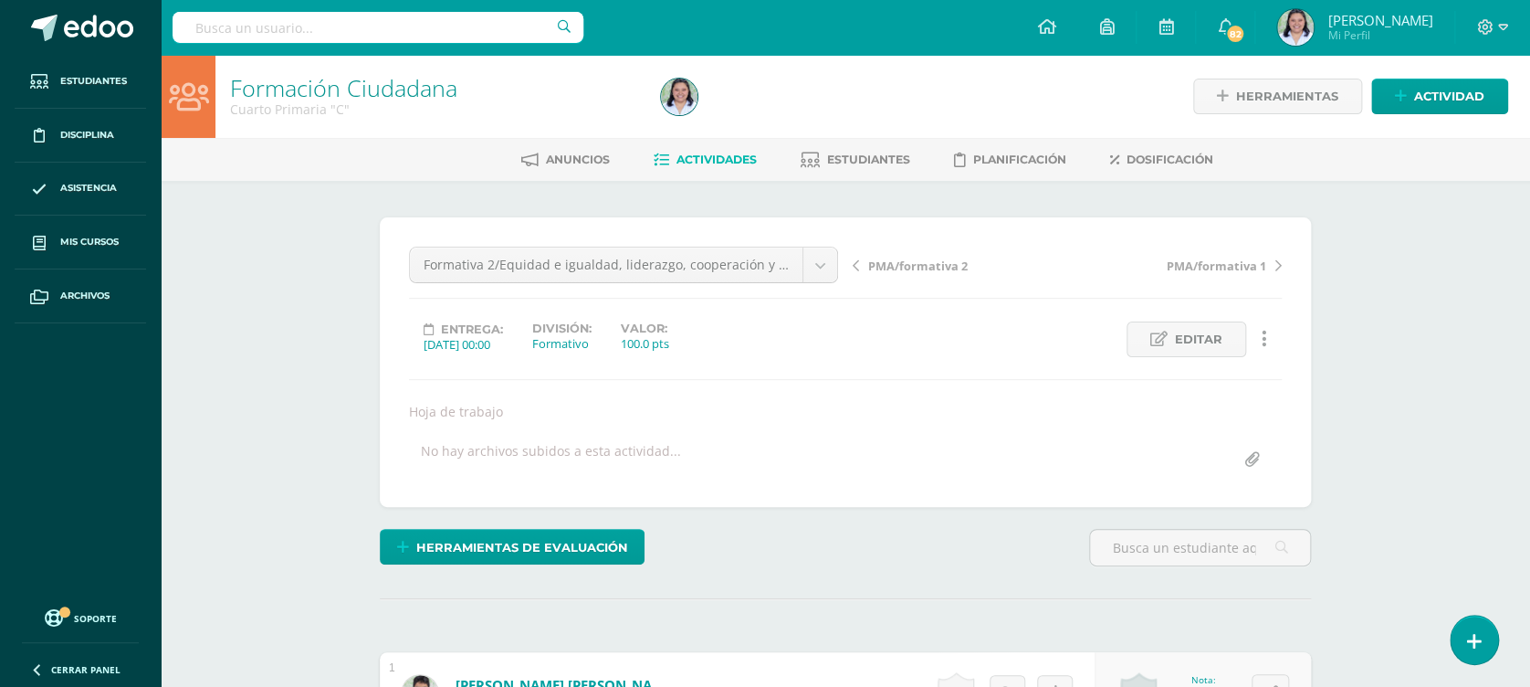
click at [721, 142] on div "Anuncios Actividades Estudiantes Planificación Dosificación" at bounding box center [868, 159] width 1414 height 43
click at [724, 154] on span "Actividades" at bounding box center [717, 159] width 80 height 14
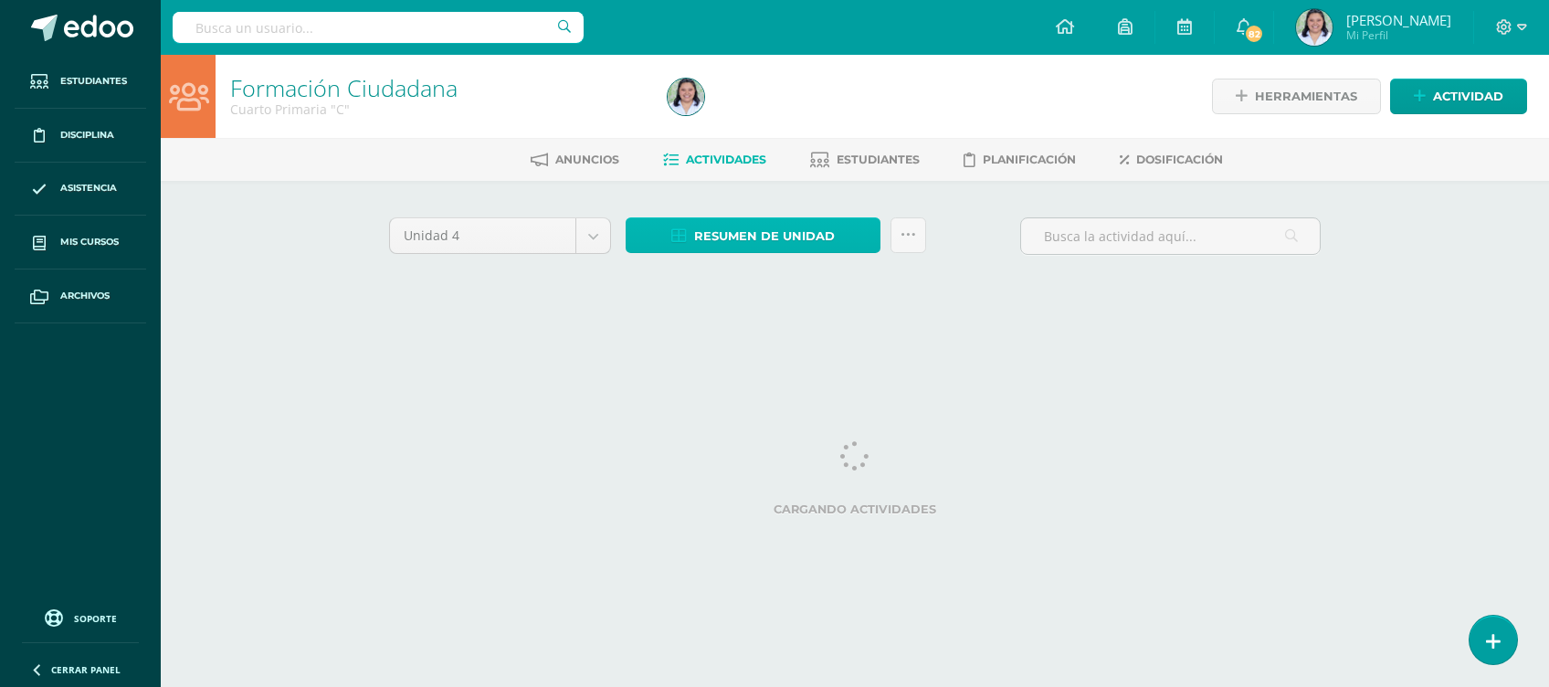
click at [758, 224] on span "Resumen de unidad" at bounding box center [764, 236] width 141 height 34
